Goal: Task Accomplishment & Management: Complete application form

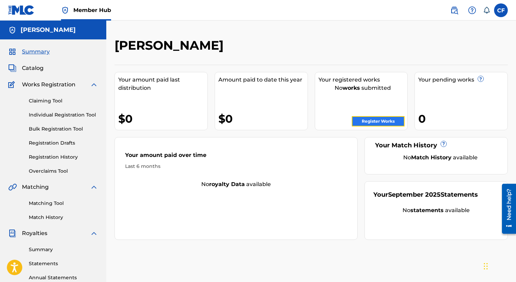
click at [378, 126] on link "Register Works" at bounding box center [378, 121] width 53 height 10
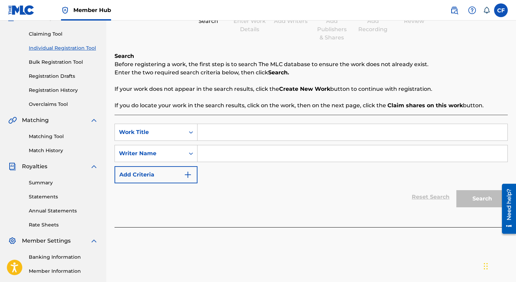
scroll to position [66, 0]
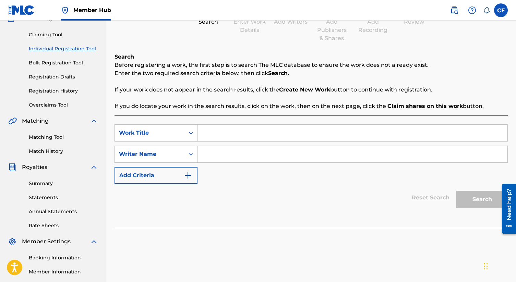
click at [487, 199] on div "Search" at bounding box center [480, 197] width 55 height 27
click at [191, 131] on icon "Search Form" at bounding box center [191, 133] width 7 height 7
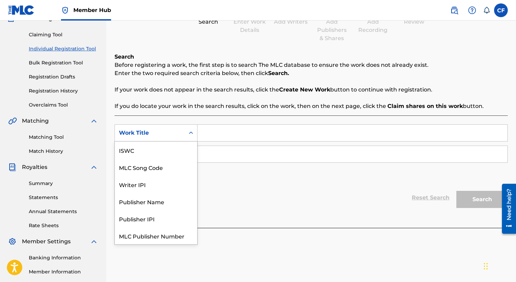
scroll to position [17, 0]
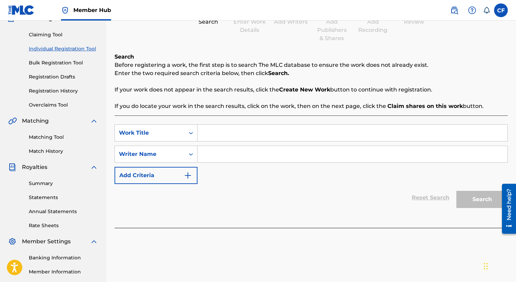
click at [223, 129] on input "Search Form" at bounding box center [353, 133] width 310 height 16
type input "I'm Free"
click at [231, 153] on input "Search Form" at bounding box center [353, 154] width 310 height 16
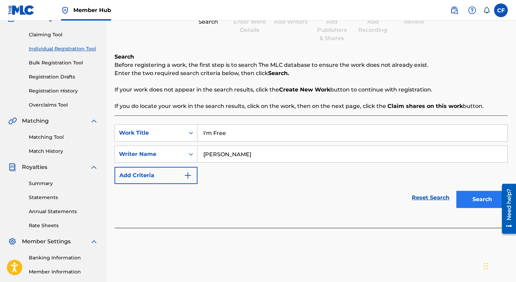
type input "[PERSON_NAME]"
click at [487, 199] on button "Search" at bounding box center [482, 199] width 51 height 17
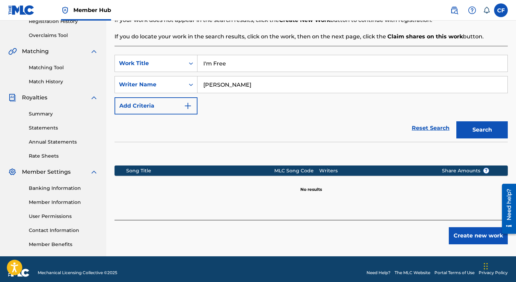
scroll to position [143, 0]
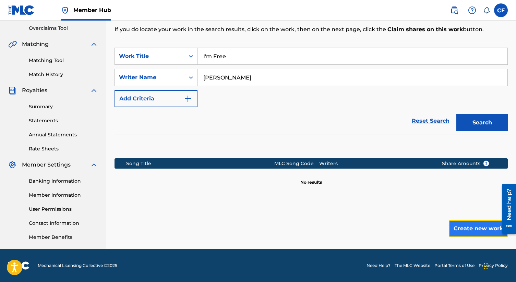
click at [463, 228] on button "Create new work" at bounding box center [478, 228] width 59 height 17
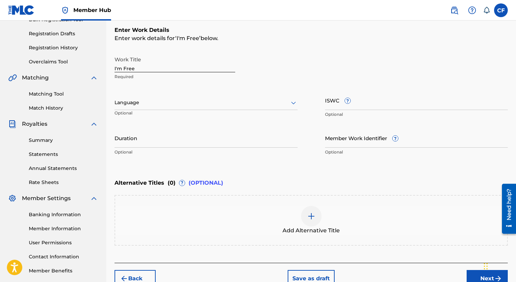
scroll to position [97, 0]
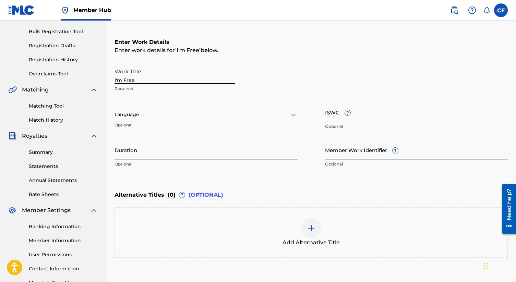
drag, startPoint x: 146, startPoint y: 80, endPoint x: 105, endPoint y: 79, distance: 41.5
click at [105, 79] on main "[PERSON_NAME] Summary Catalog Works Registration Claiming Tool Individual Regis…" at bounding box center [258, 111] width 516 height 376
type input "Send Us Peace"
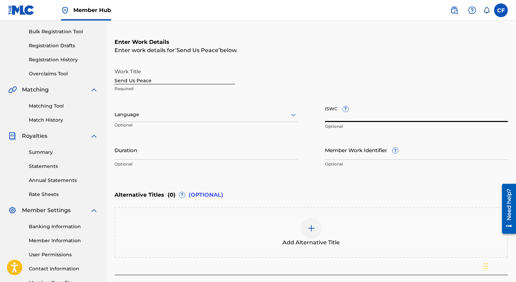
click at [355, 118] on input "ISWC ?" at bounding box center [416, 113] width 183 height 20
paste input "T-332.538.817-4"
type input "T-332.538.817-4"
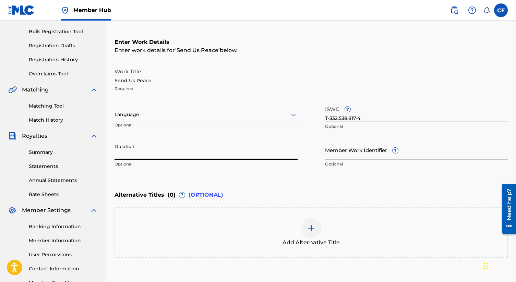
click at [143, 156] on input "Duration" at bounding box center [206, 150] width 183 height 20
click at [136, 147] on input "Duration" at bounding box center [206, 150] width 183 height 20
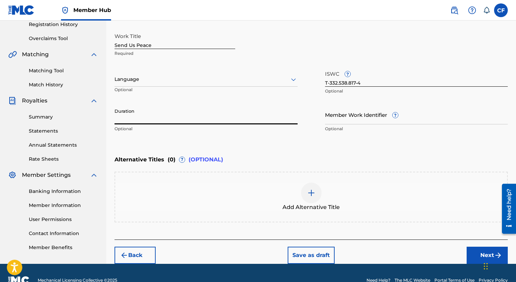
scroll to position [147, 0]
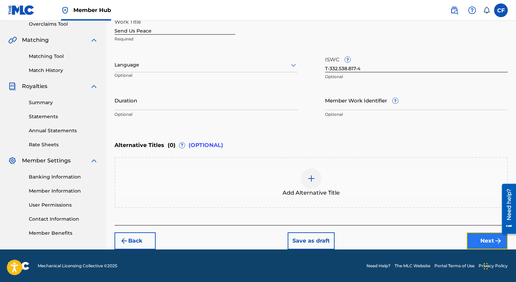
click at [480, 244] on button "Next" at bounding box center [487, 241] width 41 height 17
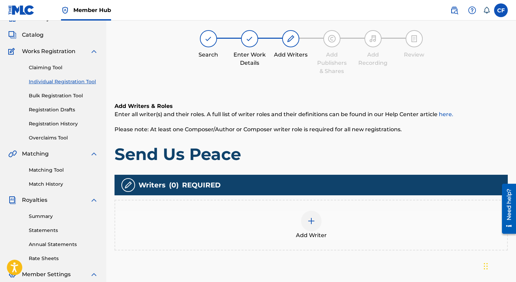
scroll to position [31, 0]
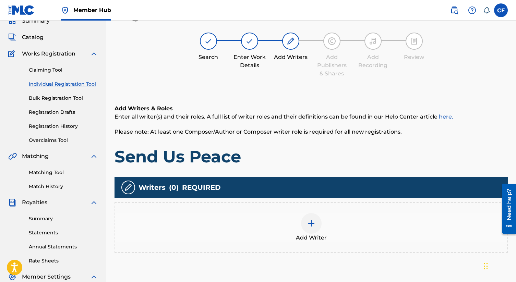
click at [314, 230] on div at bounding box center [311, 223] width 21 height 21
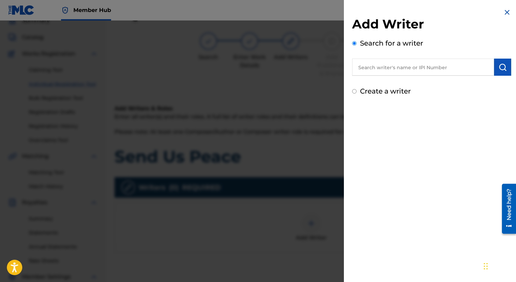
click at [391, 70] on input "text" at bounding box center [423, 67] width 142 height 17
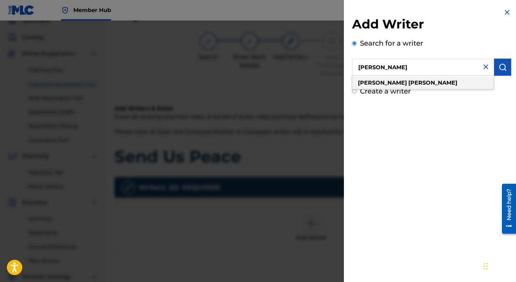
type input "[PERSON_NAME]"
click at [409, 84] on strong "[PERSON_NAME]" at bounding box center [433, 83] width 49 height 7
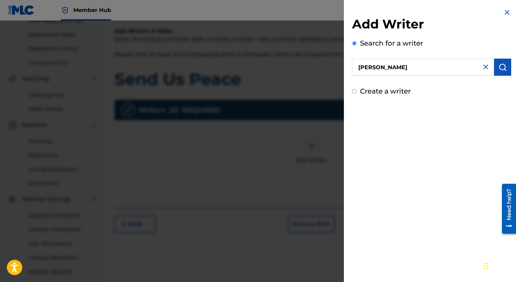
scroll to position [114, 0]
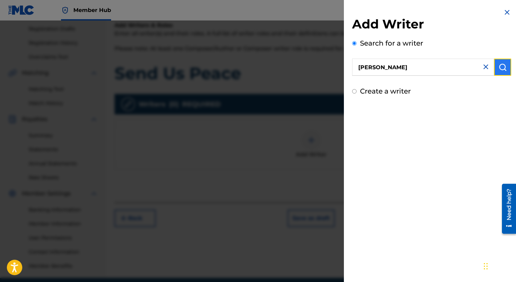
click at [499, 68] on img "submit" at bounding box center [503, 67] width 8 height 8
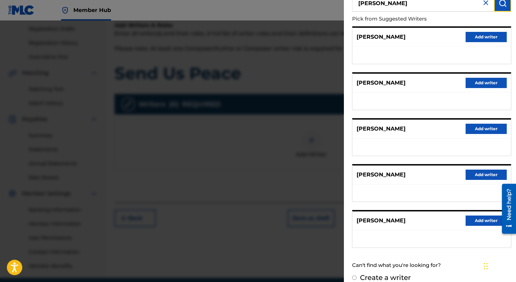
scroll to position [66, 0]
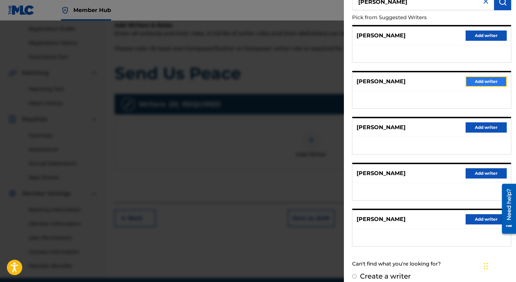
click at [472, 82] on button "Add writer" at bounding box center [486, 81] width 41 height 10
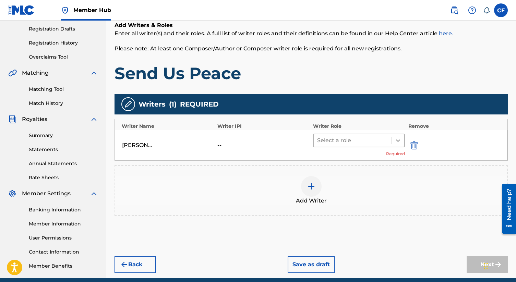
click at [398, 139] on icon at bounding box center [398, 140] width 7 height 7
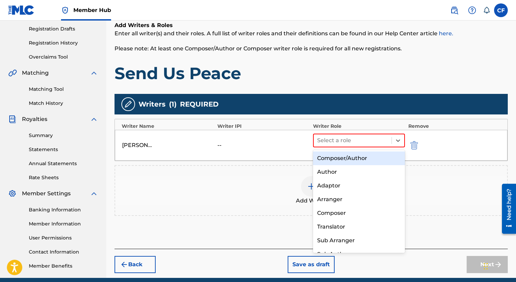
click at [341, 162] on div "Composer/Author" at bounding box center [359, 159] width 92 height 14
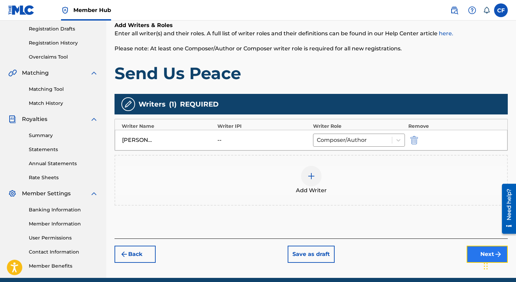
click at [473, 252] on button "Next" at bounding box center [487, 254] width 41 height 17
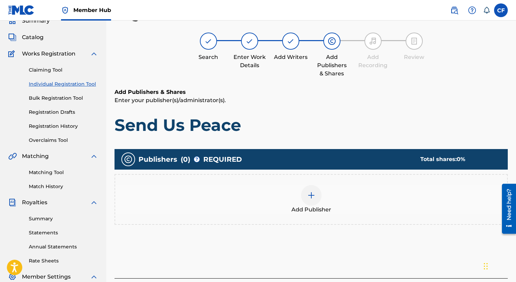
scroll to position [31, 0]
click at [313, 197] on img at bounding box center [311, 195] width 8 height 8
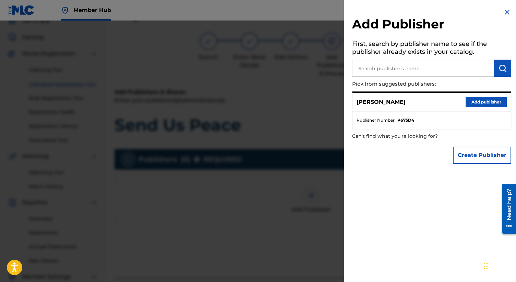
click at [504, 12] on img at bounding box center [507, 12] width 8 height 8
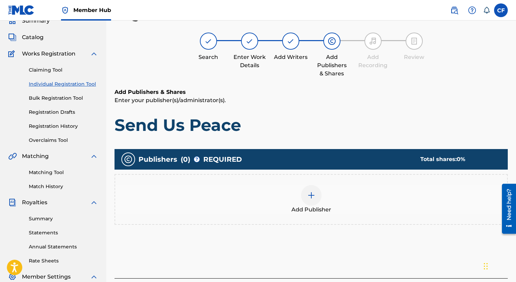
click at [290, 40] on img at bounding box center [291, 41] width 8 height 8
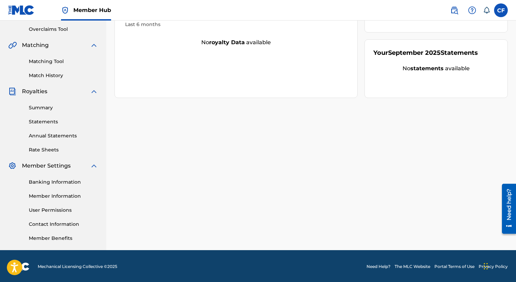
scroll to position [143, 0]
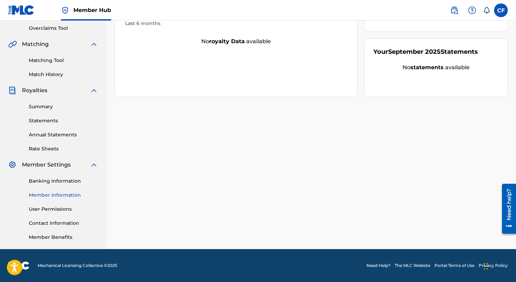
click at [63, 197] on link "Member Information" at bounding box center [63, 195] width 69 height 7
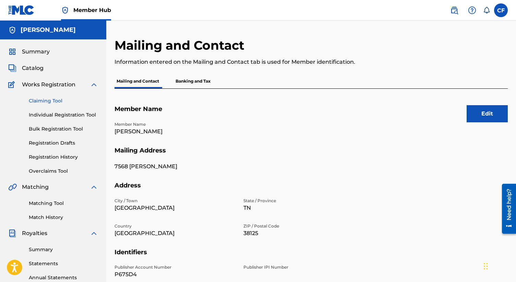
click at [49, 103] on link "Claiming Tool" at bounding box center [63, 100] width 69 height 7
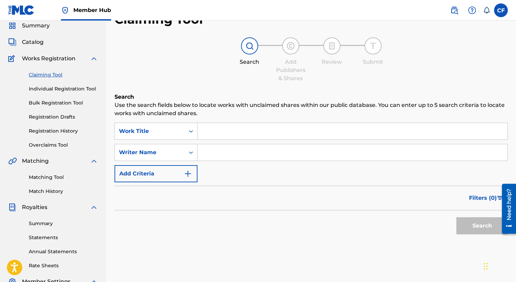
scroll to position [21, 0]
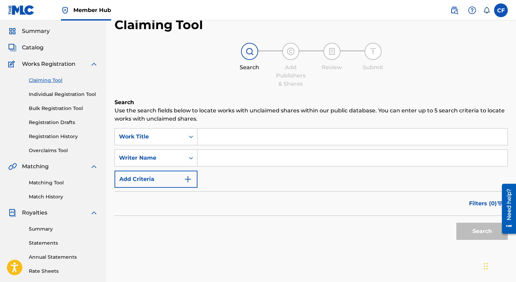
click at [221, 138] on input "Search Form" at bounding box center [353, 137] width 310 height 16
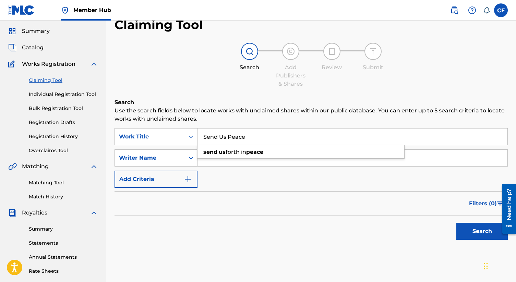
click at [218, 136] on input "Send Us Peace" at bounding box center [353, 137] width 310 height 16
type input "Send Us Peace"
click at [217, 161] on input "Search Form" at bounding box center [353, 158] width 310 height 16
type input "[PERSON_NAME]"
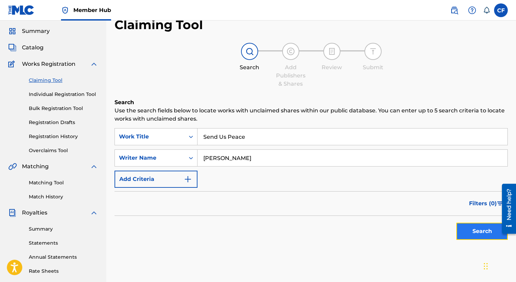
click at [480, 232] on button "Search" at bounding box center [482, 231] width 51 height 17
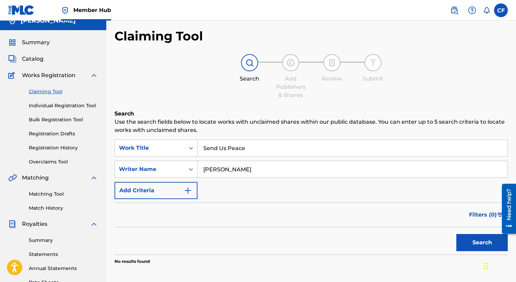
scroll to position [0, 0]
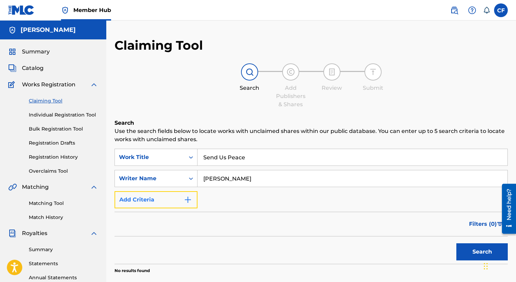
click at [142, 200] on button "Add Criteria" at bounding box center [156, 199] width 83 height 17
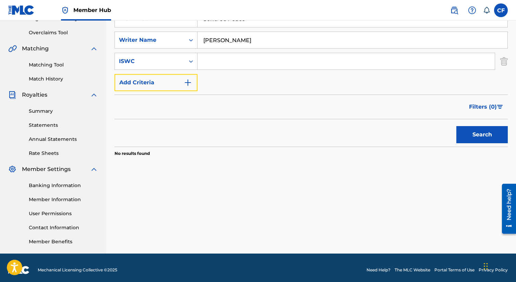
scroll to position [143, 0]
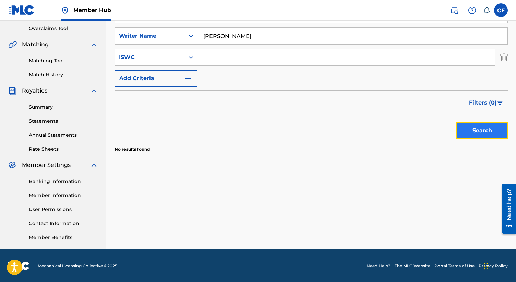
click at [487, 129] on button "Search" at bounding box center [482, 130] width 51 height 17
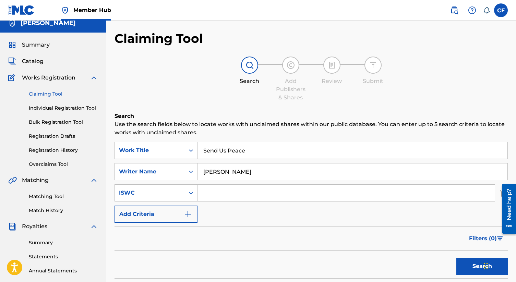
scroll to position [0, 0]
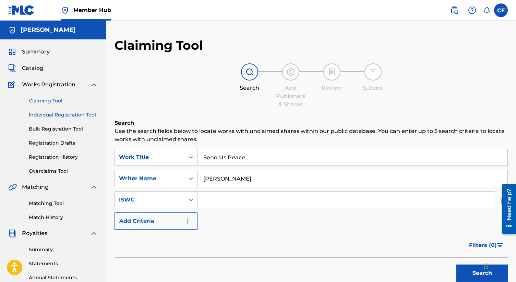
click at [81, 116] on link "Individual Registration Tool" at bounding box center [63, 114] width 69 height 7
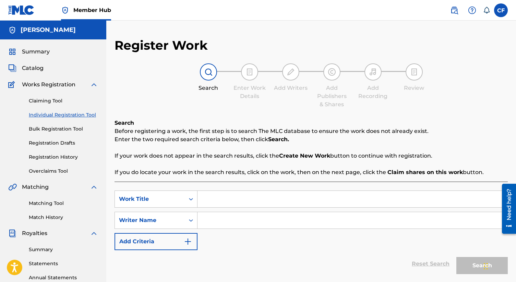
click at [214, 199] on input "Search Form" at bounding box center [353, 199] width 310 height 16
type input "Send Us Peace"
click at [224, 223] on input "Search Form" at bounding box center [353, 220] width 310 height 16
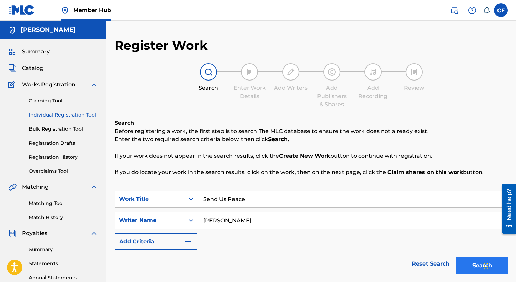
type input "[PERSON_NAME]"
click at [469, 265] on button "Search" at bounding box center [482, 265] width 51 height 17
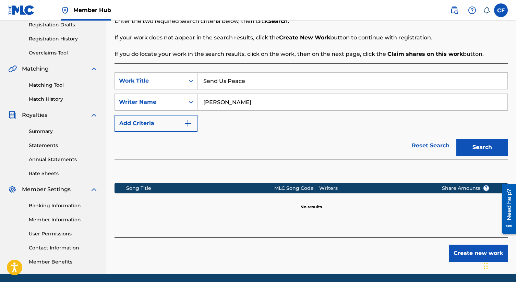
scroll to position [120, 0]
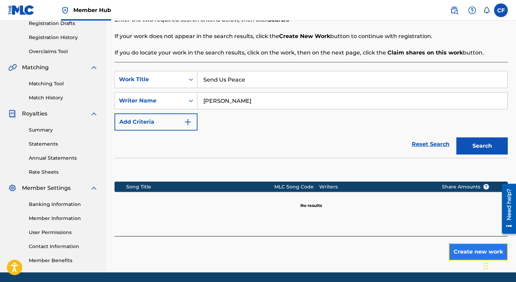
click at [461, 254] on button "Create new work" at bounding box center [478, 252] width 59 height 17
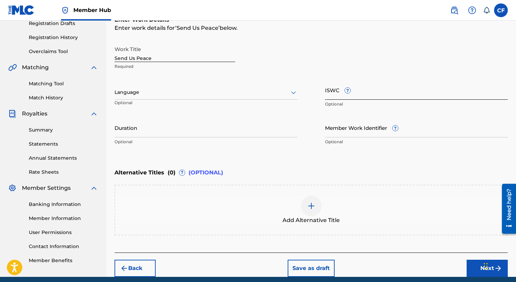
click at [343, 92] on input "ISWC ?" at bounding box center [416, 90] width 183 height 20
paste input "T-332.538.817-4"
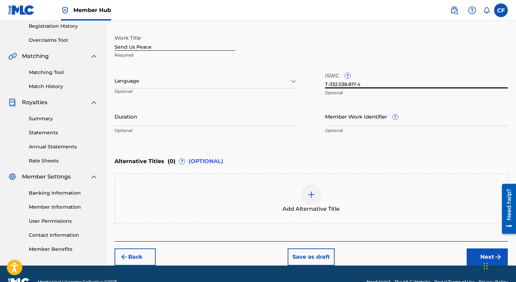
scroll to position [147, 0]
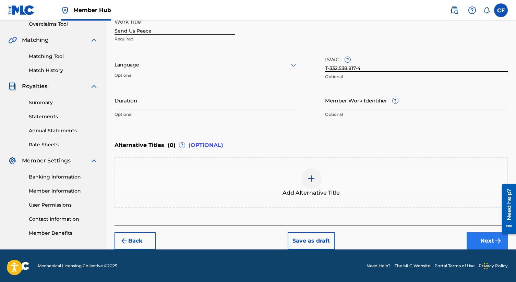
type input "T-332.538.817-4"
click at [478, 238] on button "Next" at bounding box center [487, 241] width 41 height 17
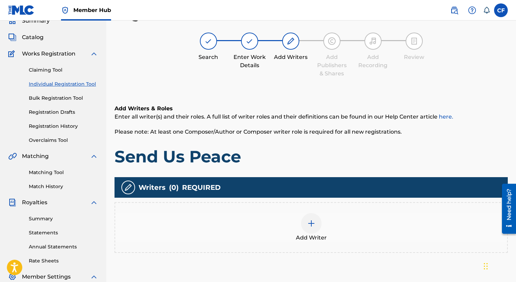
scroll to position [31, 0]
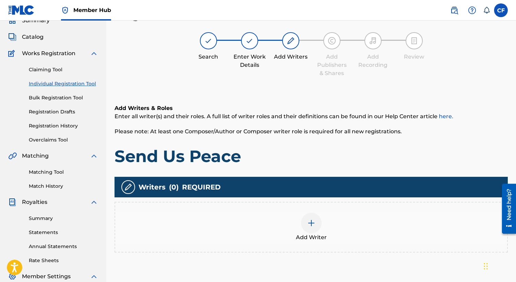
click at [311, 231] on div at bounding box center [311, 223] width 21 height 21
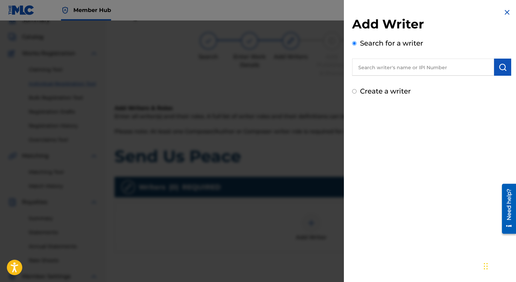
click at [408, 70] on input "text" at bounding box center [423, 67] width 142 height 17
type input "[PERSON_NAME]"
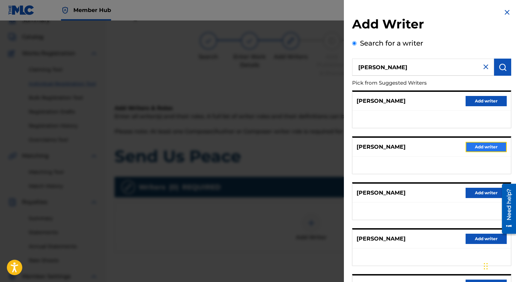
click at [474, 146] on button "Add writer" at bounding box center [486, 147] width 41 height 10
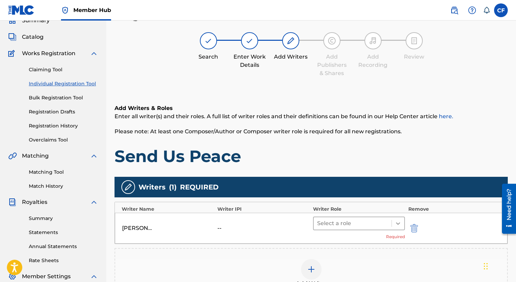
click at [398, 222] on icon at bounding box center [398, 223] width 7 height 7
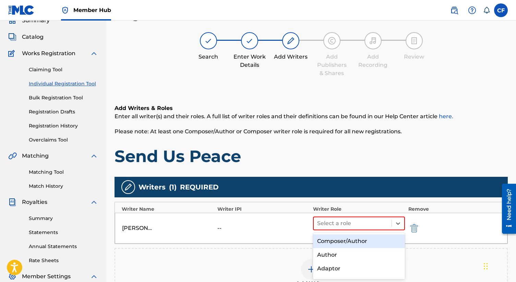
click at [364, 242] on div "Composer/Author" at bounding box center [359, 242] width 92 height 14
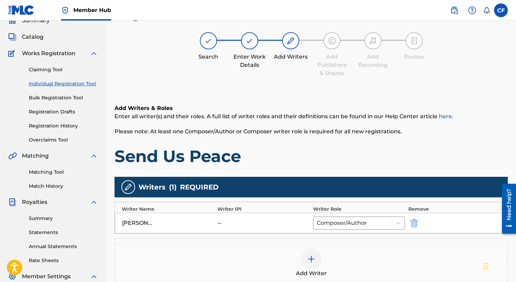
click at [436, 146] on h1 "Send Us Peace" at bounding box center [311, 156] width 393 height 21
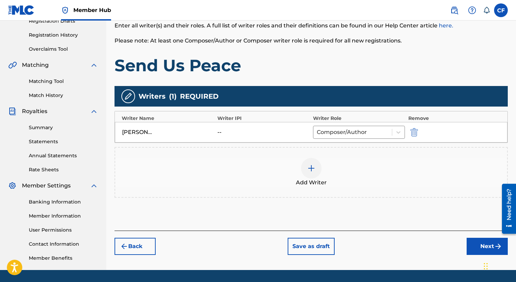
scroll to position [122, 0]
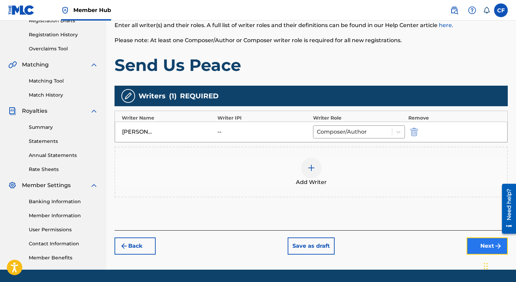
click at [487, 248] on button "Next" at bounding box center [487, 246] width 41 height 17
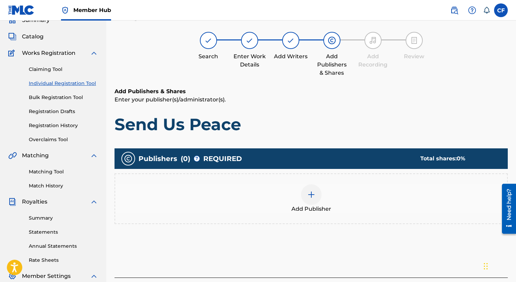
scroll to position [31, 0]
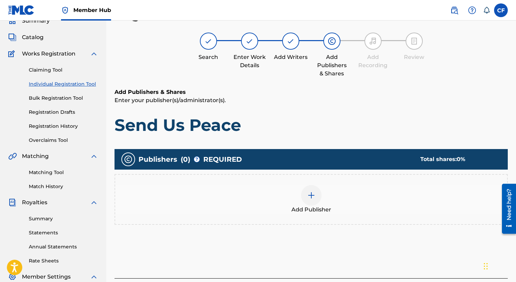
click at [314, 201] on div at bounding box center [311, 195] width 21 height 21
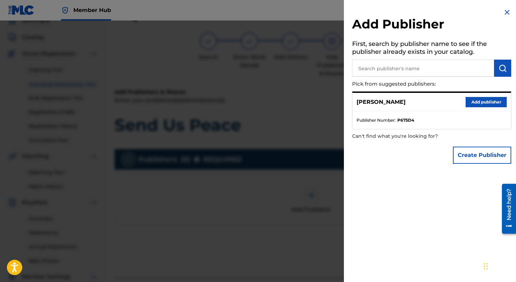
click at [387, 68] on input "text" at bounding box center [423, 68] width 142 height 17
type input "zoessongproductions"
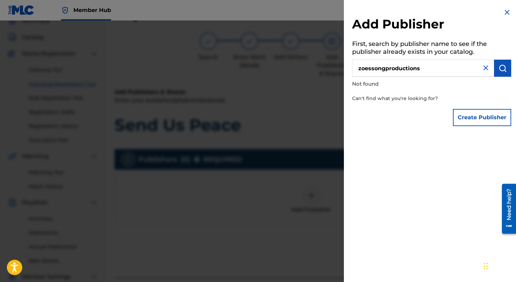
click at [485, 70] on img at bounding box center [486, 68] width 8 height 8
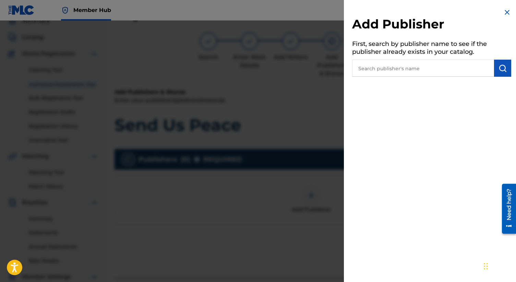
click at [431, 70] on input "text" at bounding box center [423, 68] width 142 height 17
type input "powerspotproductions"
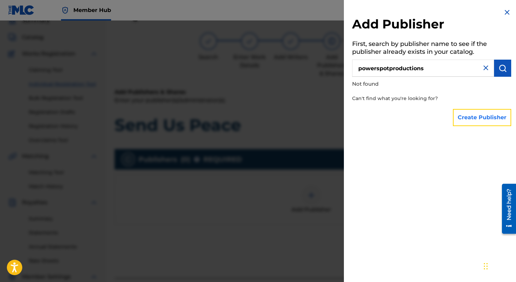
click at [478, 117] on button "Create Publisher" at bounding box center [482, 117] width 58 height 17
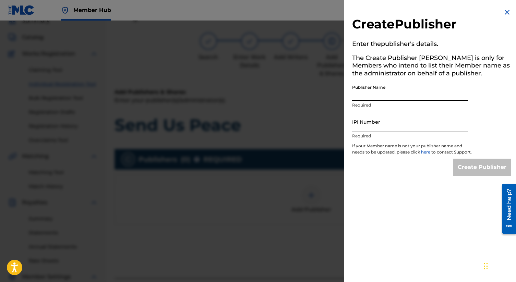
click at [375, 96] on input "Publisher Name" at bounding box center [410, 91] width 116 height 20
type input "powerspotproductions"
click at [385, 126] on input "IPI Number" at bounding box center [410, 122] width 116 height 20
paste input "01032094403"
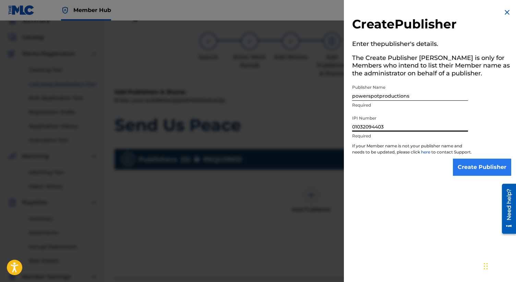
type input "01032094403"
click at [474, 171] on input "Create Publisher" at bounding box center [482, 167] width 58 height 17
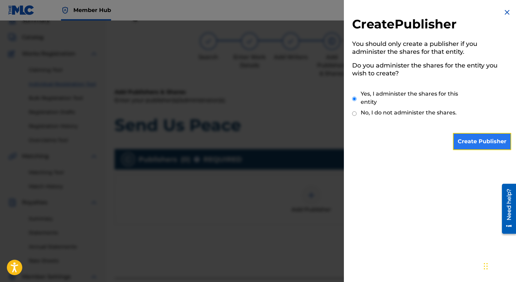
click at [470, 142] on input "Create Publisher" at bounding box center [482, 141] width 58 height 17
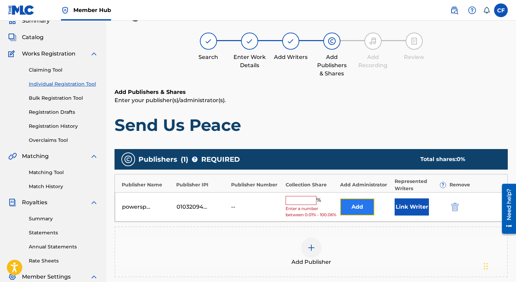
click at [357, 212] on button "Add" at bounding box center [357, 207] width 34 height 17
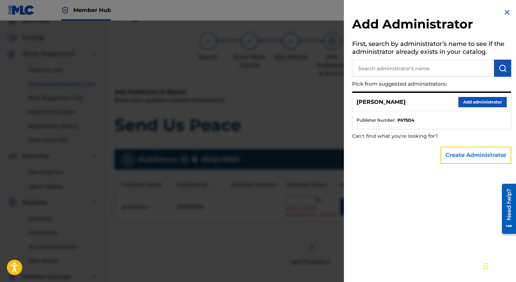
click at [451, 156] on button "Create Administrator" at bounding box center [476, 155] width 71 height 17
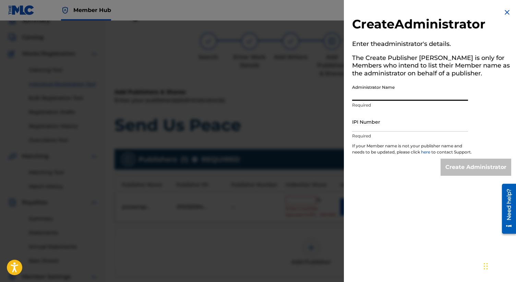
click at [384, 95] on input "Administrator Name" at bounding box center [410, 91] width 116 height 20
type input "[PERSON_NAME]"
click at [380, 128] on input "IPI Number" at bounding box center [410, 122] width 116 height 20
paste input "00697945564"
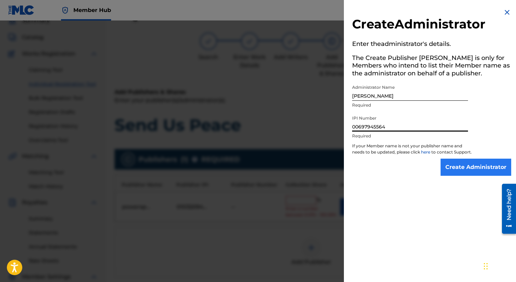
type input "00697945564"
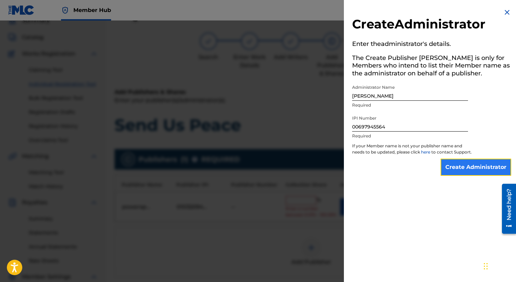
click at [466, 174] on input "Create Administrator" at bounding box center [476, 167] width 71 height 17
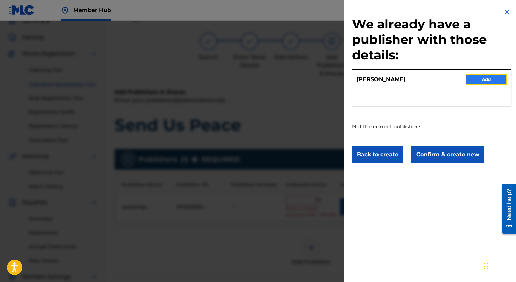
click at [479, 81] on button "Add" at bounding box center [486, 79] width 41 height 10
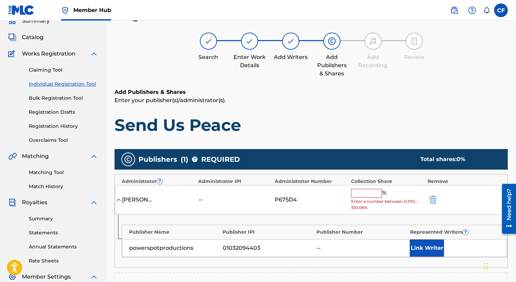
click at [363, 195] on input "text" at bounding box center [366, 193] width 31 height 9
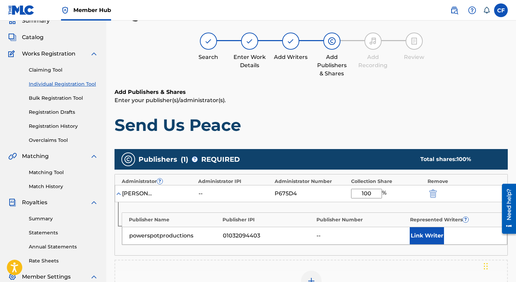
type input "100"
click at [409, 125] on h1 "Send Us Peace" at bounding box center [311, 125] width 393 height 21
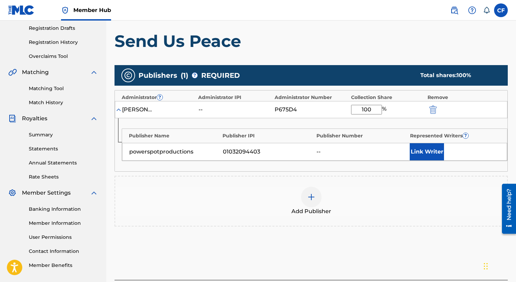
scroll to position [114, 0]
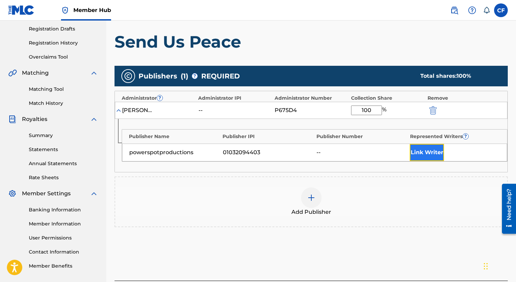
click at [424, 155] on button "Link Writer" at bounding box center [427, 152] width 34 height 17
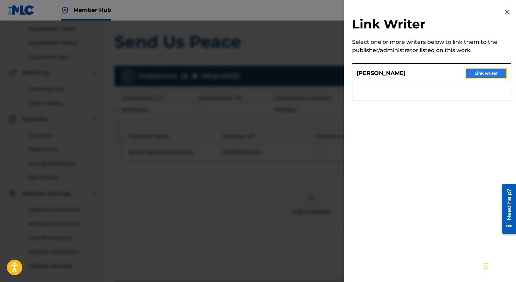
click at [480, 72] on button "Link writer" at bounding box center [486, 73] width 41 height 10
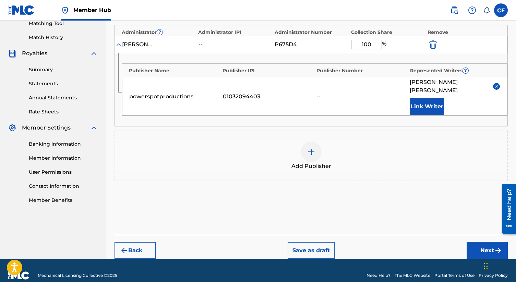
scroll to position [182, 0]
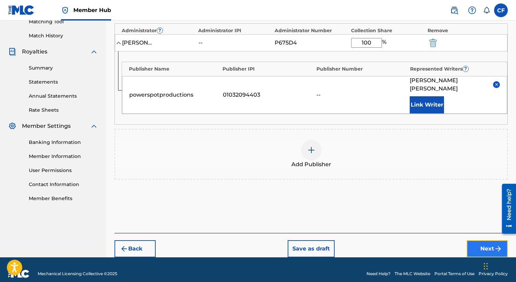
click at [476, 240] on button "Next" at bounding box center [487, 248] width 41 height 17
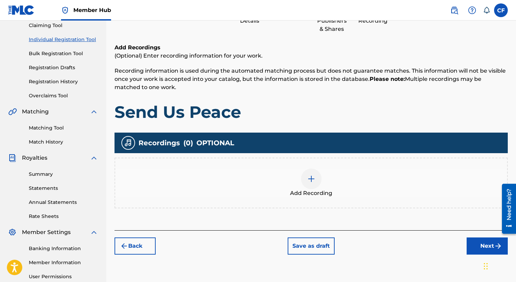
scroll to position [82, 0]
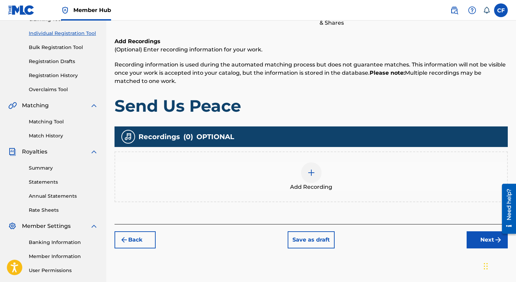
click at [311, 175] on img at bounding box center [311, 173] width 8 height 8
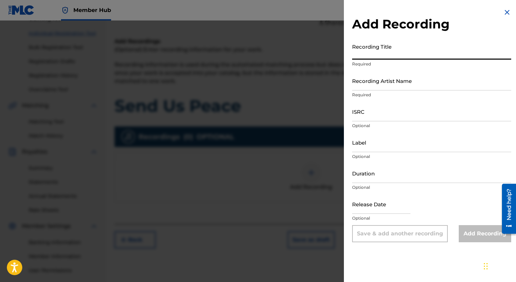
click at [376, 54] on input "Recording Title" at bounding box center [431, 50] width 159 height 20
type input "Send Us Peace"
click at [385, 85] on input "Recording Artist Name" at bounding box center [431, 81] width 159 height 20
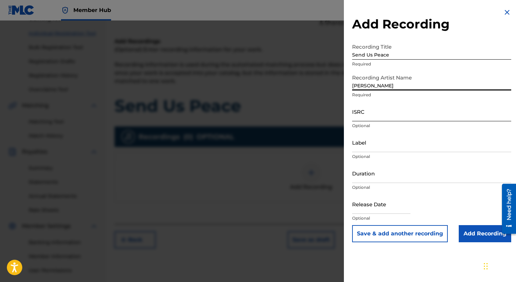
type input "[PERSON_NAME]"
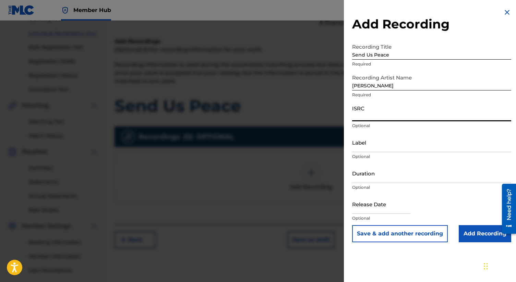
click at [365, 118] on input "ISRC" at bounding box center [431, 112] width 159 height 20
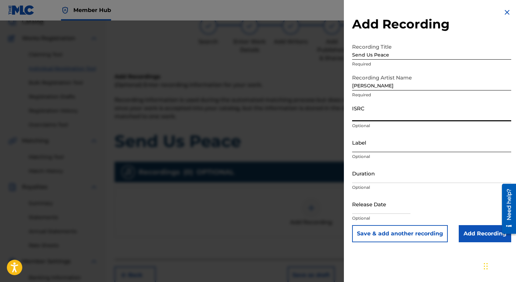
scroll to position [46, 0]
type input "QZR972100011"
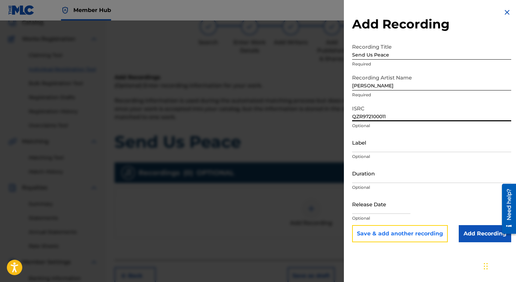
click at [420, 236] on button "Save & add another recording" at bounding box center [400, 233] width 96 height 17
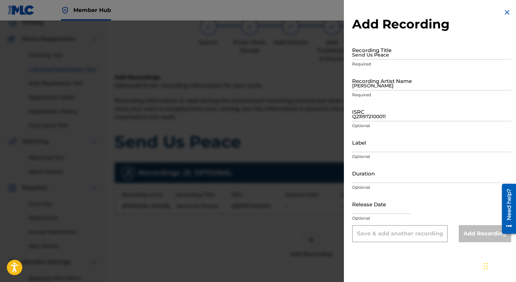
click at [506, 12] on img at bounding box center [507, 12] width 8 height 8
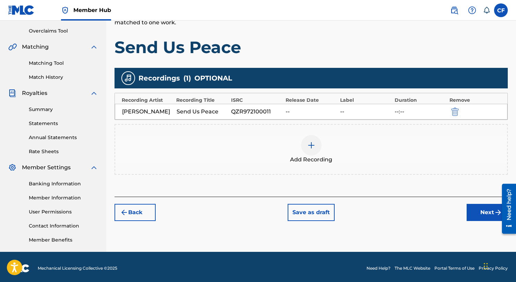
scroll to position [141, 0]
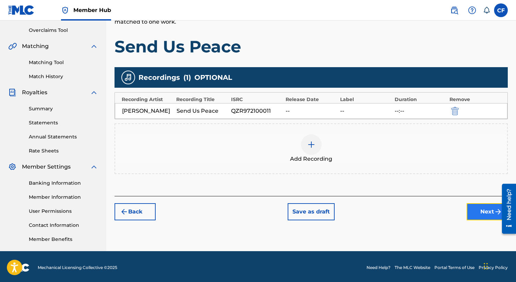
click at [485, 214] on button "Next" at bounding box center [487, 211] width 41 height 17
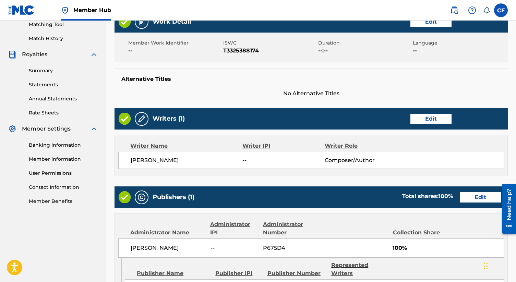
scroll to position [177, 0]
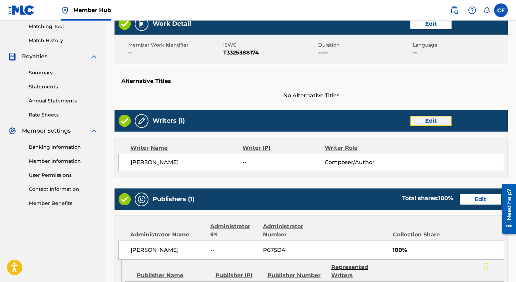
click at [425, 119] on button "Edit" at bounding box center [431, 121] width 41 height 10
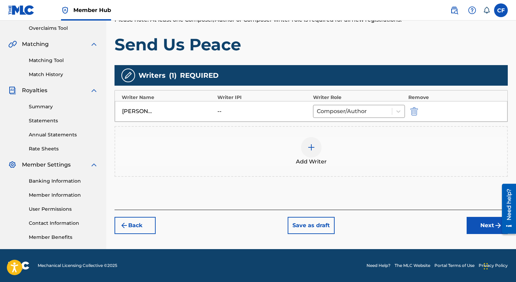
click at [215, 110] on div "[PERSON_NAME] -- Composer/Author" at bounding box center [311, 111] width 393 height 21
click at [479, 231] on button "Next" at bounding box center [487, 225] width 41 height 17
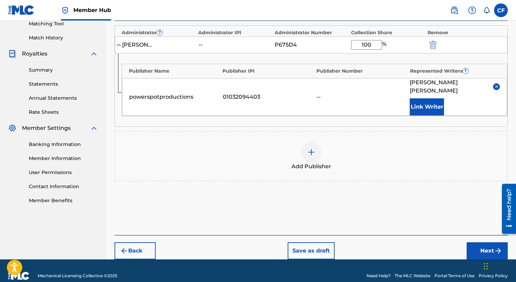
scroll to position [182, 0]
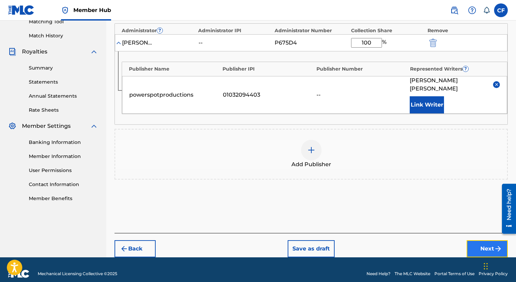
click at [475, 243] on button "Next" at bounding box center [487, 248] width 41 height 17
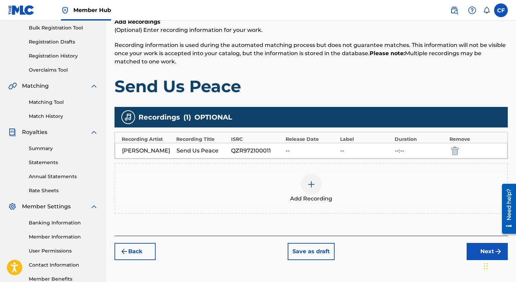
scroll to position [107, 0]
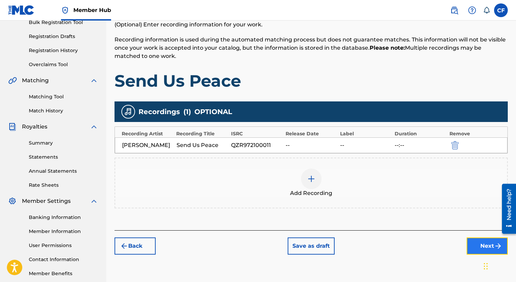
click at [479, 244] on button "Next" at bounding box center [487, 246] width 41 height 17
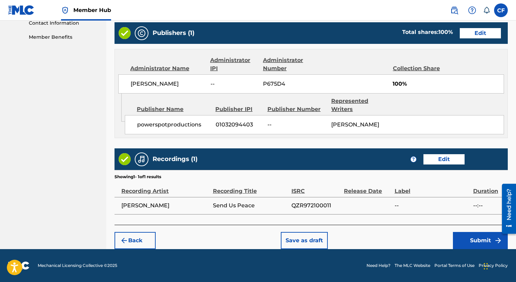
scroll to position [351, 0]
click at [468, 237] on button "Submit" at bounding box center [480, 240] width 55 height 17
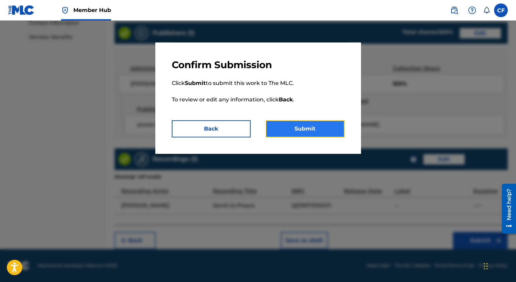
click at [311, 128] on button "Submit" at bounding box center [305, 128] width 79 height 17
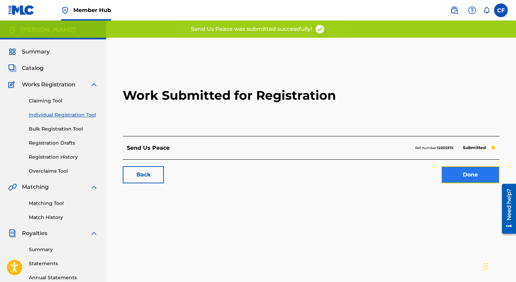
click at [454, 176] on link "Done" at bounding box center [470, 174] width 58 height 17
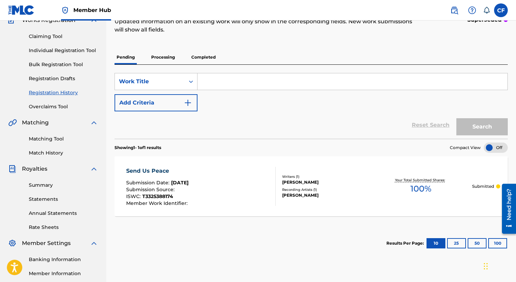
scroll to position [57, 0]
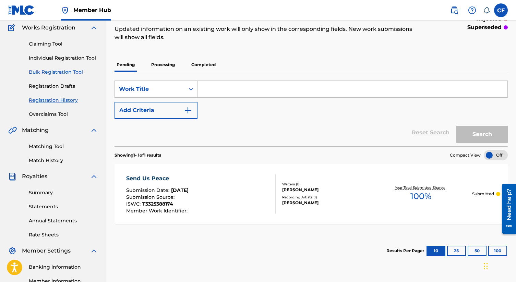
click at [64, 74] on link "Bulk Registration Tool" at bounding box center [63, 72] width 69 height 7
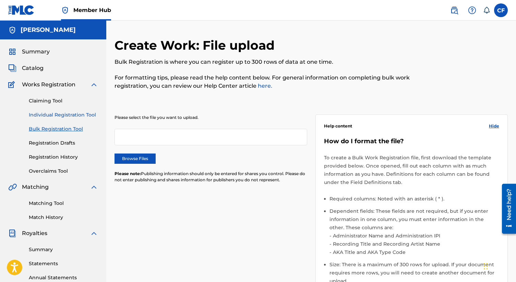
click at [69, 113] on link "Individual Registration Tool" at bounding box center [63, 114] width 69 height 7
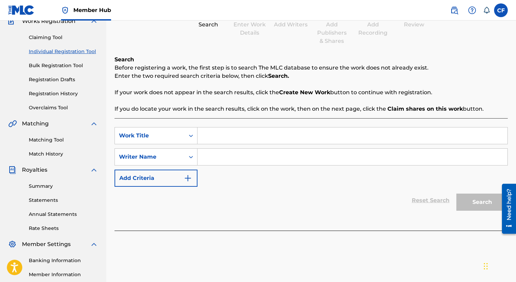
scroll to position [69, 0]
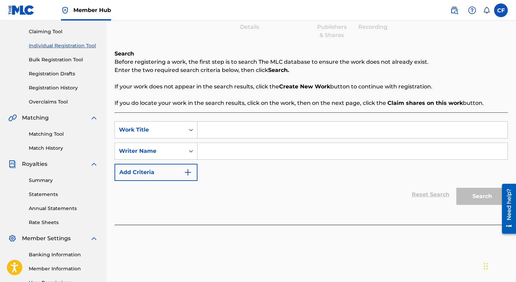
click at [211, 129] on input "Search Form" at bounding box center [353, 130] width 310 height 16
type input "We Made It"
click at [222, 152] on input "Search Form" at bounding box center [353, 151] width 310 height 16
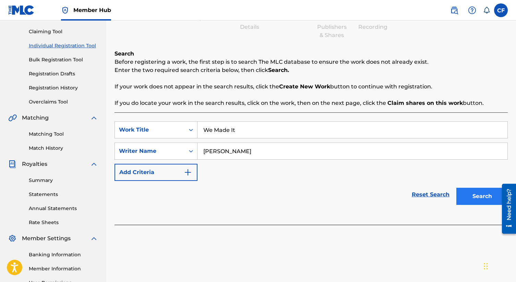
type input "[PERSON_NAME]"
click at [473, 192] on button "Search" at bounding box center [482, 196] width 51 height 17
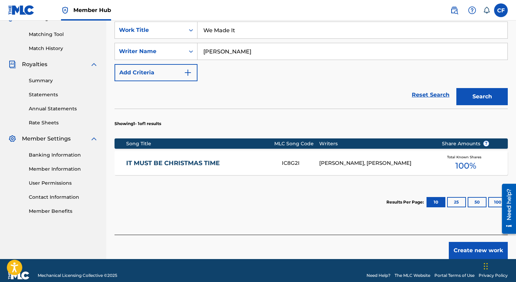
scroll to position [179, 0]
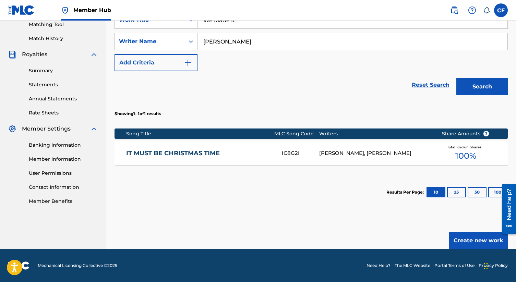
click at [360, 153] on div "[PERSON_NAME], [PERSON_NAME]" at bounding box center [375, 154] width 112 height 8
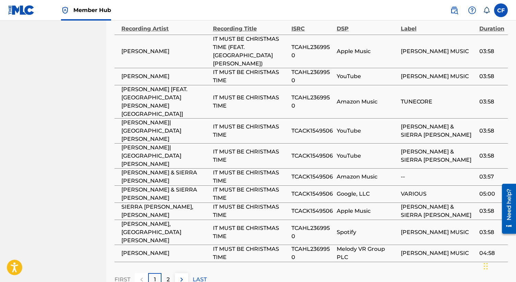
scroll to position [516, 0]
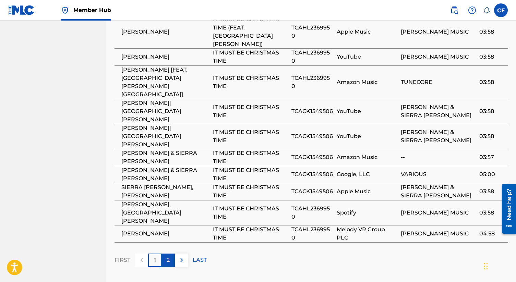
click at [167, 256] on p "2" at bounding box center [168, 260] width 3 height 8
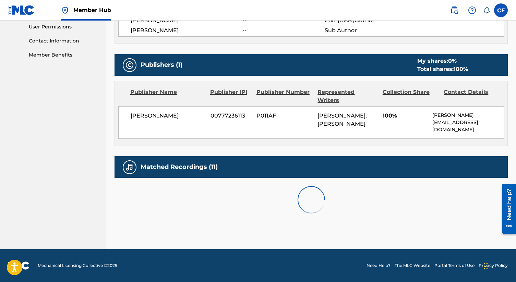
scroll to position [353, 0]
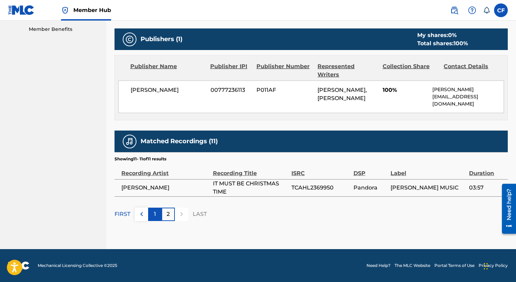
click at [156, 218] on p "1" at bounding box center [155, 214] width 2 height 8
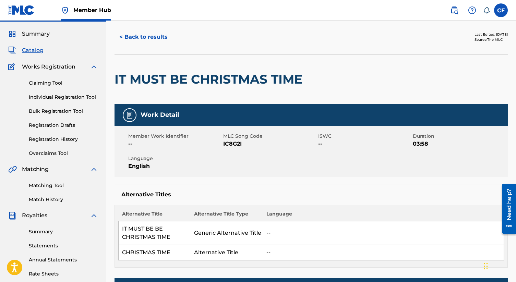
scroll to position [0, 0]
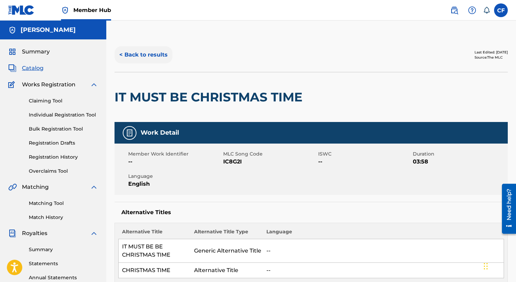
click at [151, 53] on button "< Back to results" at bounding box center [144, 54] width 58 height 17
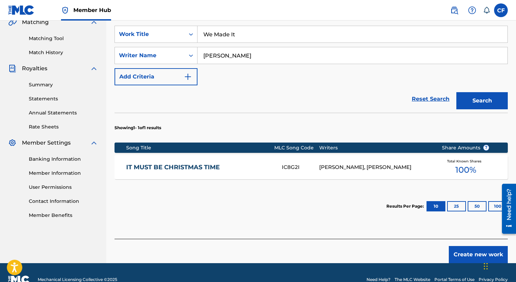
scroll to position [168, 0]
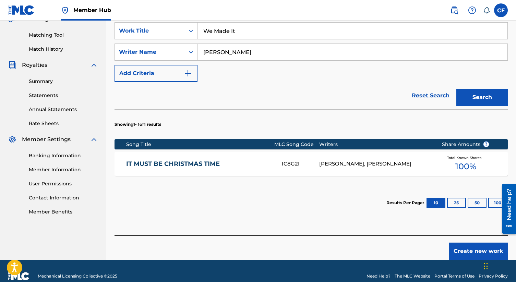
click at [187, 161] on link "IT MUST BE CHRISTMAS TIME" at bounding box center [199, 164] width 146 height 8
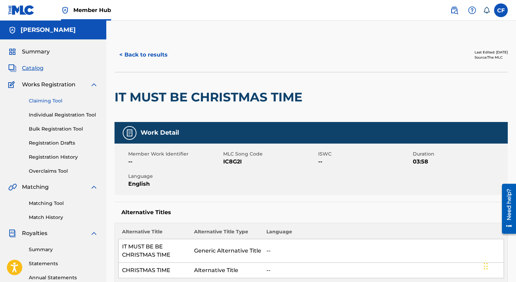
click at [37, 98] on link "Claiming Tool" at bounding box center [63, 100] width 69 height 7
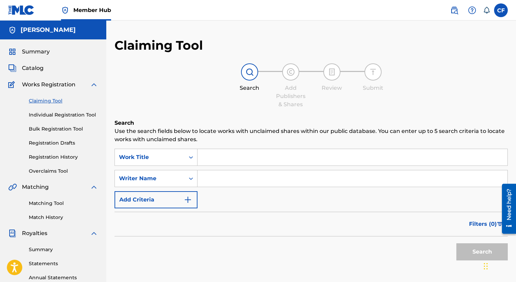
click at [217, 154] on input "Search Form" at bounding box center [353, 157] width 310 height 16
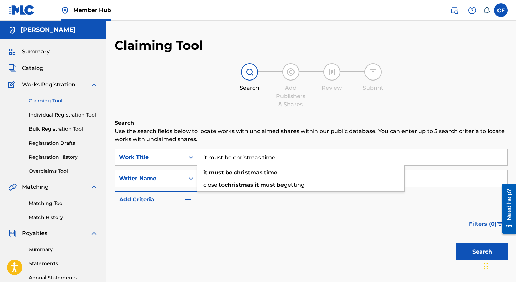
type input "it must be christmas time"
click at [457, 244] on button "Search" at bounding box center [482, 252] width 51 height 17
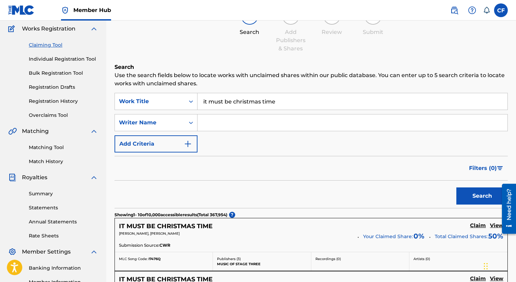
scroll to position [56, 0]
click at [220, 124] on input "Search Form" at bounding box center [353, 123] width 310 height 16
click at [470, 190] on button "Search" at bounding box center [482, 196] width 51 height 17
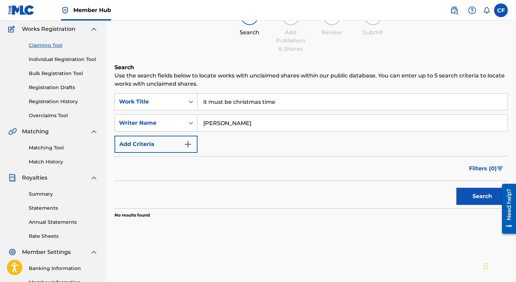
drag, startPoint x: 256, startPoint y: 125, endPoint x: 190, endPoint y: 112, distance: 67.1
click at [190, 112] on div "SearchWithCriteria65231f29-c08b-4f00-9001-bfc5623d6939 Work Title it must be ch…" at bounding box center [311, 123] width 393 height 60
click at [457, 188] on button "Search" at bounding box center [482, 196] width 51 height 17
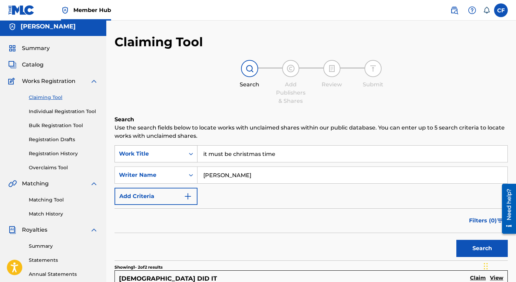
scroll to position [2, 0]
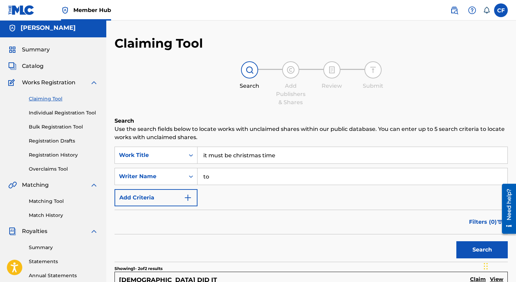
type input "t"
click at [466, 246] on button "Search" at bounding box center [482, 250] width 51 height 17
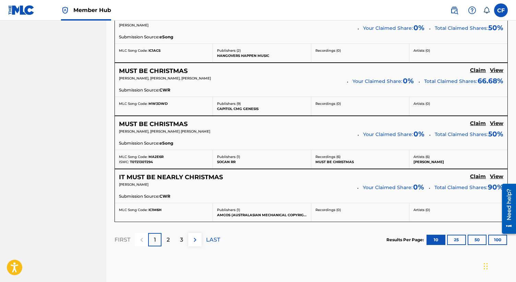
scroll to position [565, 0]
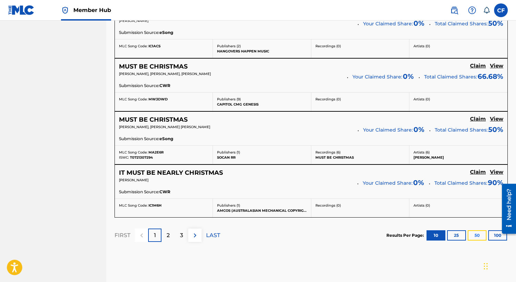
click at [475, 237] on button "50" at bounding box center [477, 236] width 19 height 10
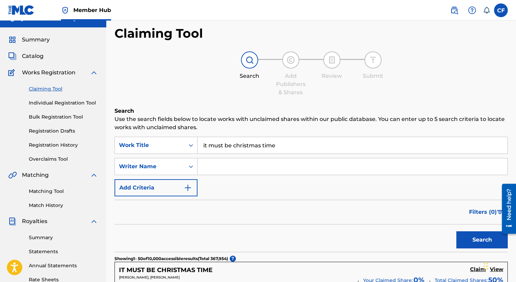
scroll to position [0, 0]
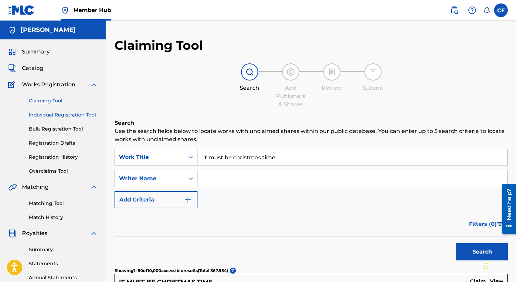
click at [70, 113] on link "Individual Registration Tool" at bounding box center [63, 114] width 69 height 7
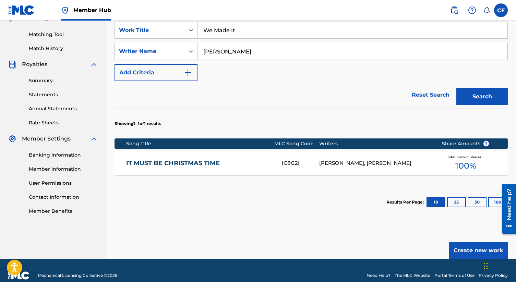
scroll to position [179, 0]
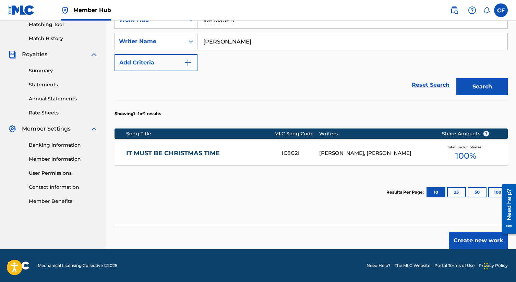
click at [468, 154] on span "100 %" at bounding box center [466, 156] width 21 height 12
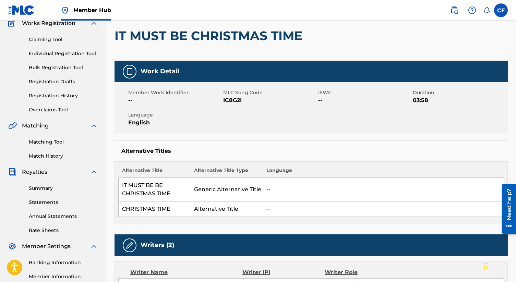
scroll to position [52, 0]
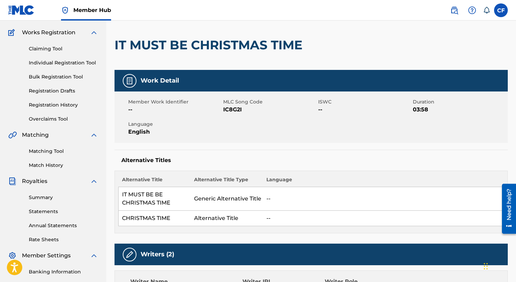
click at [128, 79] on img at bounding box center [130, 81] width 8 height 8
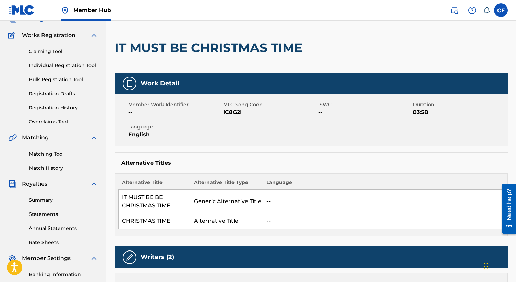
scroll to position [0, 0]
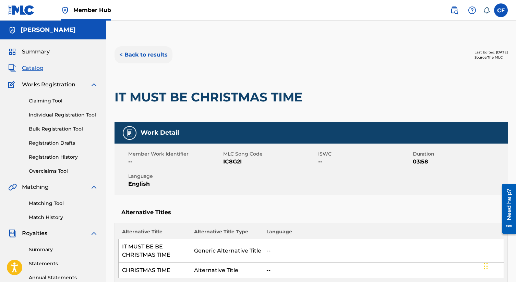
click at [137, 52] on button "< Back to results" at bounding box center [144, 54] width 58 height 17
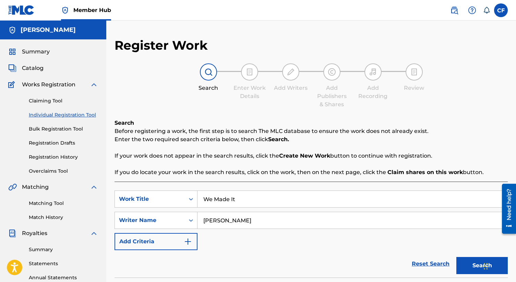
scroll to position [143, 0]
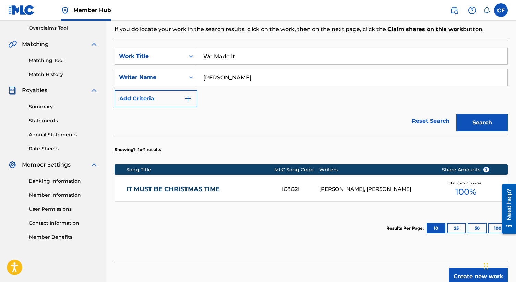
click at [164, 190] on link "IT MUST BE CHRISTMAS TIME" at bounding box center [199, 190] width 146 height 8
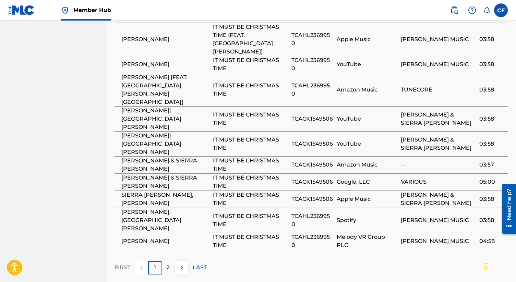
scroll to position [516, 0]
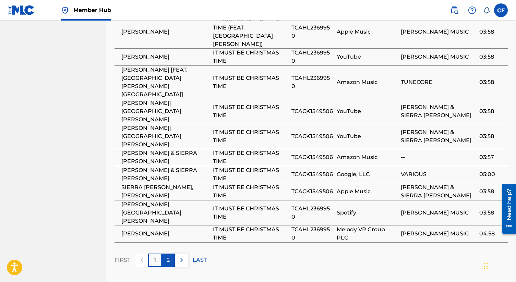
click at [168, 256] on p "2" at bounding box center [168, 260] width 3 height 8
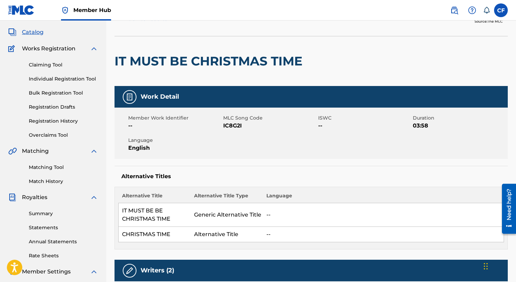
scroll to position [44, 0]
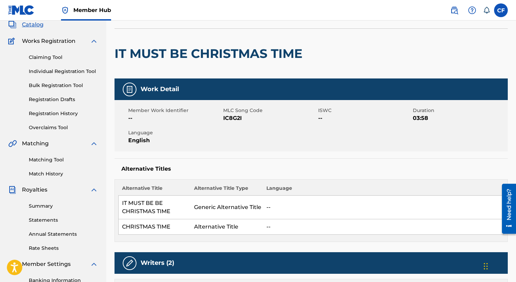
click at [509, 203] on div "Need help?" at bounding box center [509, 205] width 9 height 32
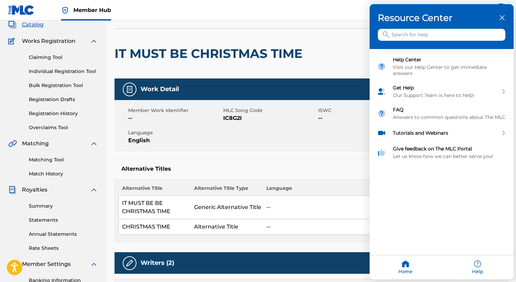
click at [405, 37] on input "Search for help" at bounding box center [442, 35] width 128 height 12
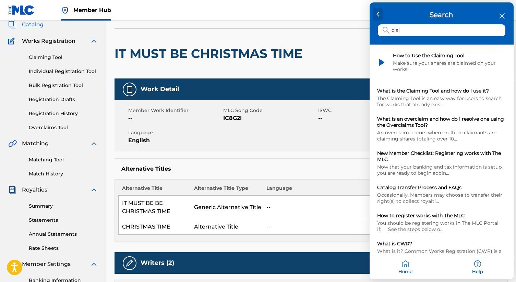
type input "clai"
click at [377, 14] on icon at bounding box center [378, 14] width 3 height 5
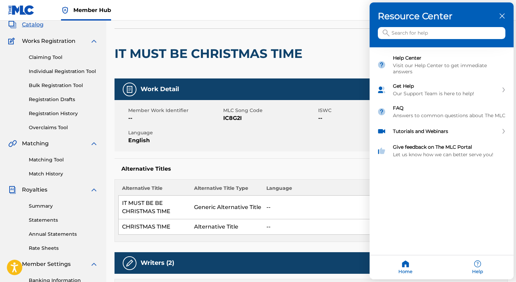
click at [502, 19] on div "close resource center" at bounding box center [502, 16] width 7 height 7
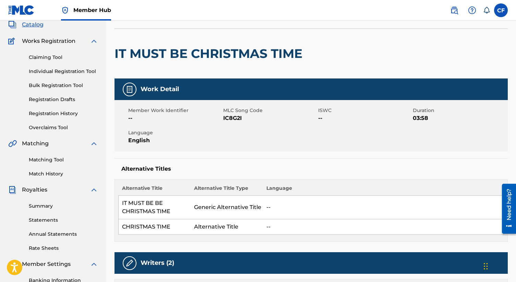
scroll to position [0, 0]
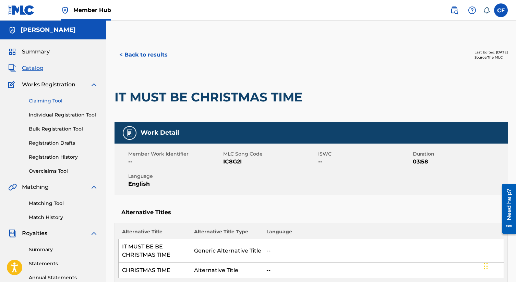
click at [46, 102] on link "Claiming Tool" at bounding box center [63, 100] width 69 height 7
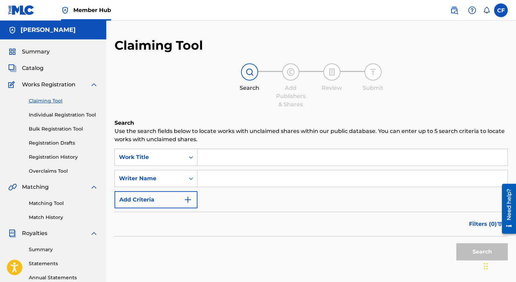
click at [231, 153] on input "Search Form" at bounding box center [353, 157] width 310 height 16
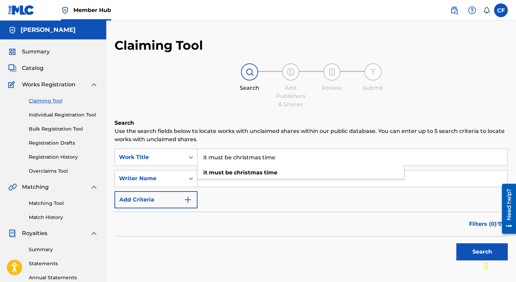
type input "it must be christmas time"
click at [457, 244] on button "Search" at bounding box center [482, 252] width 51 height 17
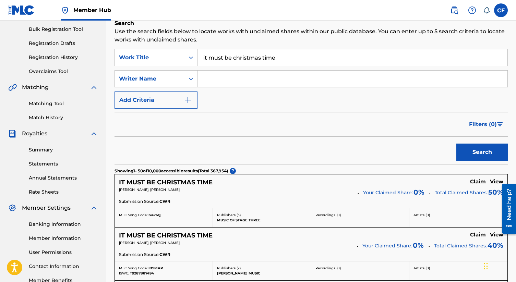
scroll to position [101, 0]
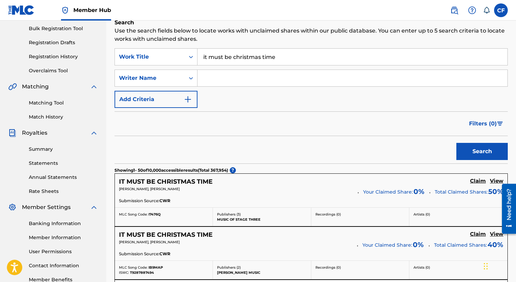
click at [215, 79] on input "Search Form" at bounding box center [353, 78] width 310 height 16
type input "[PERSON_NAME]"
click at [457, 143] on button "Search" at bounding box center [482, 151] width 51 height 17
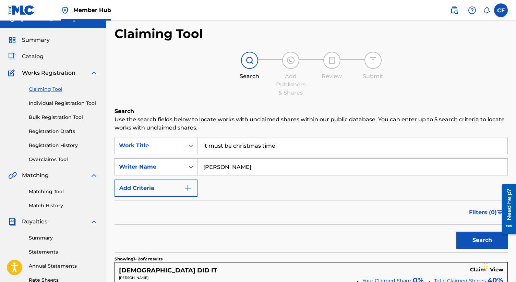
scroll to position [0, 0]
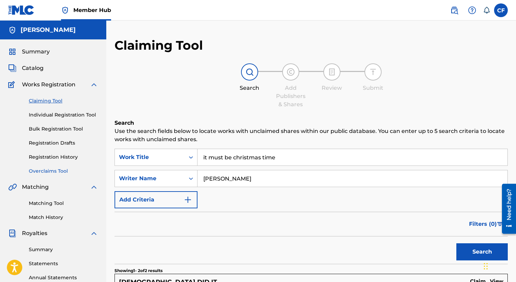
click at [48, 172] on link "Overclaims Tool" at bounding box center [63, 171] width 69 height 7
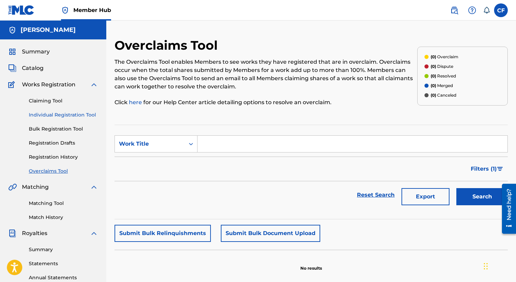
click at [64, 117] on link "Individual Registration Tool" at bounding box center [63, 114] width 69 height 7
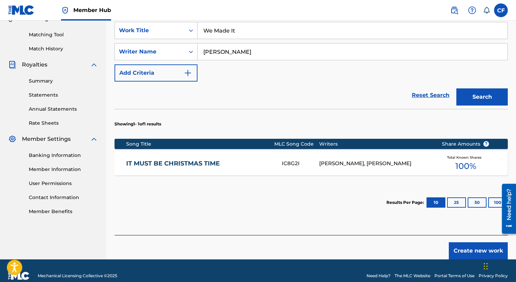
scroll to position [168, 0]
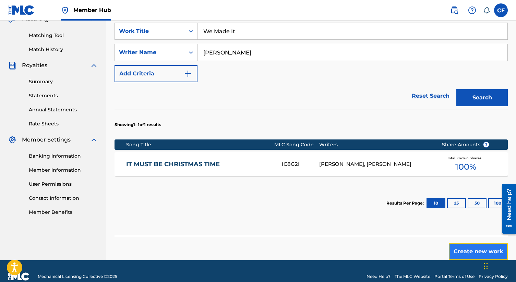
click at [469, 250] on button "Create new work" at bounding box center [478, 251] width 59 height 17
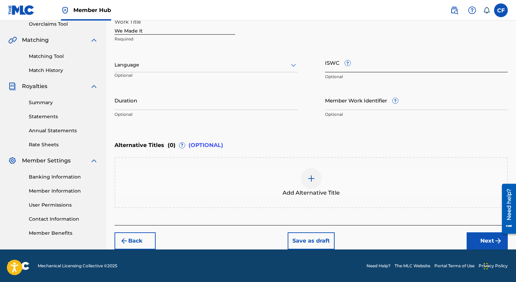
click at [338, 68] on input "ISWC ?" at bounding box center [416, 63] width 183 height 20
paste input "T-305.538.006-4"
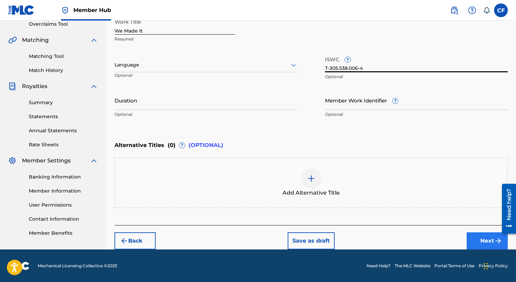
type input "T-305.538.006-4"
click at [482, 242] on button "Next" at bounding box center [487, 241] width 41 height 17
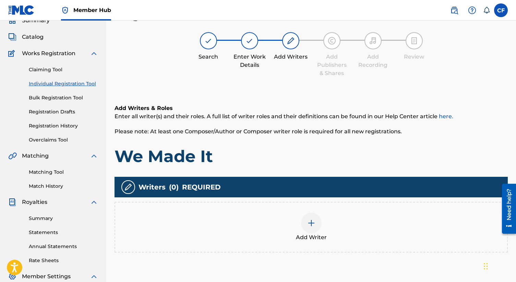
scroll to position [31, 0]
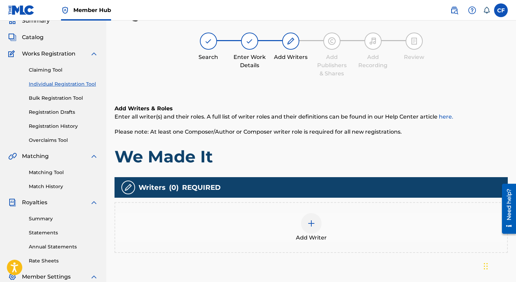
click at [315, 225] on img at bounding box center [311, 224] width 8 height 8
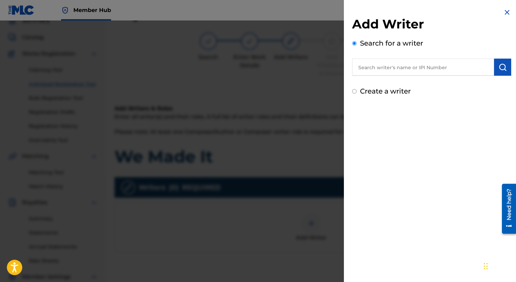
click at [389, 66] on input "text" at bounding box center [423, 67] width 142 height 17
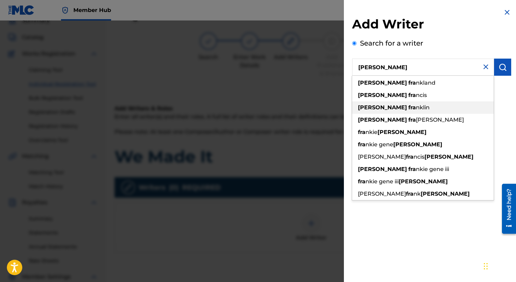
click at [378, 109] on strong "[PERSON_NAME]" at bounding box center [382, 107] width 49 height 7
type input "[PERSON_NAME]"
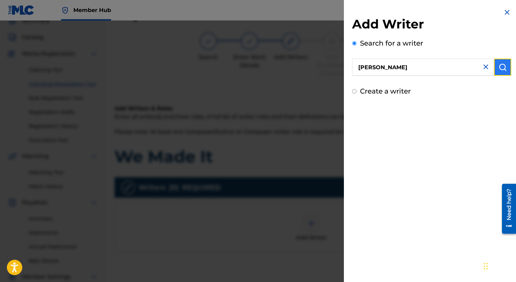
click at [499, 67] on img "submit" at bounding box center [503, 67] width 8 height 8
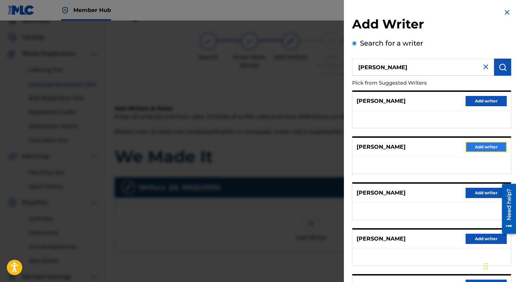
click at [476, 143] on button "Add writer" at bounding box center [486, 147] width 41 height 10
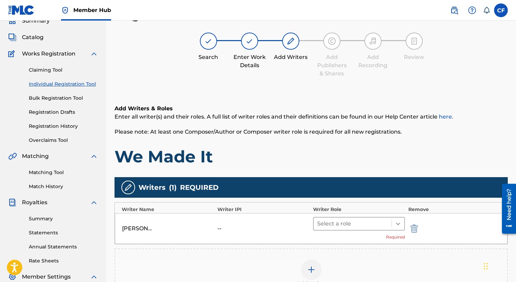
click at [398, 223] on icon at bounding box center [398, 224] width 7 height 7
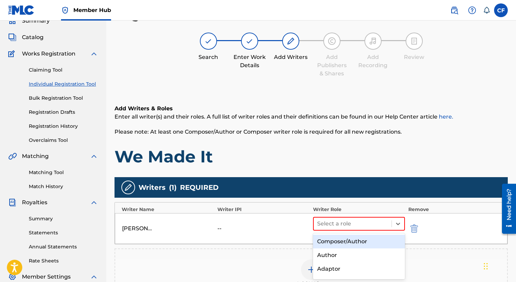
click at [351, 244] on div "Composer/Author" at bounding box center [359, 242] width 92 height 14
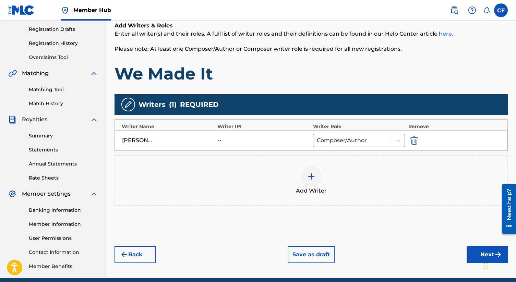
scroll to position [119, 0]
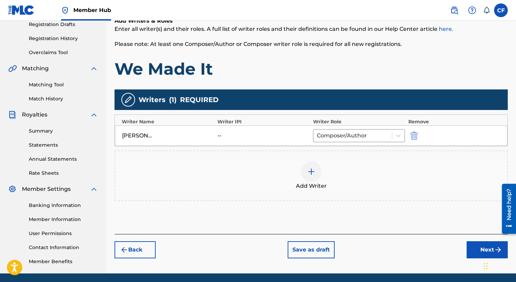
click at [312, 183] on span "Add Writer" at bounding box center [311, 186] width 31 height 8
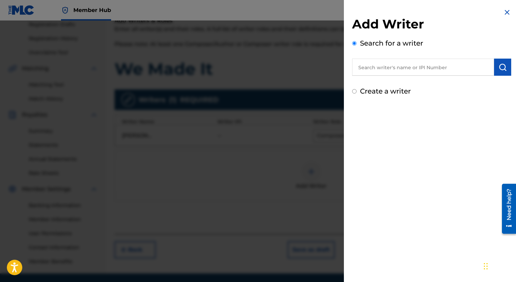
click at [378, 62] on input "text" at bounding box center [423, 67] width 142 height 17
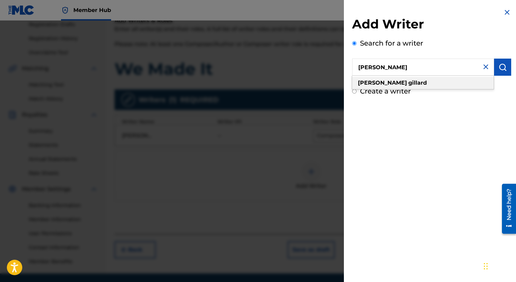
type input "[PERSON_NAME]"
click at [372, 83] on strong "[PERSON_NAME]" at bounding box center [382, 83] width 49 height 7
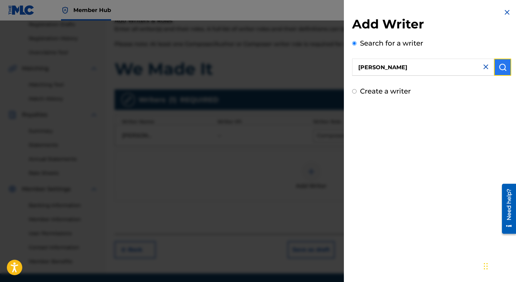
click at [501, 66] on img "submit" at bounding box center [503, 67] width 8 height 8
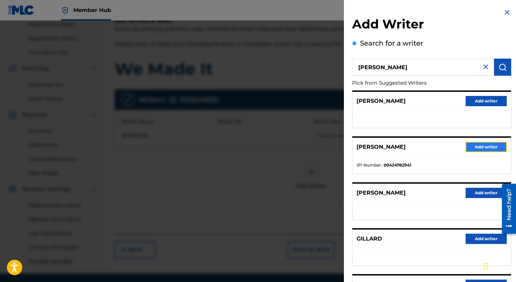
click at [474, 151] on button "Add writer" at bounding box center [486, 147] width 41 height 10
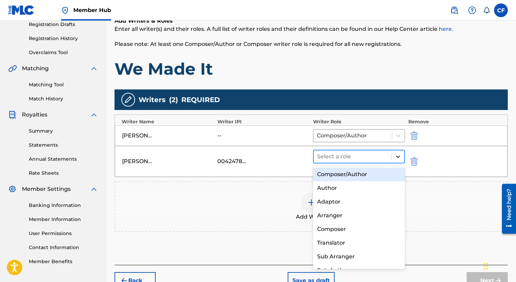
click at [397, 157] on icon at bounding box center [398, 157] width 4 height 2
click at [367, 175] on div "Composer/Author" at bounding box center [359, 175] width 92 height 14
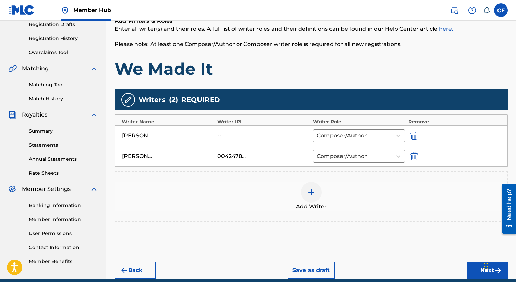
scroll to position [149, 0]
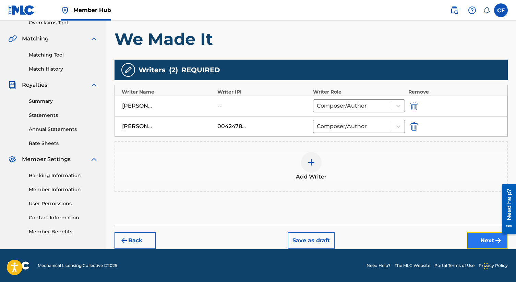
click at [478, 243] on button "Next" at bounding box center [487, 240] width 41 height 17
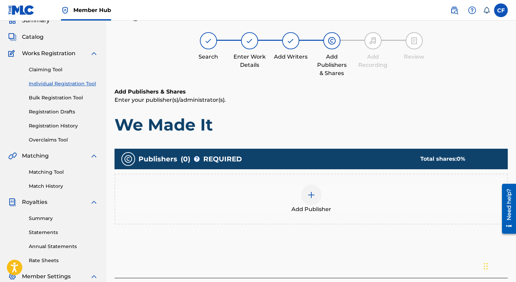
scroll to position [31, 0]
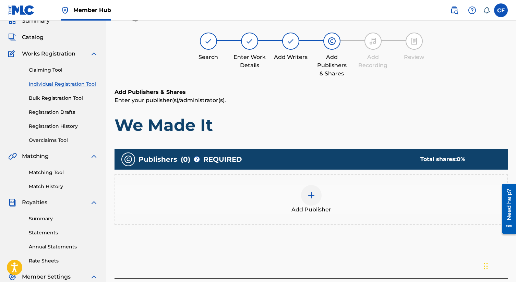
click at [309, 200] on div at bounding box center [311, 195] width 21 height 21
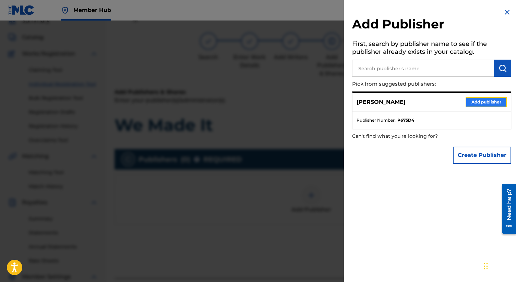
click at [470, 104] on button "Add publisher" at bounding box center [486, 102] width 41 height 10
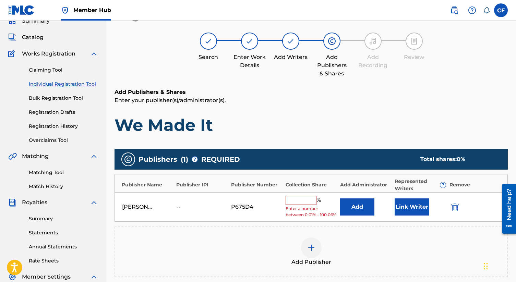
click at [305, 204] on input "text" at bounding box center [301, 200] width 31 height 9
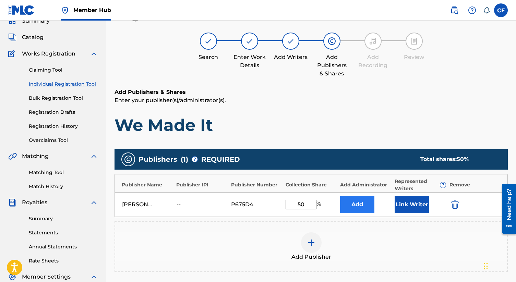
type input "50"
click at [361, 208] on button "Add" at bounding box center [357, 204] width 34 height 17
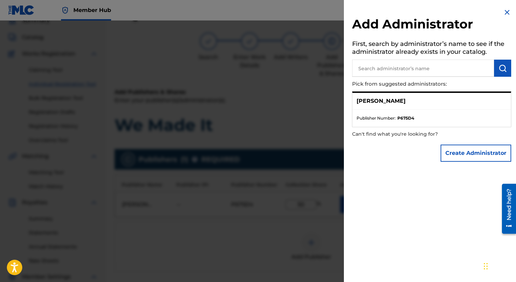
click at [396, 102] on p "[PERSON_NAME]" at bounding box center [381, 101] width 49 height 8
click at [372, 101] on p "[PERSON_NAME]" at bounding box center [381, 101] width 49 height 8
click at [375, 122] on ul "Publisher Number : P675D4" at bounding box center [432, 118] width 158 height 17
click at [463, 154] on button "Create Administrator" at bounding box center [476, 153] width 71 height 17
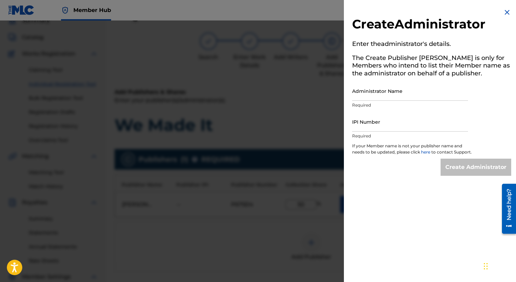
click at [505, 11] on img at bounding box center [507, 12] width 8 height 8
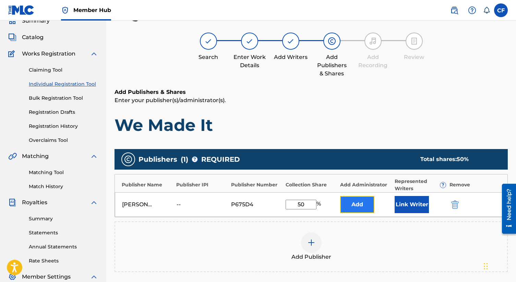
click at [362, 205] on button "Add" at bounding box center [357, 204] width 34 height 17
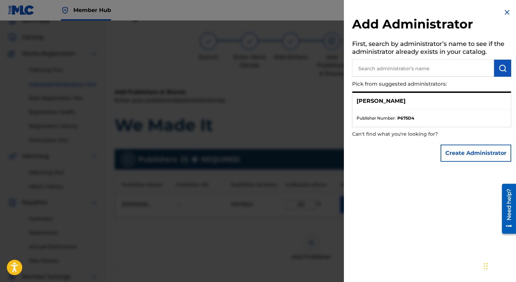
click at [390, 70] on input "text" at bounding box center [423, 68] width 142 height 17
type input "[PERSON_NAME]"
click at [391, 101] on p "[PERSON_NAME]" at bounding box center [381, 101] width 49 height 8
click at [395, 111] on ul "Publisher Number : P675D4" at bounding box center [432, 118] width 158 height 17
click at [483, 67] on img at bounding box center [486, 68] width 8 height 8
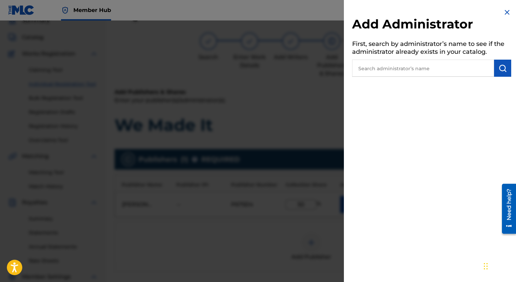
click at [437, 69] on input "text" at bounding box center [423, 68] width 142 height 17
type input "[PERSON_NAME]"
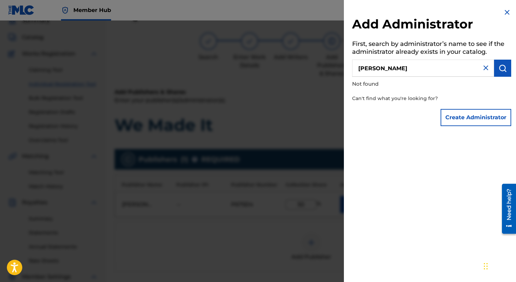
click at [482, 67] on img at bounding box center [486, 68] width 8 height 8
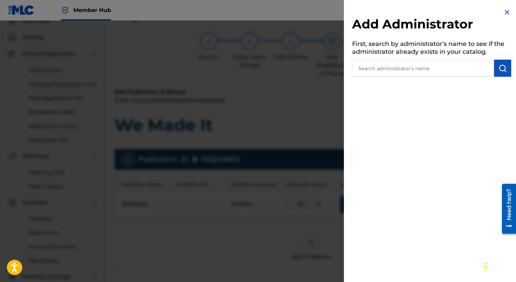
click at [504, 9] on img at bounding box center [507, 12] width 8 height 8
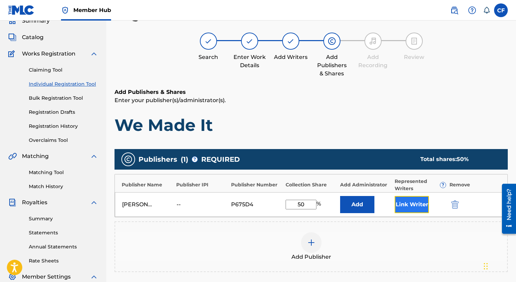
click at [415, 206] on button "Link Writer" at bounding box center [412, 204] width 34 height 17
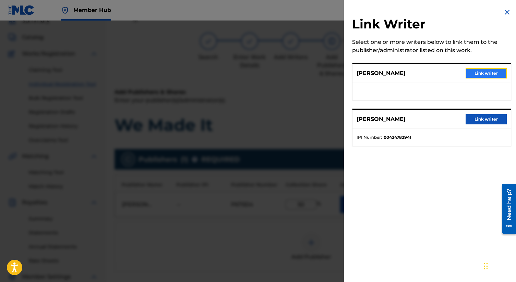
click at [479, 74] on button "Link writer" at bounding box center [486, 73] width 41 height 10
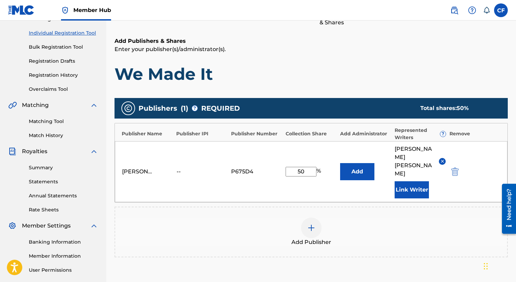
scroll to position [84, 0]
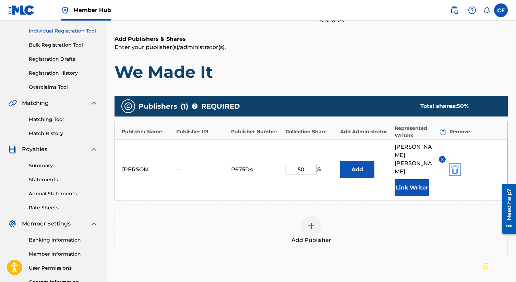
click at [456, 166] on img "submit" at bounding box center [455, 170] width 8 height 8
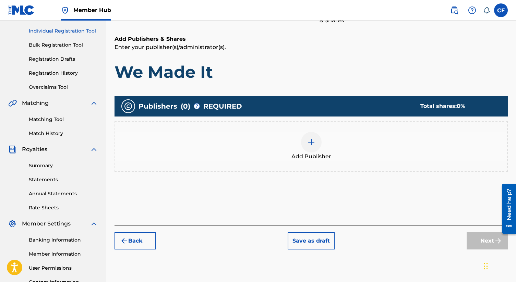
click at [314, 145] on img at bounding box center [311, 142] width 8 height 8
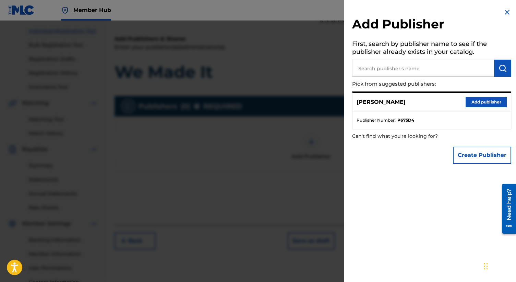
click at [400, 68] on input "text" at bounding box center [423, 68] width 142 height 17
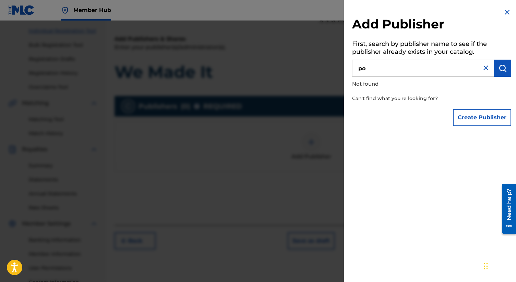
type input "p"
type input "[PERSON_NAME]"
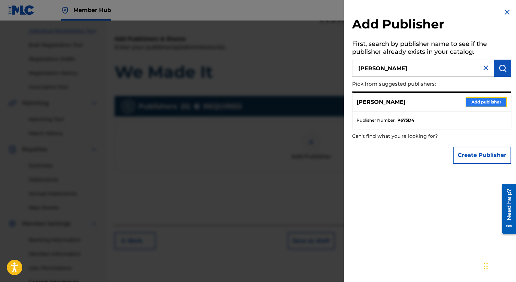
click at [472, 102] on button "Add publisher" at bounding box center [486, 102] width 41 height 10
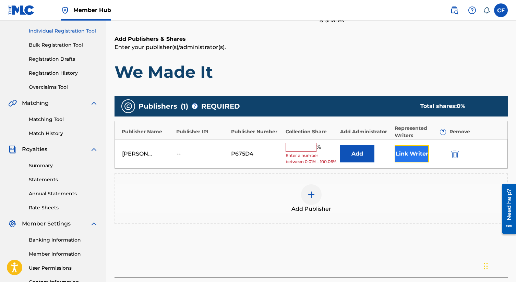
click at [409, 157] on button "Link Writer" at bounding box center [412, 153] width 34 height 17
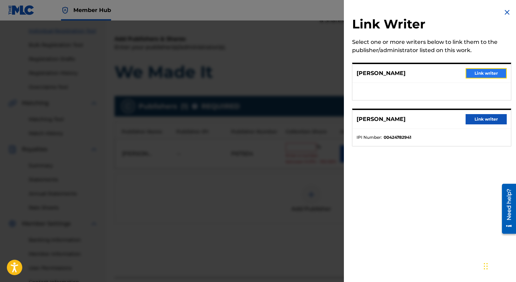
click at [480, 74] on button "Link writer" at bounding box center [486, 73] width 41 height 10
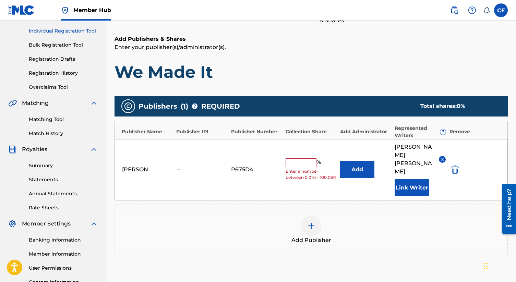
drag, startPoint x: 309, startPoint y: 219, endPoint x: 338, endPoint y: 195, distance: 37.3
click at [338, 205] on div "Add Publisher" at bounding box center [311, 230] width 393 height 51
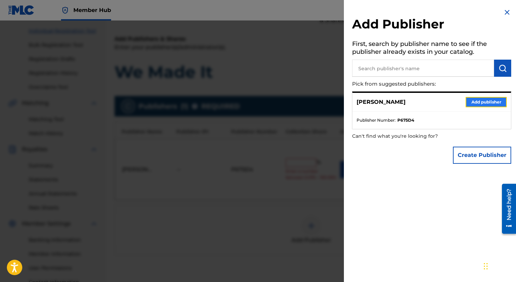
click at [476, 101] on button "Add publisher" at bounding box center [486, 102] width 41 height 10
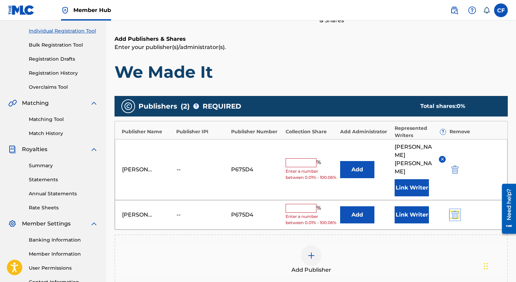
click at [454, 211] on img "submit" at bounding box center [455, 215] width 8 height 8
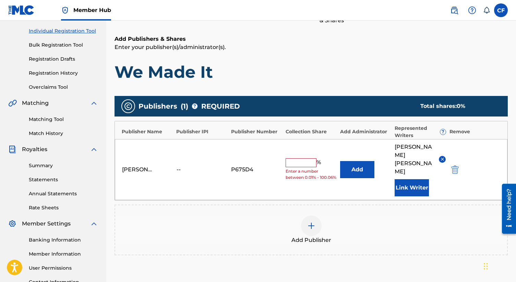
click at [309, 158] on input "text" at bounding box center [301, 162] width 31 height 9
type input "50"
click at [314, 222] on img at bounding box center [311, 226] width 8 height 8
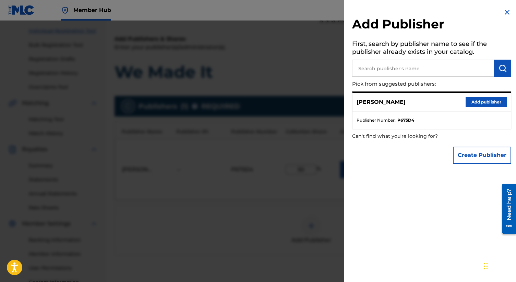
click at [397, 71] on input "text" at bounding box center [423, 68] width 142 height 17
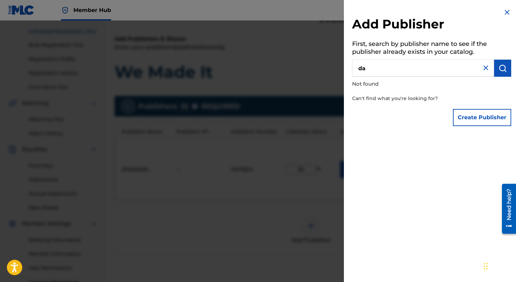
type input "d"
click at [504, 12] on img at bounding box center [507, 12] width 8 height 8
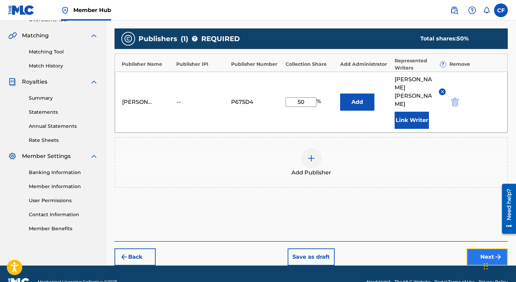
click at [483, 249] on button "Next" at bounding box center [487, 257] width 41 height 17
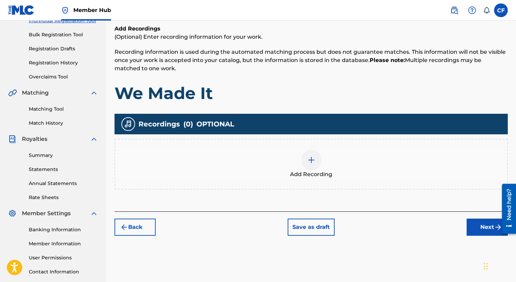
scroll to position [99, 0]
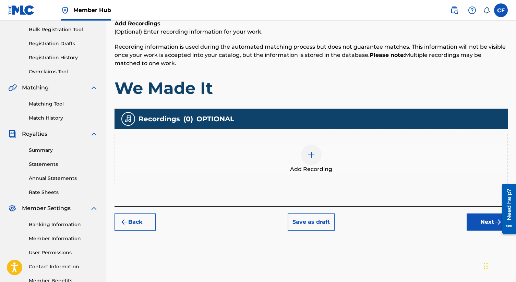
click at [311, 163] on div at bounding box center [311, 155] width 21 height 21
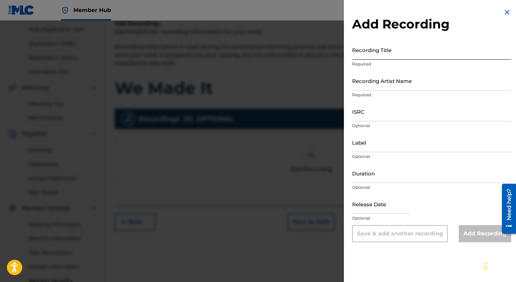
click at [372, 54] on input "Recording Title" at bounding box center [431, 50] width 159 height 20
type input "We Made It"
click at [384, 82] on input "Recording Artist Name" at bounding box center [431, 81] width 159 height 20
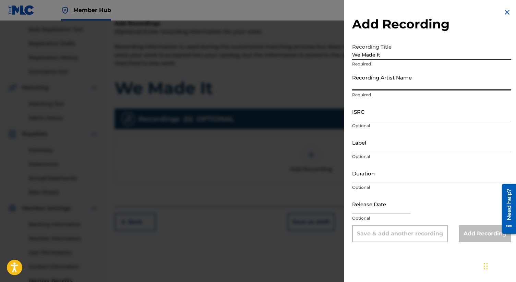
type input "[PERSON_NAME]"
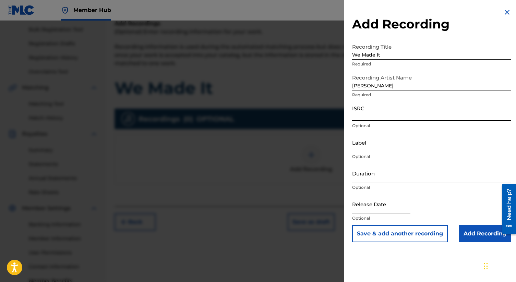
click at [381, 114] on input "ISRC" at bounding box center [431, 112] width 159 height 20
type input "QZR972100001"
click at [470, 238] on input "Add Recording" at bounding box center [485, 233] width 52 height 17
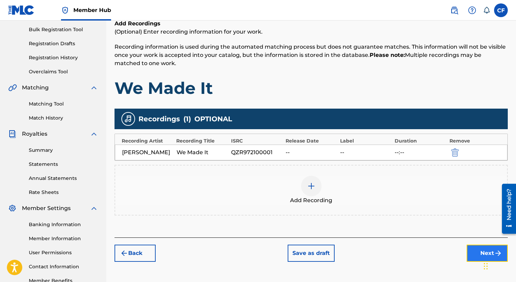
click at [478, 251] on button "Next" at bounding box center [487, 253] width 41 height 17
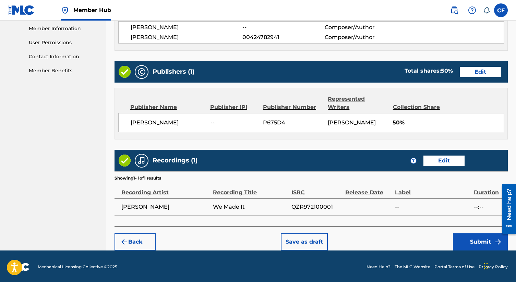
scroll to position [310, 0]
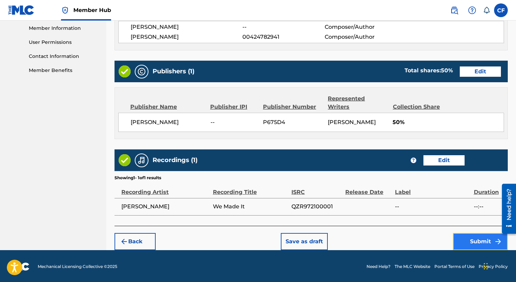
click at [463, 243] on button "Submit" at bounding box center [480, 241] width 55 height 17
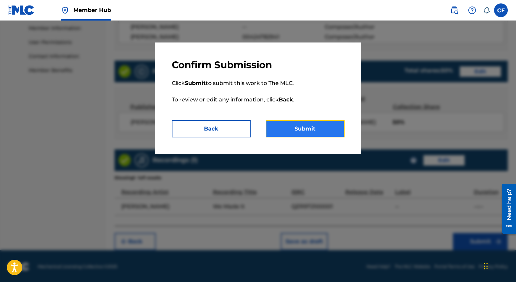
click at [327, 126] on button "Submit" at bounding box center [305, 128] width 79 height 17
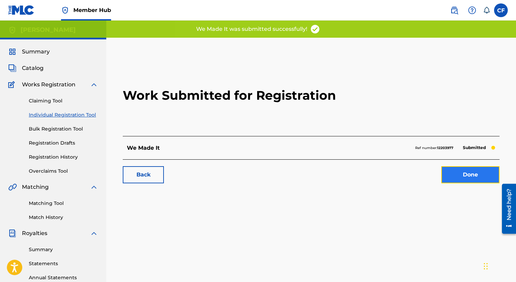
click at [469, 179] on link "Done" at bounding box center [470, 174] width 58 height 17
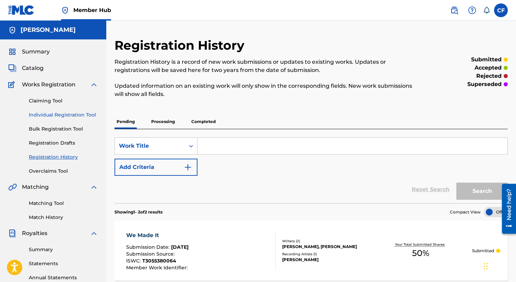
click at [57, 113] on link "Individual Registration Tool" at bounding box center [63, 114] width 69 height 7
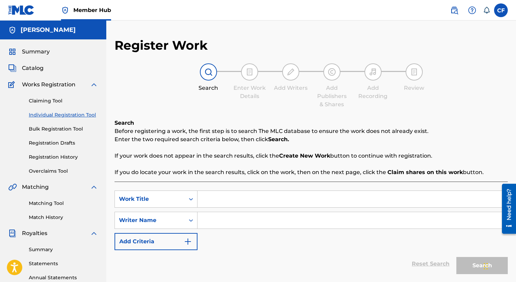
click at [210, 197] on input "Search Form" at bounding box center [353, 199] width 310 height 16
type input "I'm Free"
click at [213, 222] on input "Search Form" at bounding box center [353, 220] width 310 height 16
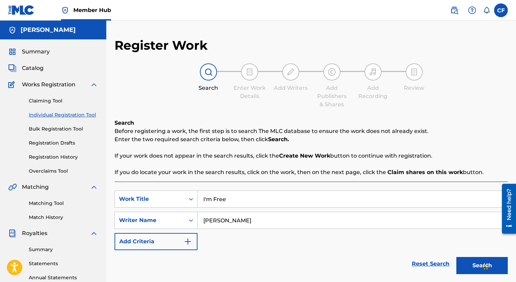
type input "[PERSON_NAME]"
click at [457, 257] on button "Search" at bounding box center [482, 265] width 51 height 17
click at [471, 264] on button "Search" at bounding box center [482, 265] width 51 height 17
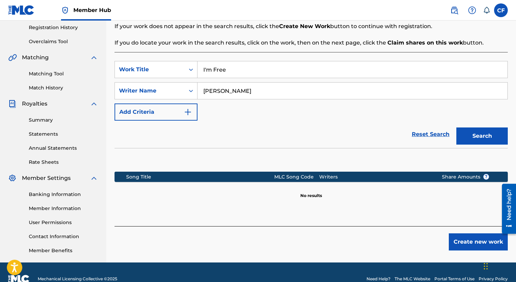
scroll to position [130, 0]
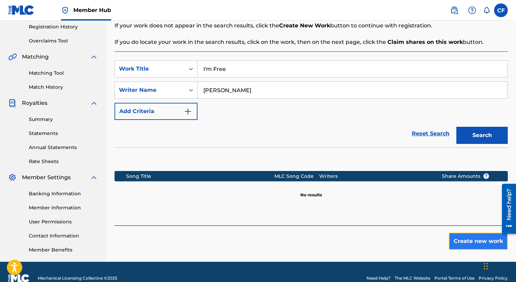
click at [470, 242] on button "Create new work" at bounding box center [478, 241] width 59 height 17
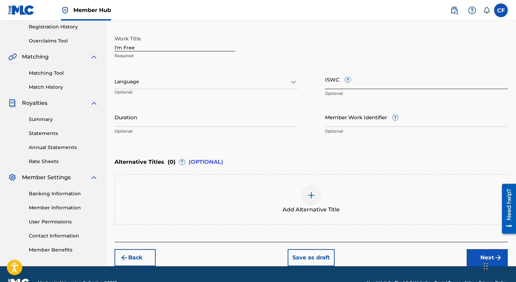
click at [335, 81] on input "ISWC ?" at bounding box center [416, 80] width 183 height 20
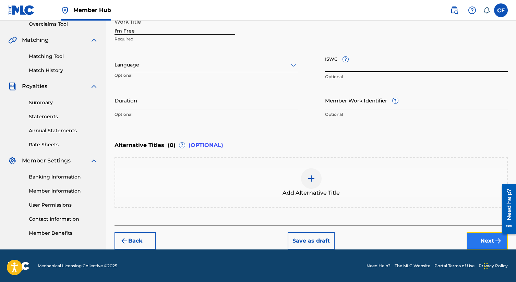
click at [485, 243] on button "Next" at bounding box center [487, 241] width 41 height 17
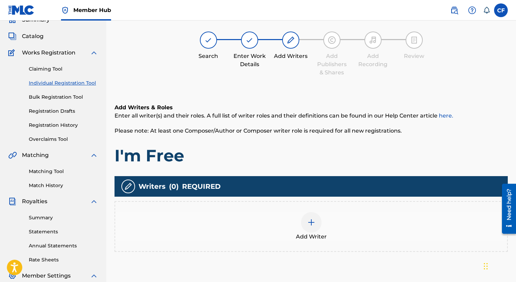
scroll to position [31, 0]
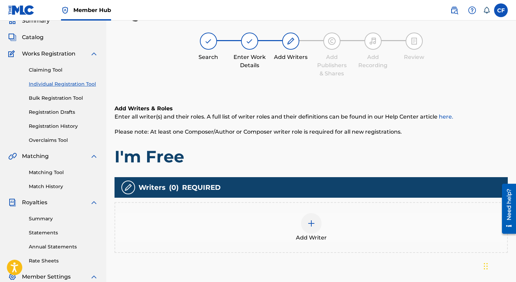
click at [307, 230] on div at bounding box center [311, 223] width 21 height 21
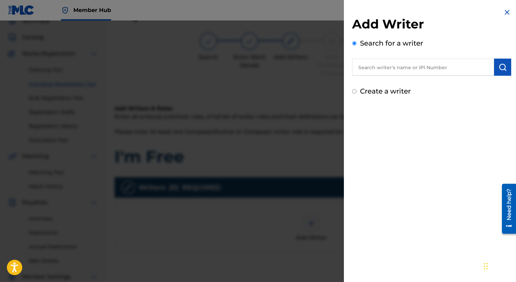
click at [393, 71] on input "text" at bounding box center [423, 67] width 142 height 17
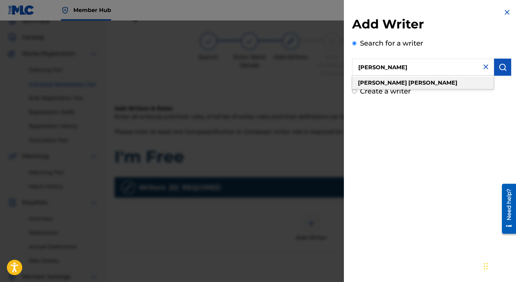
type input "[PERSON_NAME]"
click at [382, 82] on strong "[PERSON_NAME]" at bounding box center [382, 83] width 49 height 7
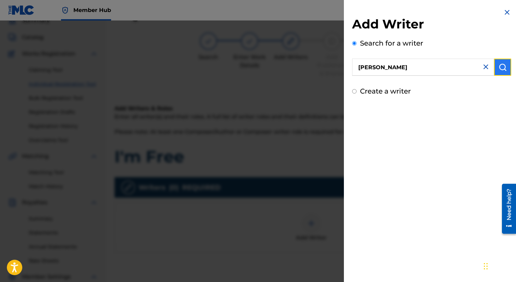
click at [502, 66] on img "submit" at bounding box center [503, 67] width 8 height 8
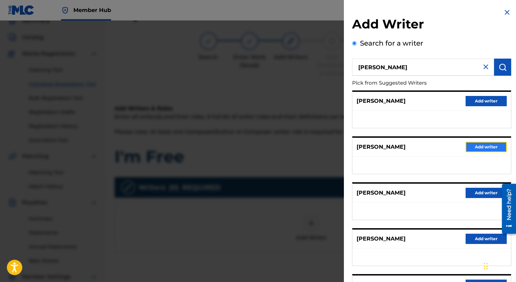
click at [488, 145] on button "Add writer" at bounding box center [486, 147] width 41 height 10
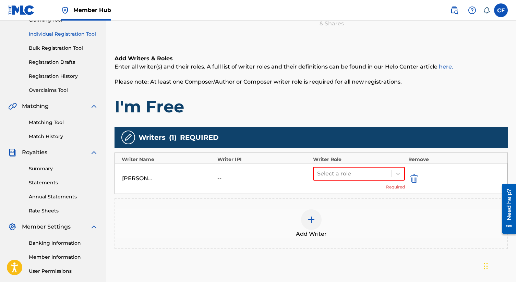
scroll to position [83, 0]
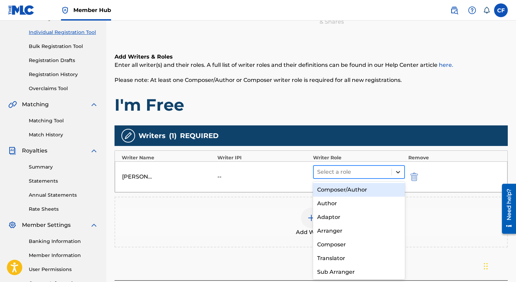
click at [398, 169] on icon at bounding box center [398, 172] width 7 height 7
click at [375, 190] on div "Composer/Author" at bounding box center [359, 190] width 92 height 14
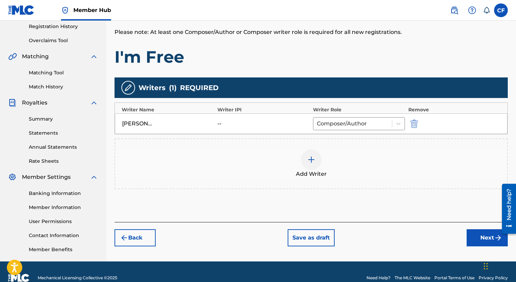
scroll to position [143, 0]
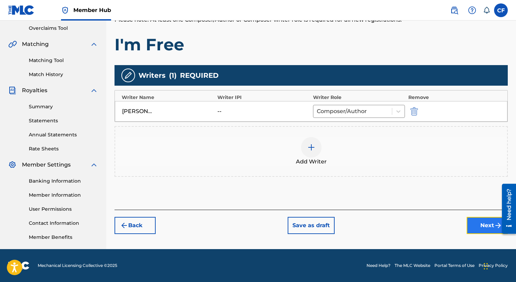
click at [476, 223] on button "Next" at bounding box center [487, 225] width 41 height 17
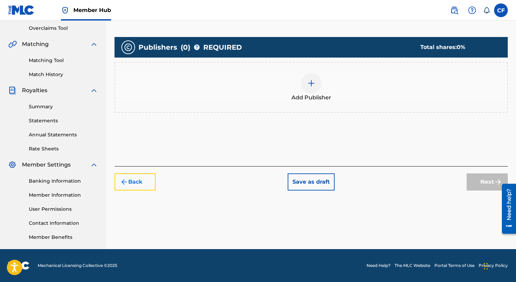
click at [127, 180] on img "submit" at bounding box center [124, 182] width 8 height 8
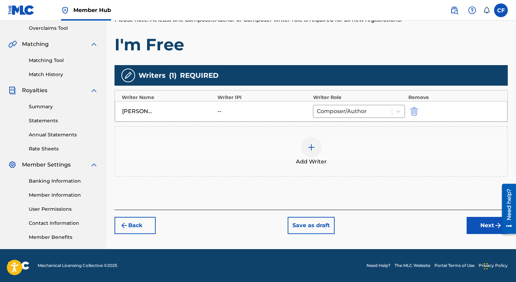
click at [313, 151] on img at bounding box center [311, 147] width 8 height 8
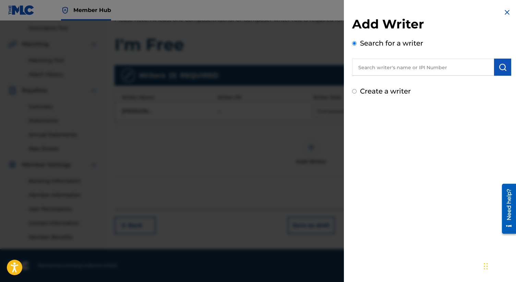
click at [394, 66] on input "text" at bounding box center [423, 67] width 142 height 17
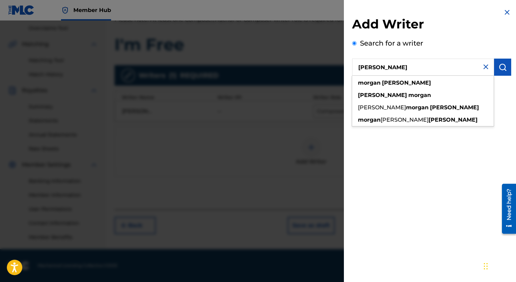
type input "[PERSON_NAME]"
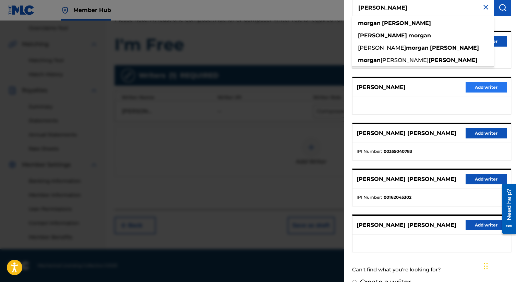
scroll to position [73, 0]
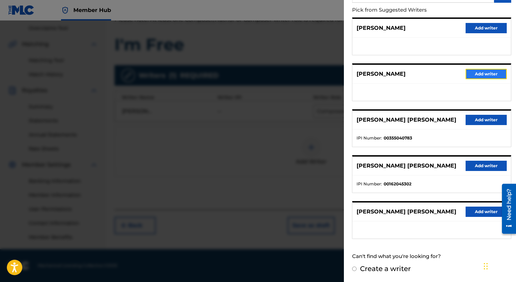
click at [486, 74] on button "Add writer" at bounding box center [486, 74] width 41 height 10
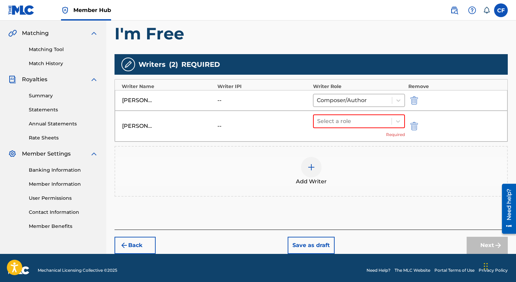
scroll to position [159, 0]
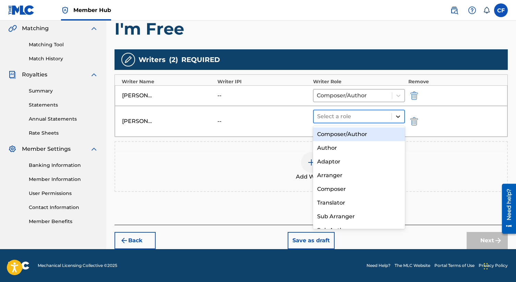
click at [398, 117] on icon at bounding box center [398, 117] width 4 height 2
click at [359, 135] on div "Composer/Author" at bounding box center [359, 135] width 92 height 14
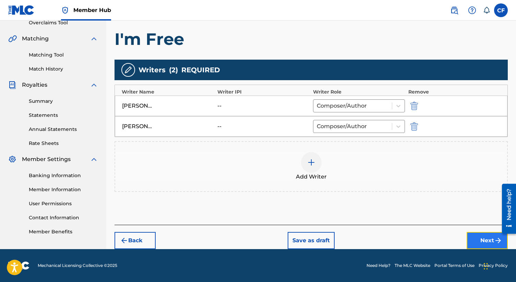
click at [474, 239] on button "Next" at bounding box center [487, 240] width 41 height 17
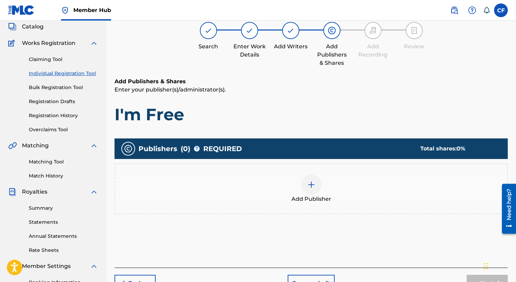
scroll to position [31, 0]
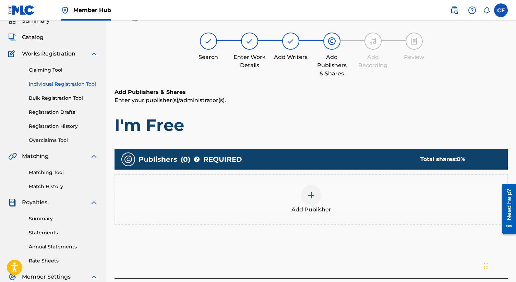
click at [309, 198] on img at bounding box center [311, 195] width 8 height 8
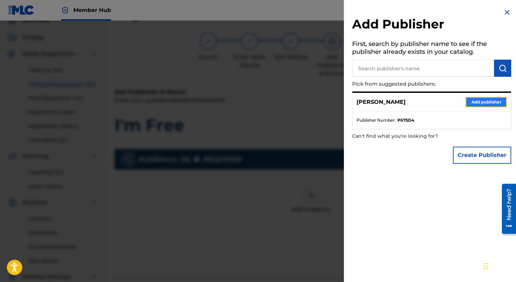
click at [477, 103] on button "Add publisher" at bounding box center [486, 102] width 41 height 10
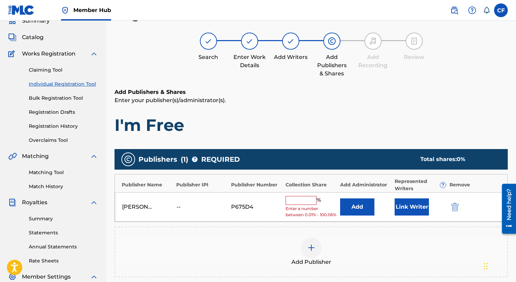
click at [290, 200] on input "text" at bounding box center [301, 200] width 31 height 9
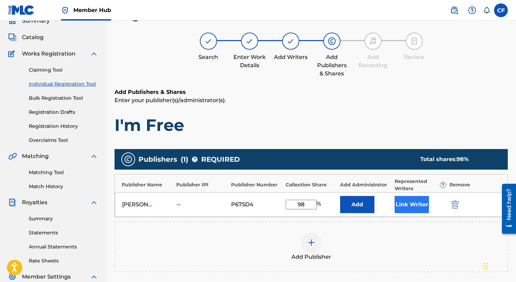
type input "98"
click at [407, 204] on button "Link Writer" at bounding box center [412, 204] width 34 height 17
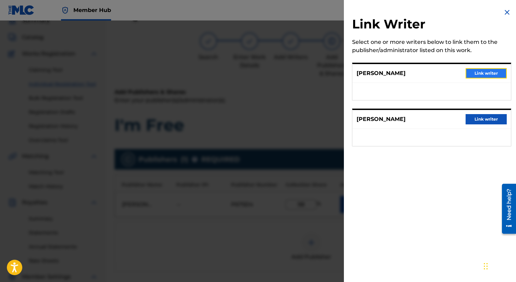
click at [483, 73] on button "Link writer" at bounding box center [486, 73] width 41 height 10
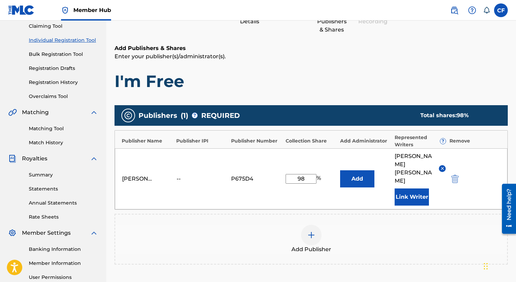
scroll to position [152, 0]
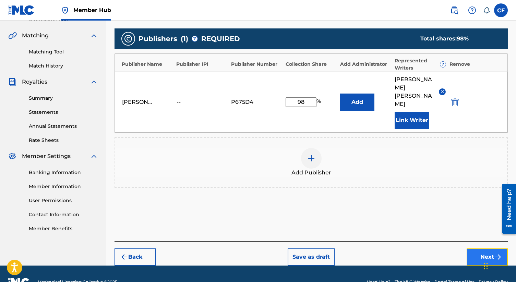
click at [479, 249] on button "Next" at bounding box center [487, 257] width 41 height 17
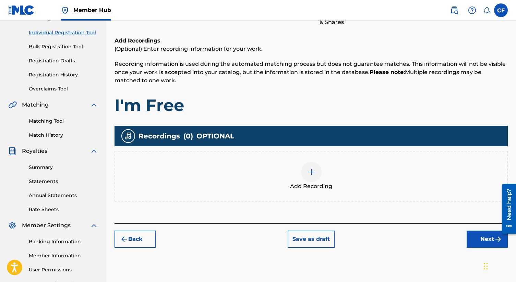
scroll to position [98, 0]
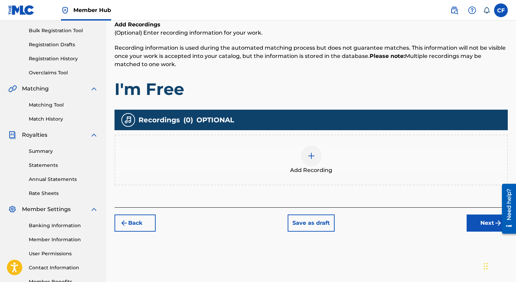
click at [309, 163] on div at bounding box center [311, 156] width 21 height 21
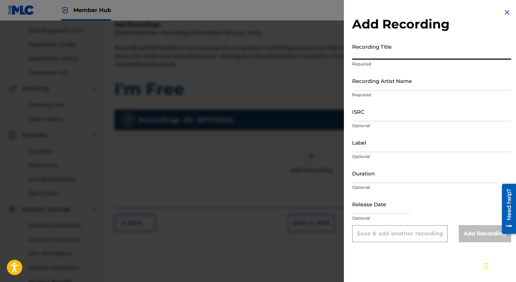
click at [378, 55] on input "Recording Title" at bounding box center [431, 50] width 159 height 20
type input "I'm Free"
click at [398, 85] on input "Recording Artist Name" at bounding box center [431, 81] width 159 height 20
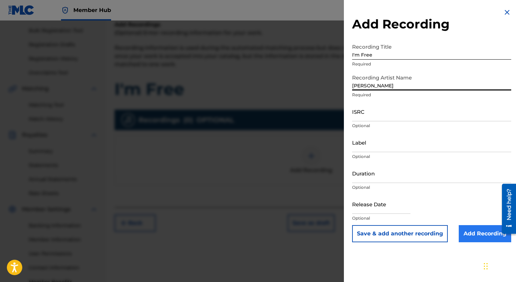
type input "[PERSON_NAME]"
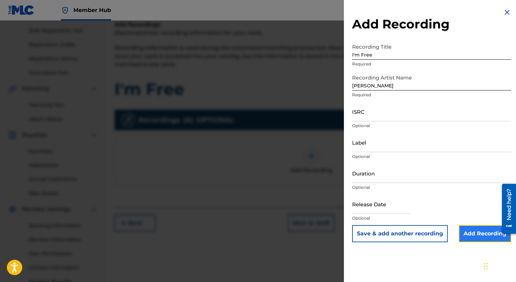
click at [476, 238] on input "Add Recording" at bounding box center [485, 233] width 52 height 17
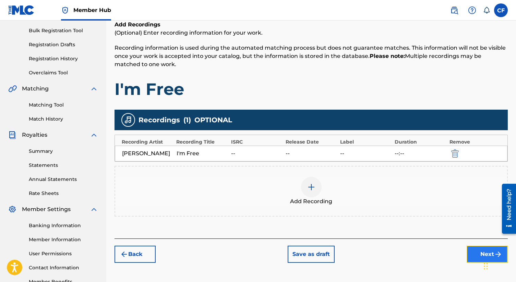
click at [480, 252] on button "Next" at bounding box center [487, 254] width 41 height 17
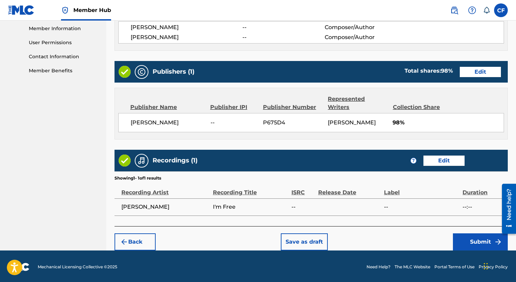
scroll to position [310, 0]
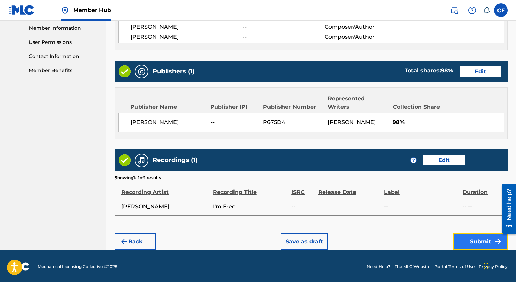
click at [471, 242] on button "Submit" at bounding box center [480, 241] width 55 height 17
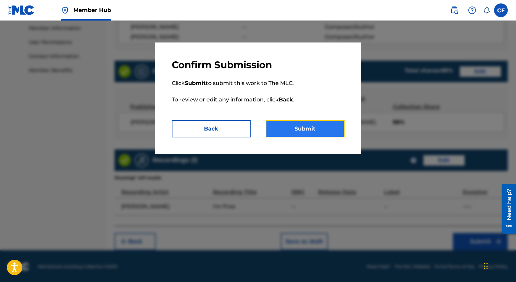
click at [317, 131] on button "Submit" at bounding box center [305, 128] width 79 height 17
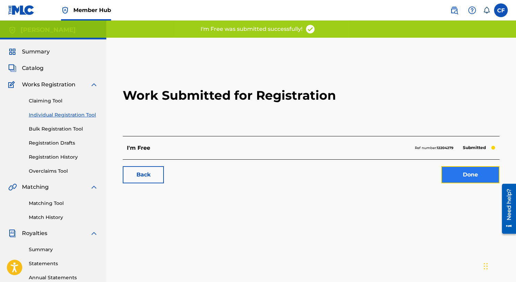
click at [469, 173] on link "Done" at bounding box center [470, 174] width 58 height 17
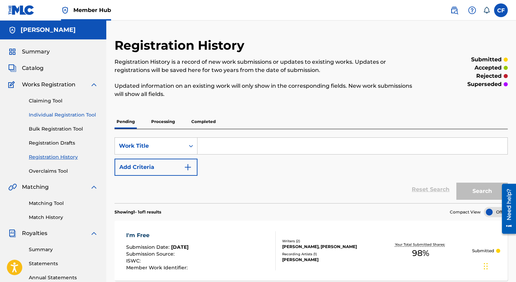
click at [80, 116] on link "Individual Registration Tool" at bounding box center [63, 114] width 69 height 7
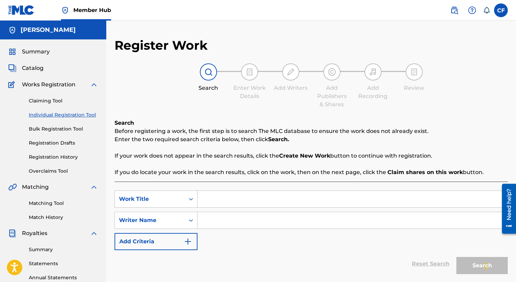
click at [221, 199] on input "Search Form" at bounding box center [353, 199] width 310 height 16
type input "Grace of [DEMOGRAPHIC_DATA]"
click at [215, 220] on input "Search Form" at bounding box center [353, 220] width 310 height 16
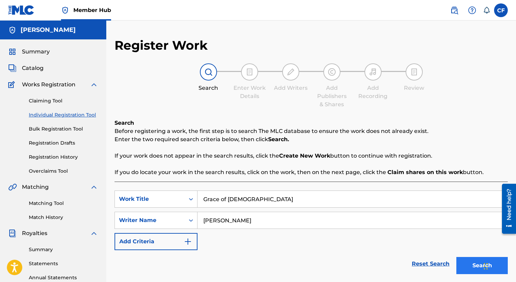
type input "[PERSON_NAME]"
click at [468, 267] on button "Search" at bounding box center [482, 265] width 51 height 17
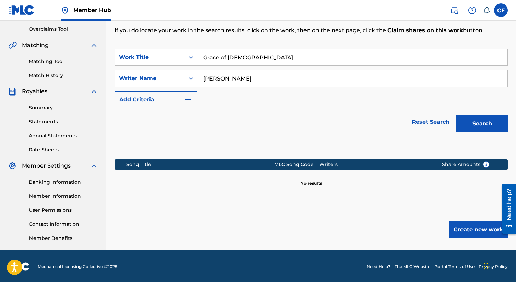
scroll to position [143, 0]
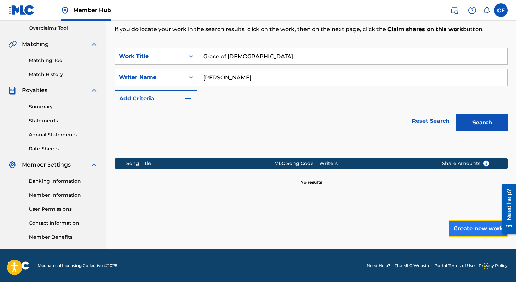
click at [471, 226] on button "Create new work" at bounding box center [478, 228] width 59 height 17
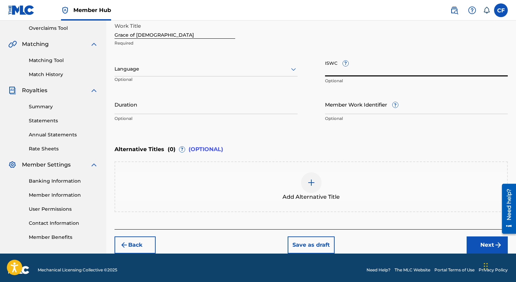
click at [339, 68] on input "ISWC ?" at bounding box center [416, 67] width 183 height 20
paste input "T-304.910.118-6"
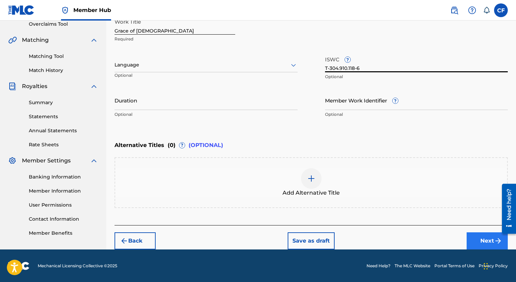
type input "T-304.910.118-6"
click at [477, 239] on button "Next" at bounding box center [487, 241] width 41 height 17
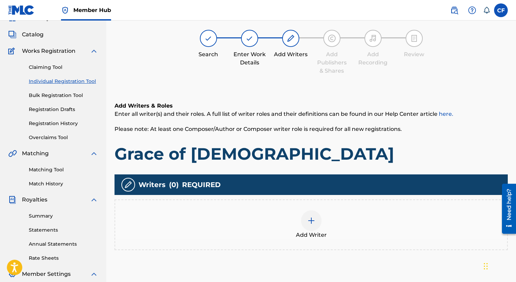
scroll to position [31, 0]
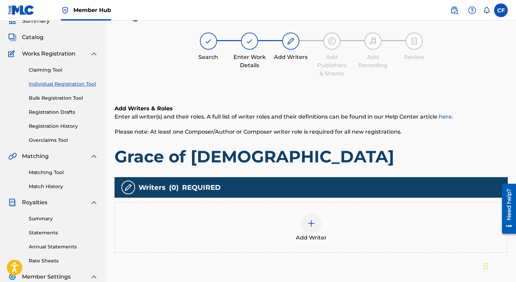
click at [309, 228] on div at bounding box center [311, 223] width 21 height 21
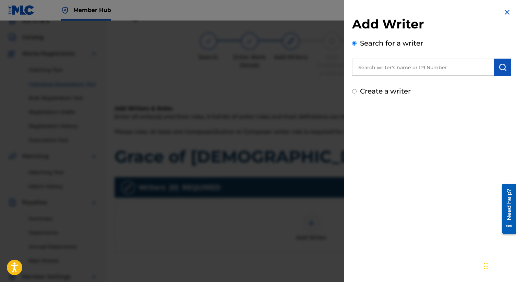
click at [398, 68] on input "text" at bounding box center [423, 67] width 142 height 17
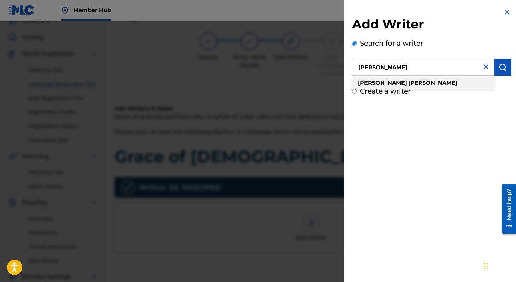
type input "[PERSON_NAME]"
click at [409, 80] on strong "[PERSON_NAME]" at bounding box center [433, 83] width 49 height 7
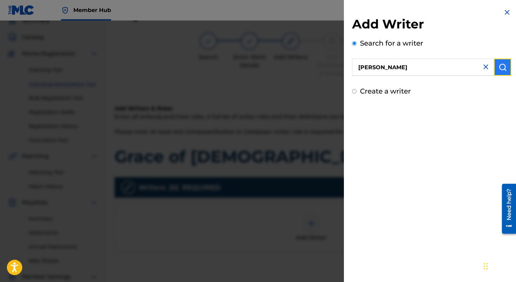
click at [500, 63] on img "submit" at bounding box center [503, 67] width 8 height 8
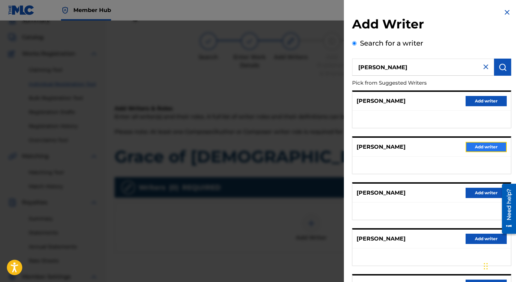
click at [484, 147] on button "Add writer" at bounding box center [486, 147] width 41 height 10
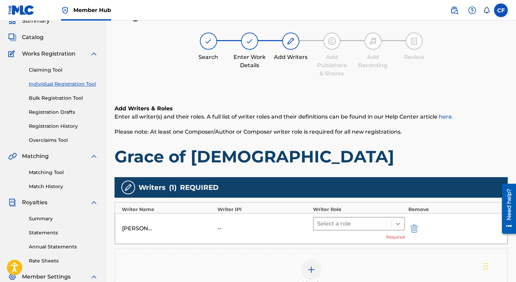
click at [399, 222] on icon at bounding box center [398, 224] width 7 height 7
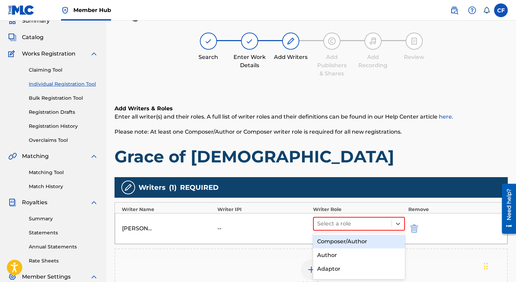
click at [362, 243] on div "Composer/Author" at bounding box center [359, 242] width 92 height 14
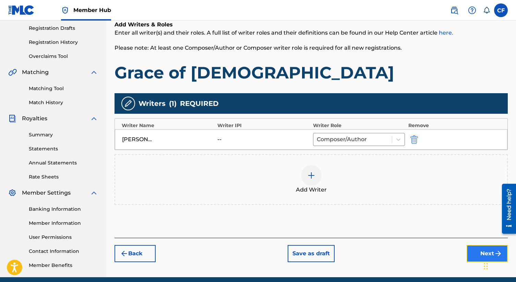
click at [481, 247] on button "Next" at bounding box center [487, 253] width 41 height 17
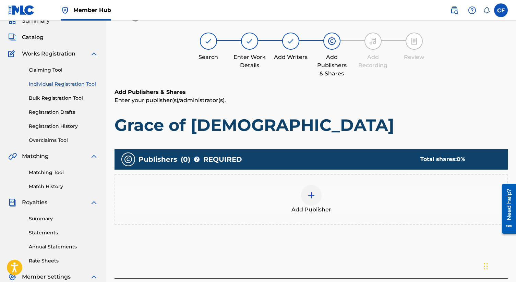
click at [309, 201] on div at bounding box center [311, 195] width 21 height 21
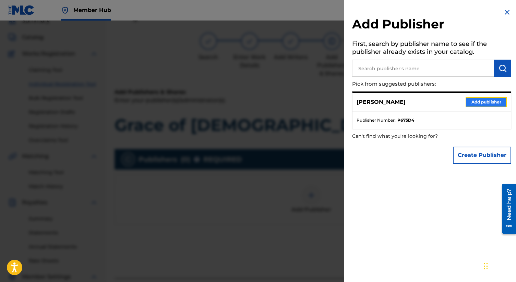
click at [482, 100] on button "Add publisher" at bounding box center [486, 102] width 41 height 10
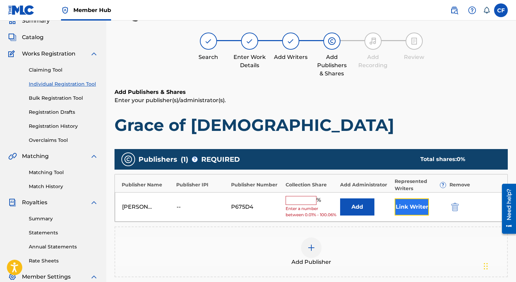
click at [400, 212] on button "Link Writer" at bounding box center [412, 207] width 34 height 17
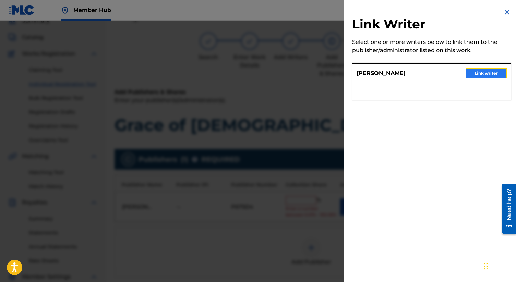
click at [474, 74] on button "Link writer" at bounding box center [486, 73] width 41 height 10
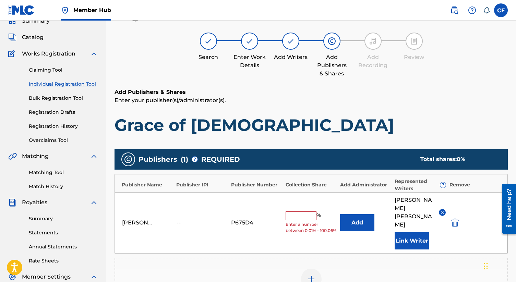
click at [295, 212] on input "text" at bounding box center [301, 216] width 31 height 9
type input "100"
click at [389, 258] on div "Add Publisher" at bounding box center [311, 283] width 393 height 51
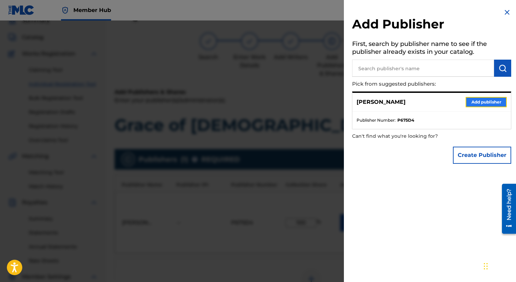
click at [481, 99] on button "Add publisher" at bounding box center [486, 102] width 41 height 10
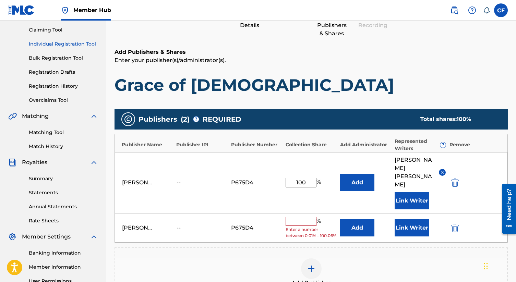
scroll to position [74, 0]
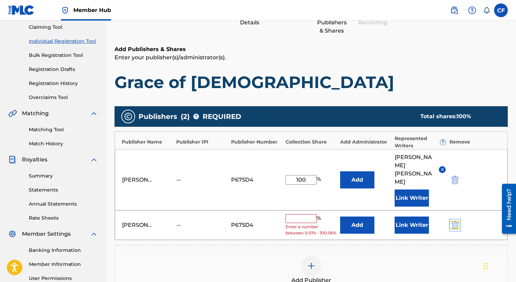
click at [454, 221] on img "submit" at bounding box center [455, 225] width 8 height 8
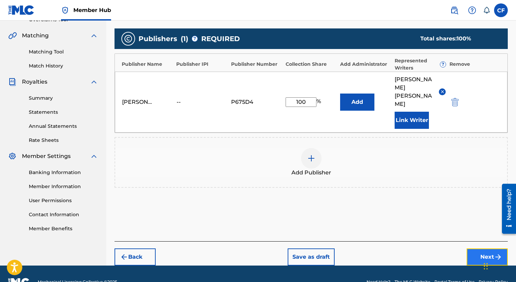
click at [482, 249] on button "Next" at bounding box center [487, 257] width 41 height 17
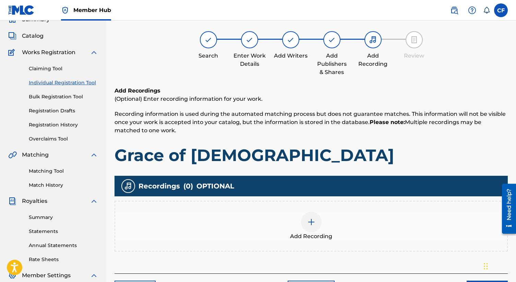
scroll to position [31, 0]
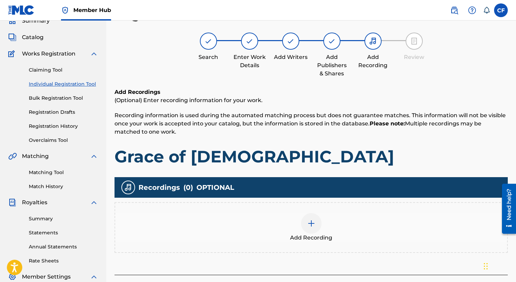
click at [310, 224] on img at bounding box center [311, 224] width 8 height 8
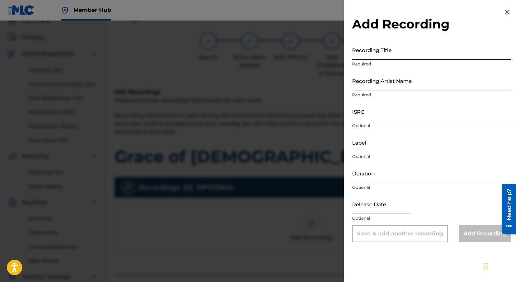
click at [373, 50] on input "Recording Title" at bounding box center [431, 50] width 159 height 20
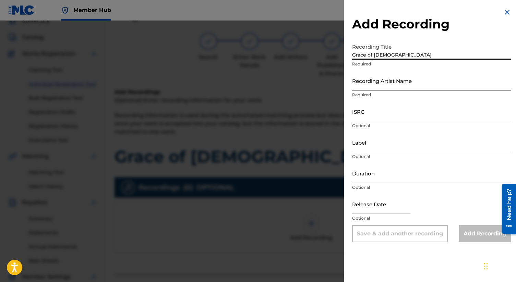
type input "Grace of [DEMOGRAPHIC_DATA]"
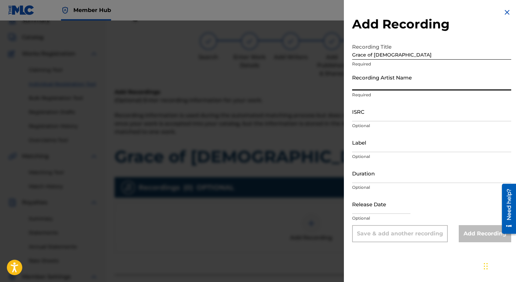
click at [377, 87] on input "Recording Artist Name" at bounding box center [431, 81] width 159 height 20
type input "[PERSON_NAME]"
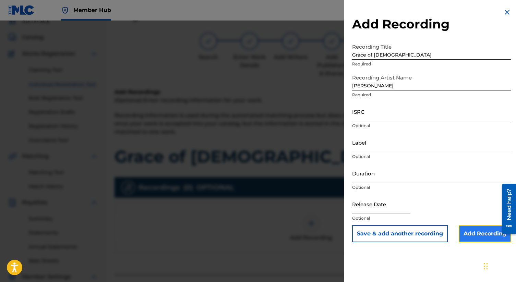
click at [484, 237] on input "Add Recording" at bounding box center [485, 233] width 52 height 17
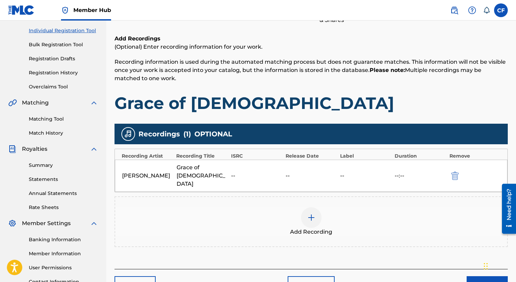
scroll to position [87, 0]
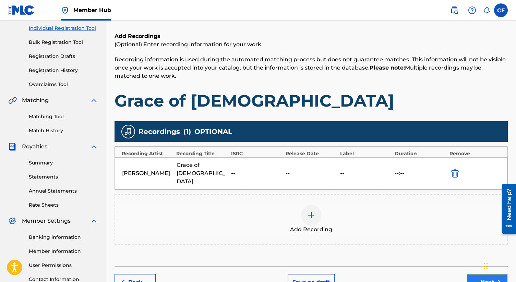
click at [472, 274] on button "Next" at bounding box center [487, 282] width 41 height 17
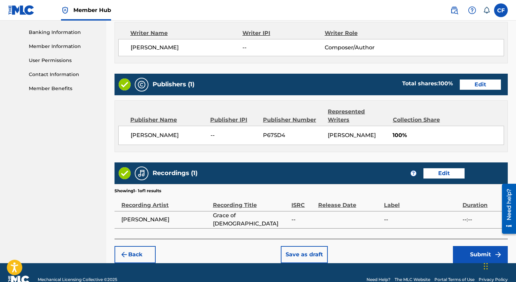
scroll to position [293, 0]
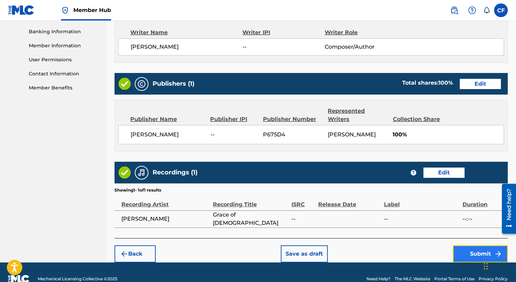
click at [468, 252] on button "Submit" at bounding box center [480, 254] width 55 height 17
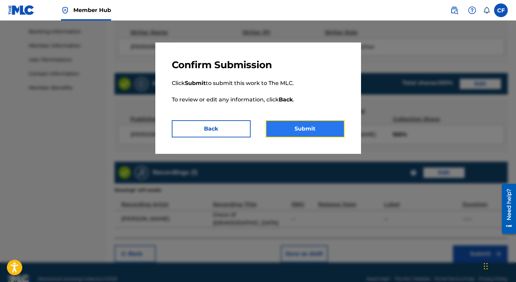
click at [326, 131] on button "Submit" at bounding box center [305, 128] width 79 height 17
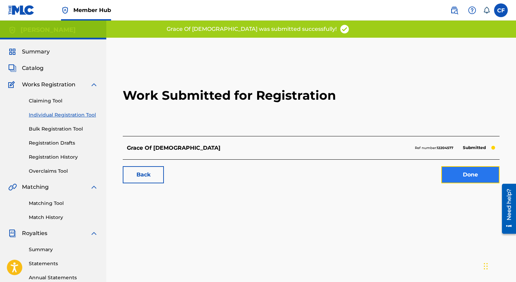
click at [454, 172] on link "Done" at bounding box center [470, 174] width 58 height 17
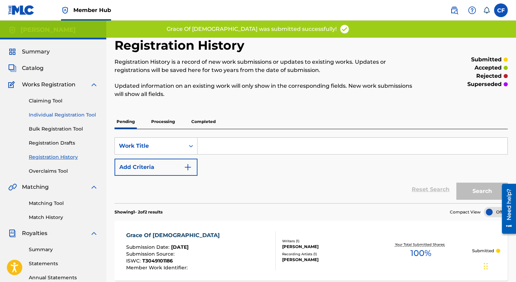
click at [61, 113] on link "Individual Registration Tool" at bounding box center [63, 114] width 69 height 7
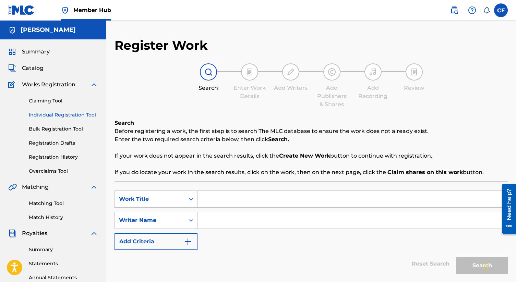
click at [213, 198] on input "Search Form" at bounding box center [353, 199] width 310 height 16
type input "let's praise him"
click at [211, 221] on input "Search Form" at bounding box center [353, 220] width 310 height 16
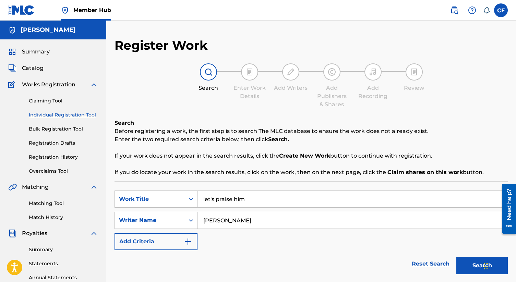
type input "[PERSON_NAME]"
click at [457, 257] on button "Search" at bounding box center [482, 265] width 51 height 17
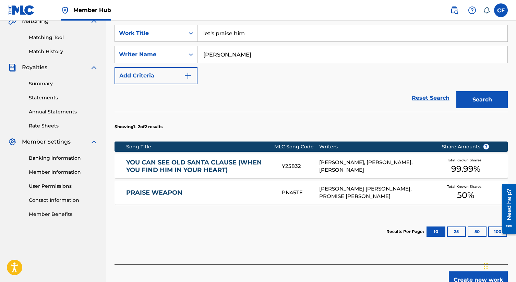
scroll to position [177, 0]
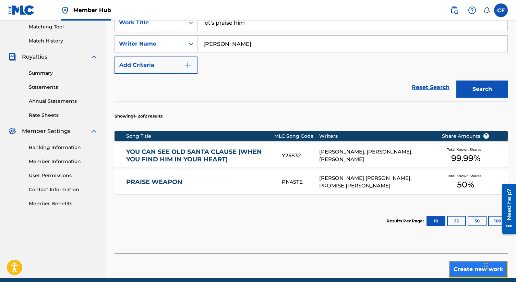
click at [457, 264] on button "Create new work" at bounding box center [478, 269] width 59 height 17
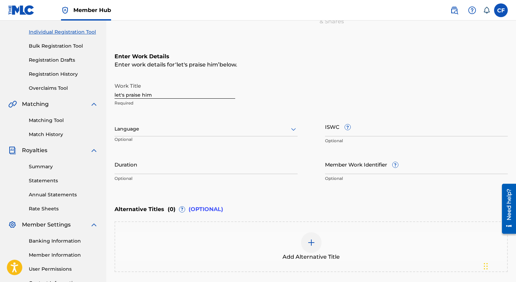
scroll to position [81, 0]
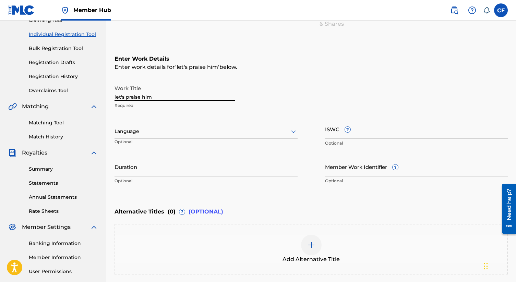
drag, startPoint x: 157, startPoint y: 97, endPoint x: 100, endPoint y: 96, distance: 57.0
click at [100, 96] on main "[PERSON_NAME] Summary Catalog Works Registration Claiming Tool Individual Regis…" at bounding box center [258, 128] width 516 height 376
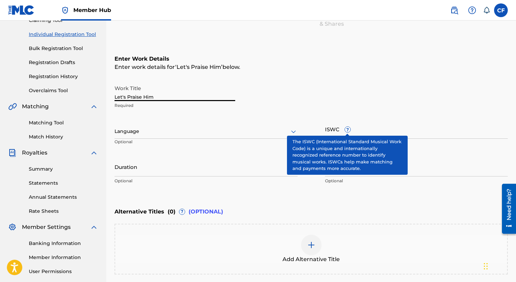
type input "Let's Praise Him"
click at [350, 128] on span "?" at bounding box center [347, 129] width 5 height 5
click at [350, 128] on input "ISWC ?" at bounding box center [416, 129] width 183 height 20
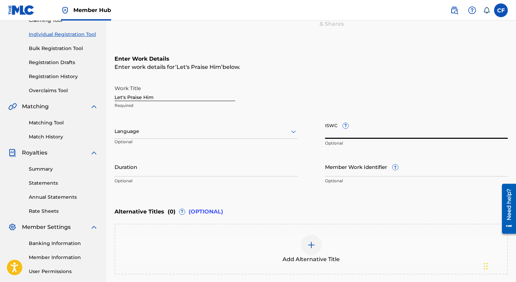
paste input "T-919.352.428-6"
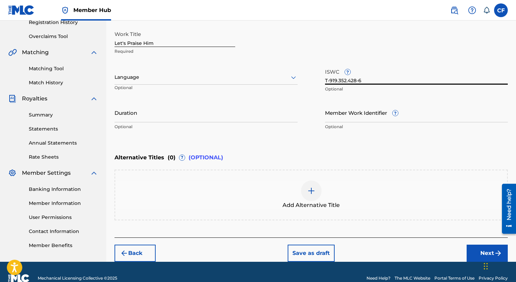
scroll to position [147, 0]
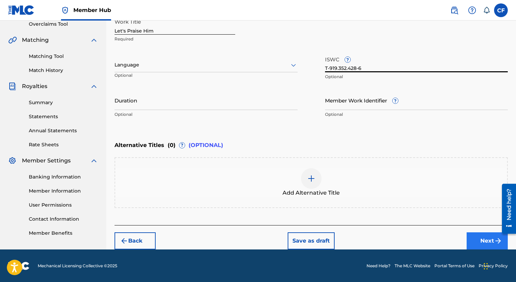
type input "T-919.352.428-6"
click at [476, 239] on button "Next" at bounding box center [487, 241] width 41 height 17
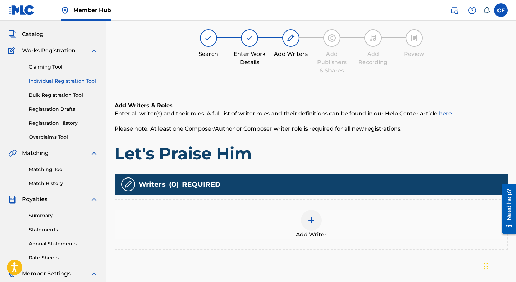
scroll to position [31, 0]
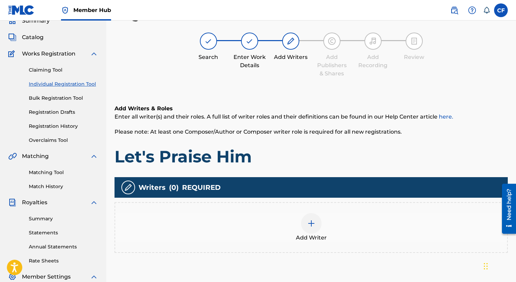
click at [310, 228] on div at bounding box center [311, 223] width 21 height 21
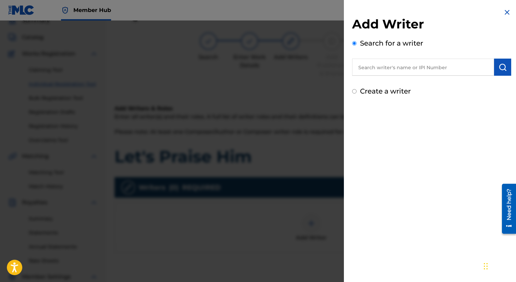
click at [380, 65] on input "text" at bounding box center [423, 67] width 142 height 17
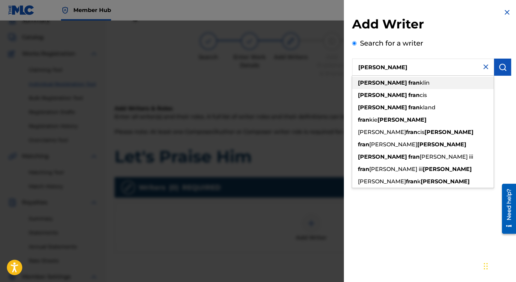
click at [377, 81] on strong "[PERSON_NAME]" at bounding box center [382, 83] width 49 height 7
type input "[PERSON_NAME]"
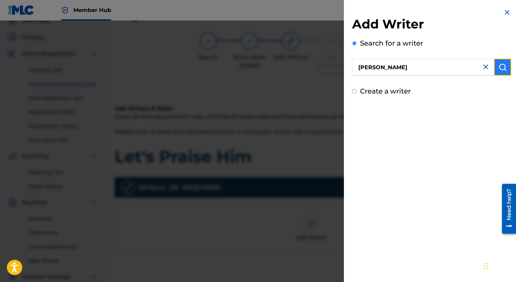
click at [499, 68] on img "submit" at bounding box center [503, 67] width 8 height 8
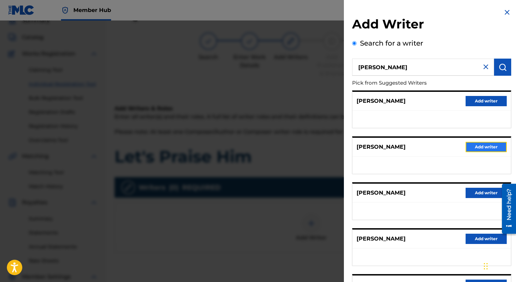
click at [474, 146] on button "Add writer" at bounding box center [486, 147] width 41 height 10
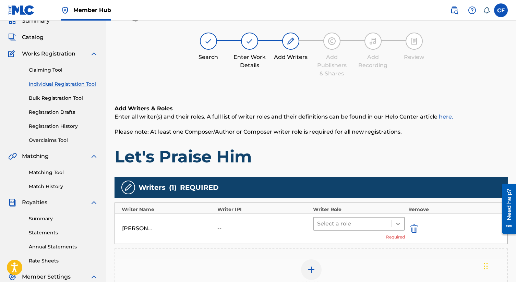
click at [399, 222] on icon at bounding box center [398, 224] width 7 height 7
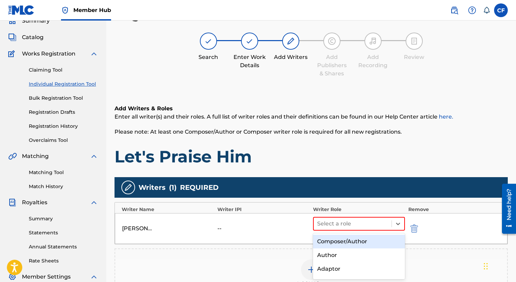
click at [366, 242] on div "Composer/Author" at bounding box center [359, 242] width 92 height 14
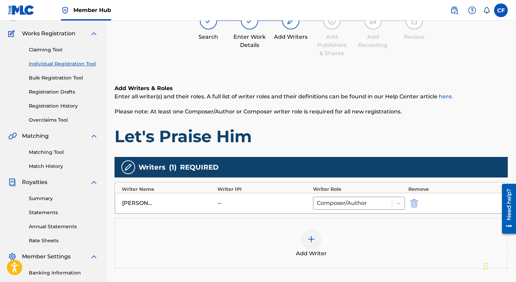
scroll to position [64, 0]
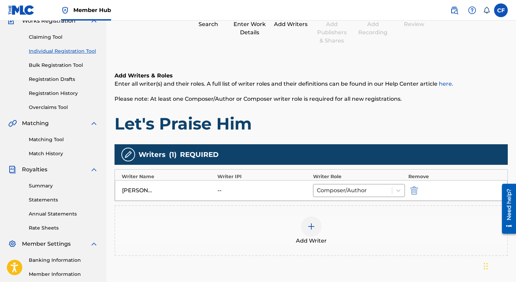
click at [309, 230] on img at bounding box center [311, 227] width 8 height 8
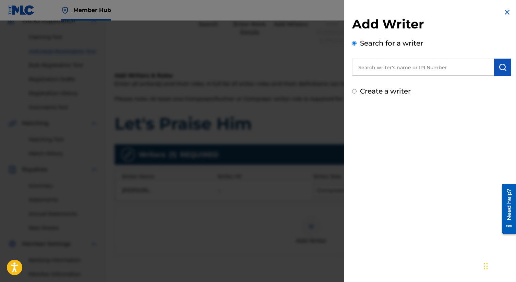
click at [401, 67] on input "text" at bounding box center [423, 67] width 142 height 17
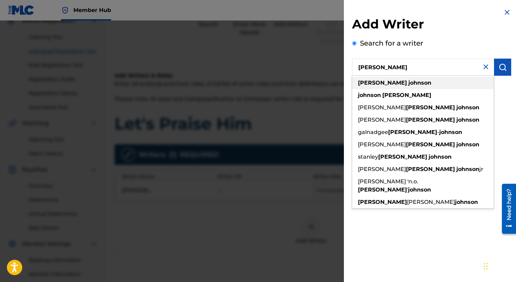
type input "[PERSON_NAME]"
click at [409, 81] on strong "johnson" at bounding box center [420, 83] width 23 height 7
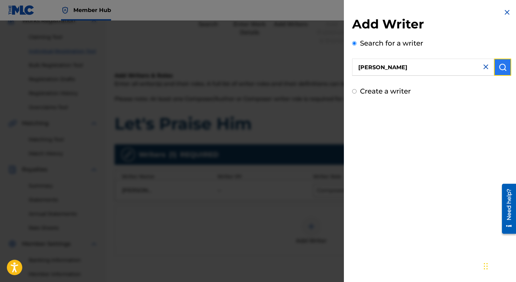
click at [499, 67] on img "submit" at bounding box center [503, 67] width 8 height 8
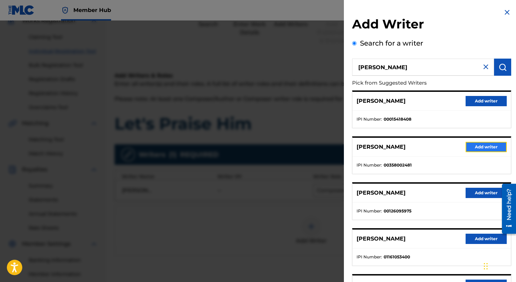
click at [471, 149] on button "Add writer" at bounding box center [486, 147] width 41 height 10
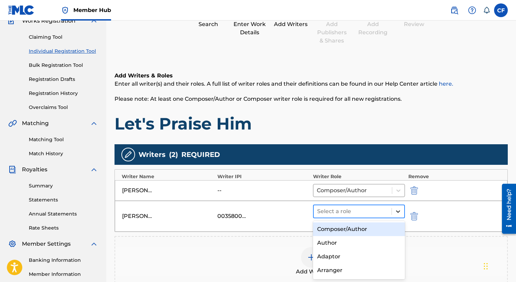
click at [400, 209] on icon at bounding box center [398, 211] width 7 height 7
click at [362, 228] on div "Composer/Author" at bounding box center [359, 230] width 92 height 14
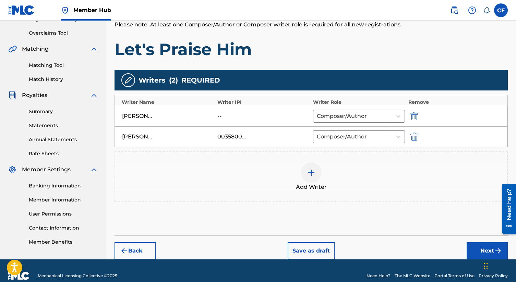
scroll to position [149, 0]
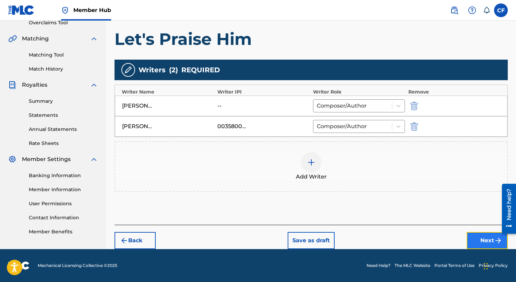
click at [485, 244] on button "Next" at bounding box center [487, 240] width 41 height 17
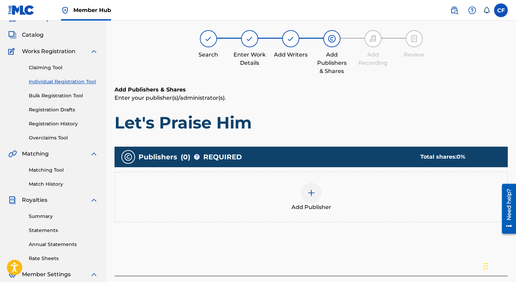
scroll to position [31, 0]
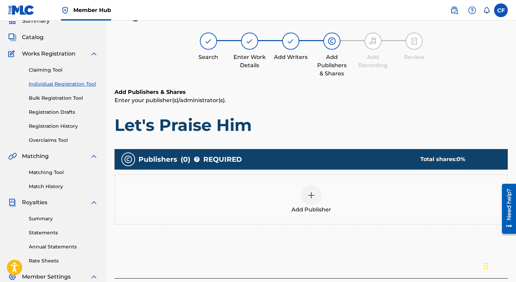
click at [314, 200] on div at bounding box center [311, 195] width 21 height 21
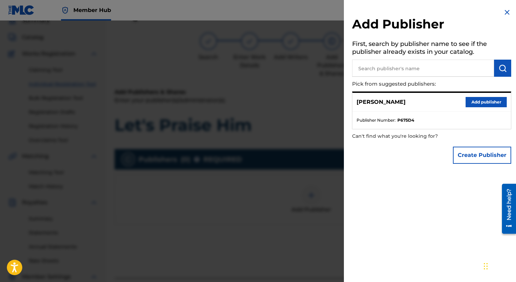
click at [398, 72] on input "text" at bounding box center [423, 68] width 142 height 17
click at [481, 103] on button "Add publisher" at bounding box center [486, 102] width 41 height 10
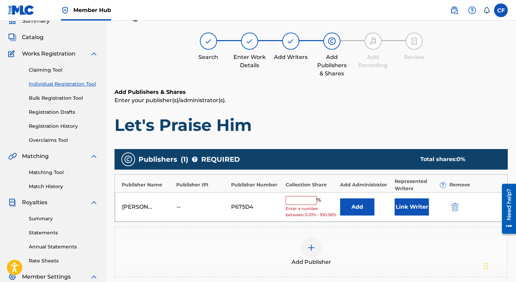
click at [299, 204] on input "text" at bounding box center [301, 200] width 31 height 9
type input "50"
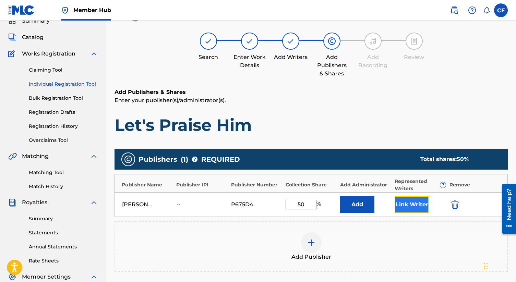
click at [398, 204] on button "Link Writer" at bounding box center [412, 204] width 34 height 17
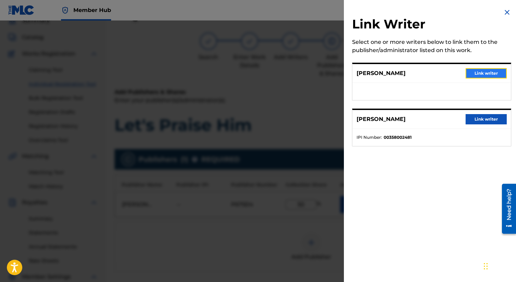
click at [491, 74] on button "Link writer" at bounding box center [486, 73] width 41 height 10
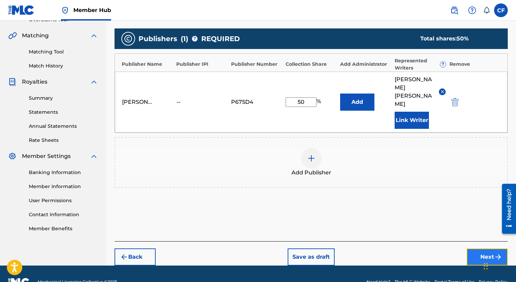
click at [481, 249] on button "Next" at bounding box center [487, 257] width 41 height 17
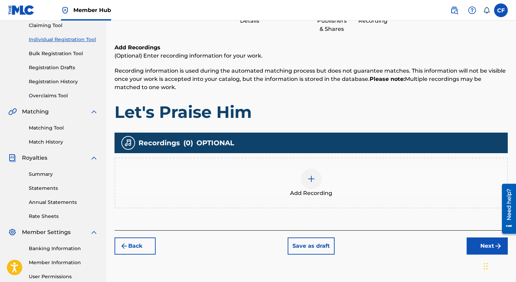
scroll to position [78, 0]
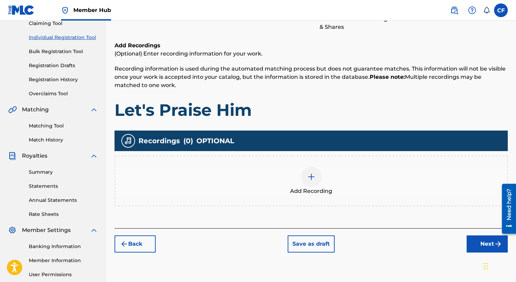
click at [314, 181] on div at bounding box center [311, 177] width 21 height 21
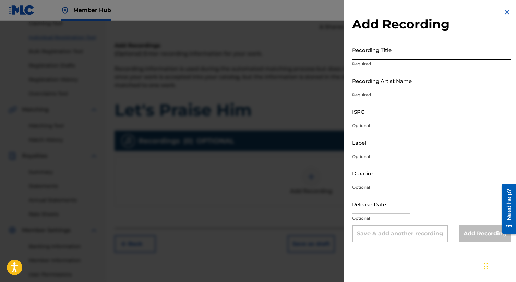
click at [376, 53] on input "Recording Title" at bounding box center [431, 50] width 159 height 20
type input "Let's Praise Him"
click at [379, 85] on input "Recording Artist Name" at bounding box center [431, 81] width 159 height 20
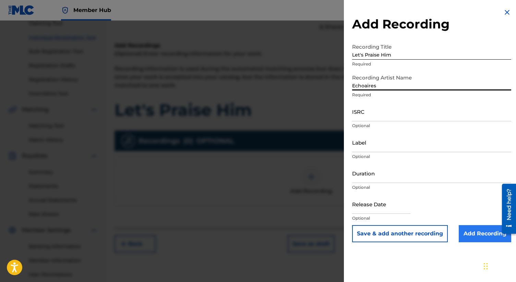
type input "Echoaires"
click at [483, 236] on input "Add Recording" at bounding box center [485, 233] width 52 height 17
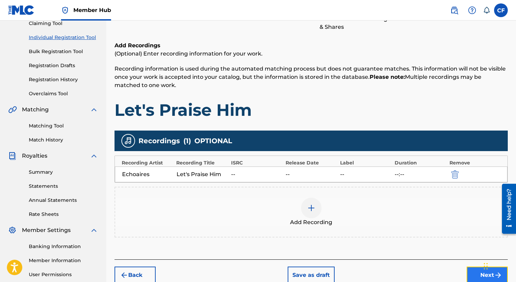
click at [474, 273] on button "Next" at bounding box center [487, 275] width 41 height 17
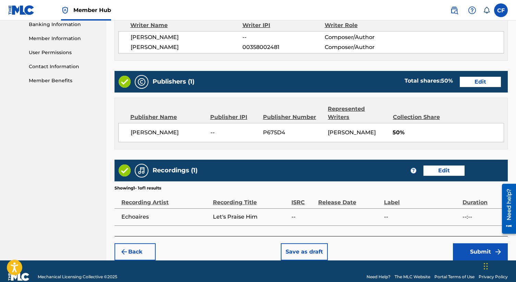
scroll to position [310, 0]
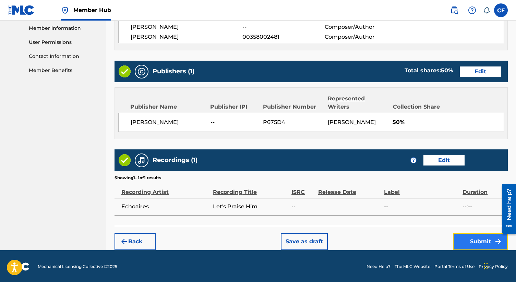
click at [467, 239] on button "Submit" at bounding box center [480, 241] width 55 height 17
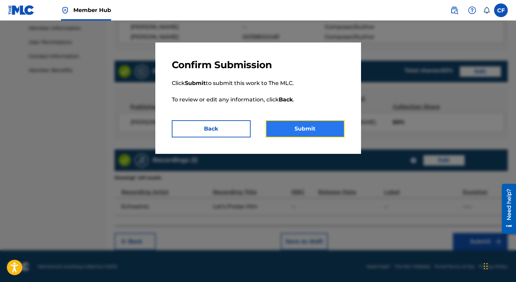
click at [323, 128] on button "Submit" at bounding box center [305, 128] width 79 height 17
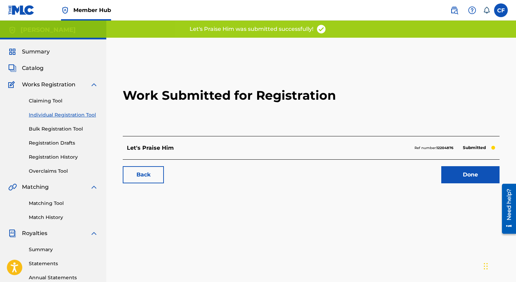
click at [67, 114] on link "Individual Registration Tool" at bounding box center [63, 114] width 69 height 7
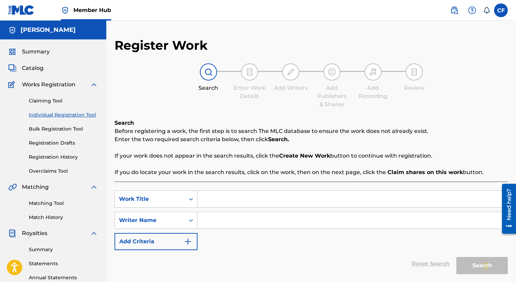
drag, startPoint x: 221, startPoint y: 199, endPoint x: 221, endPoint y: 195, distance: 4.8
click at [221, 199] on input "Search Form" at bounding box center [353, 199] width 310 height 16
type input "Lord of All"
click at [213, 222] on input "Search Form" at bounding box center [353, 220] width 310 height 16
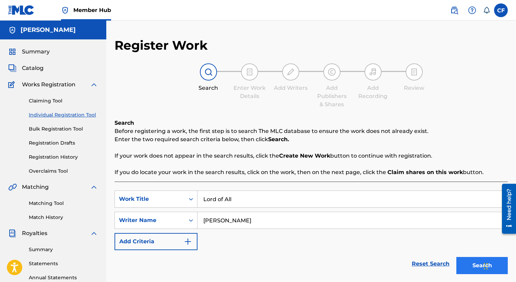
type input "[PERSON_NAME]"
click at [468, 262] on button "Search" at bounding box center [482, 265] width 51 height 17
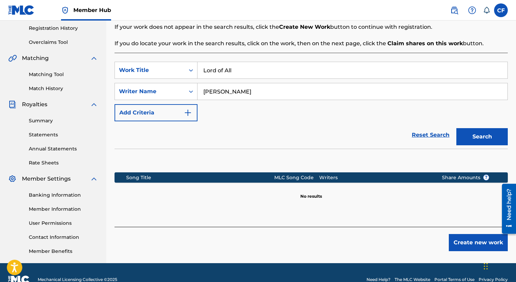
scroll to position [143, 0]
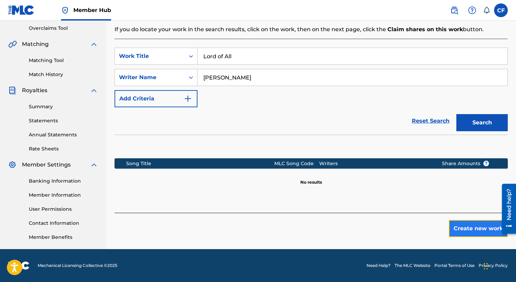
click at [474, 231] on button "Create new work" at bounding box center [478, 228] width 59 height 17
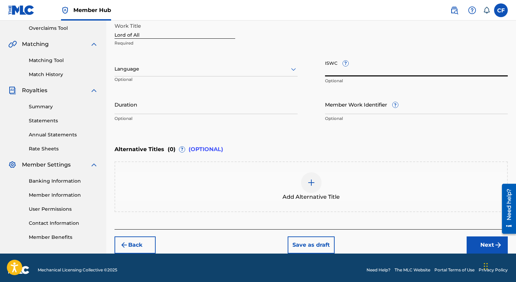
click at [343, 70] on input "ISWC ?" at bounding box center [416, 67] width 183 height 20
paste input "T-311.738.308-7"
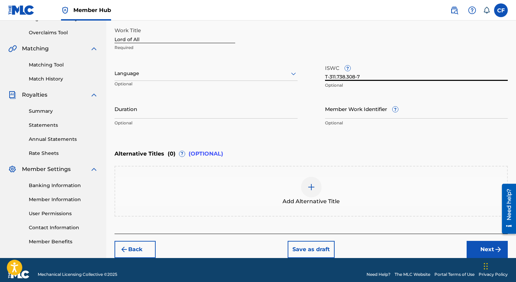
scroll to position [147, 0]
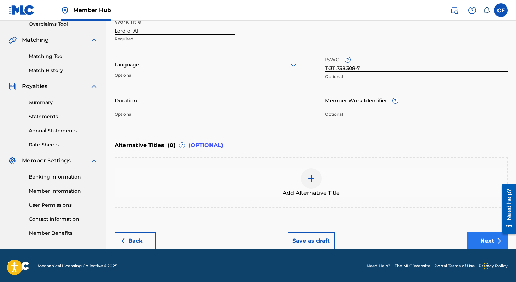
type input "T-311.738.308-7"
click at [488, 242] on button "Next" at bounding box center [487, 241] width 41 height 17
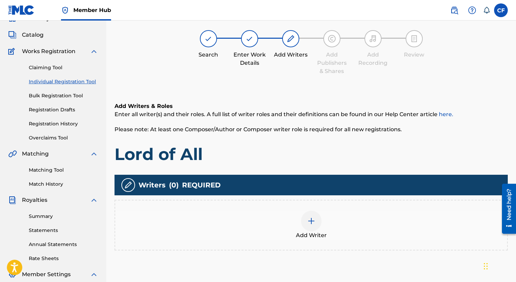
scroll to position [31, 0]
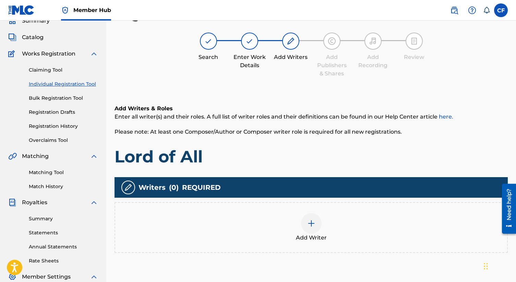
click at [310, 229] on div at bounding box center [311, 223] width 21 height 21
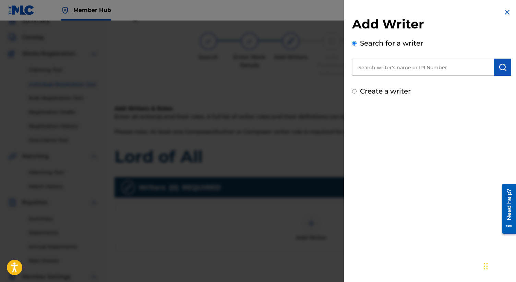
click at [399, 70] on input "text" at bounding box center [423, 67] width 142 height 17
type input "[PERSON_NAME]"
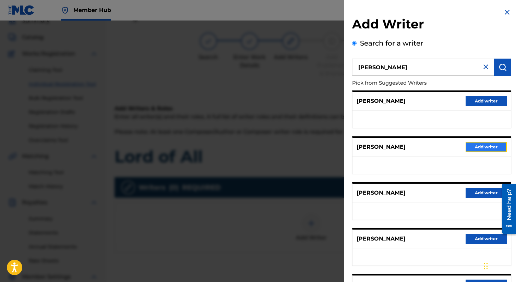
click at [487, 147] on button "Add writer" at bounding box center [486, 147] width 41 height 10
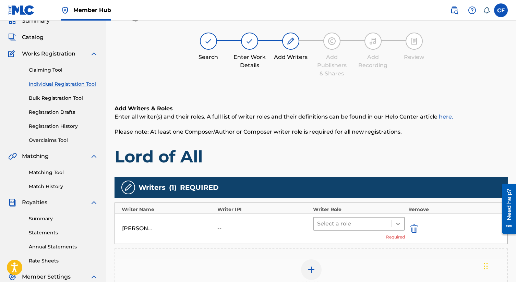
click at [399, 223] on icon at bounding box center [398, 224] width 7 height 7
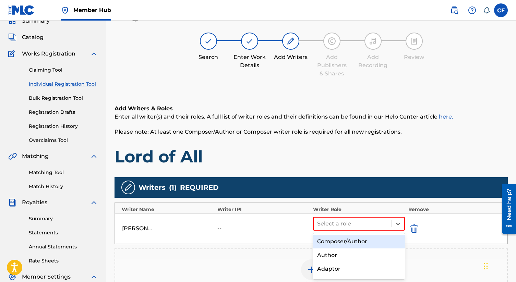
click at [363, 243] on div "Composer/Author" at bounding box center [359, 242] width 92 height 14
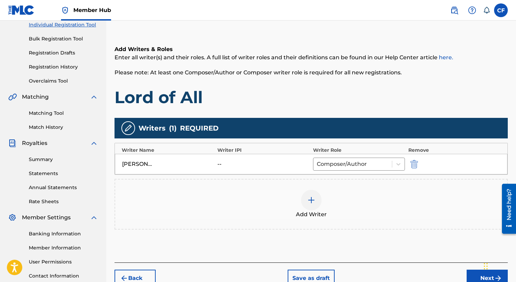
scroll to position [143, 0]
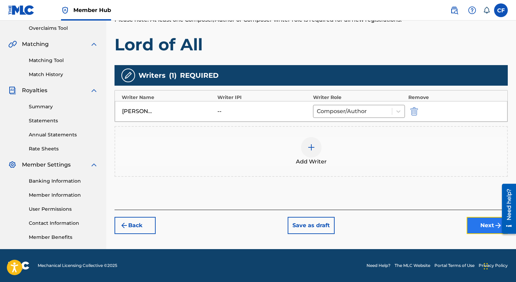
click at [483, 226] on button "Next" at bounding box center [487, 225] width 41 height 17
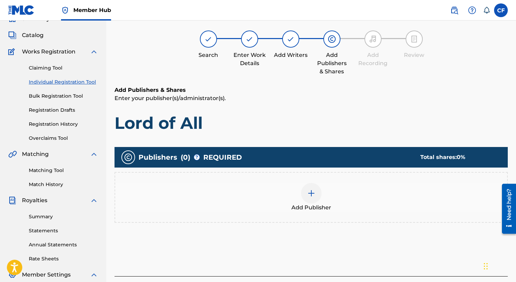
scroll to position [31, 0]
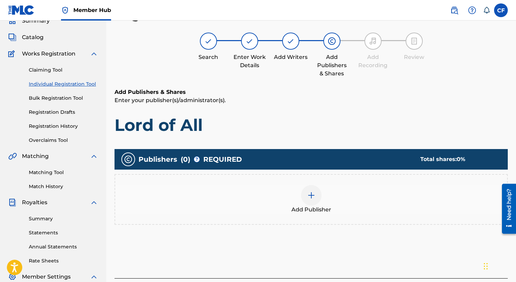
click at [316, 200] on div at bounding box center [311, 195] width 21 height 21
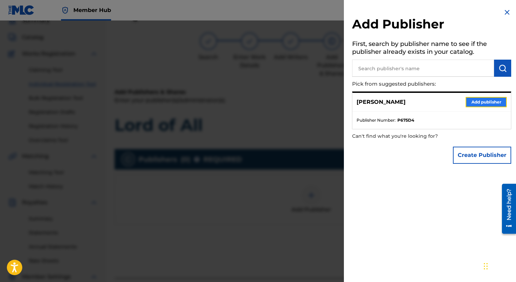
click at [472, 103] on button "Add publisher" at bounding box center [486, 102] width 41 height 10
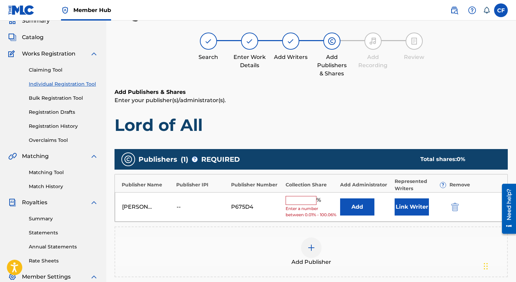
click at [299, 204] on input "text" at bounding box center [301, 200] width 31 height 9
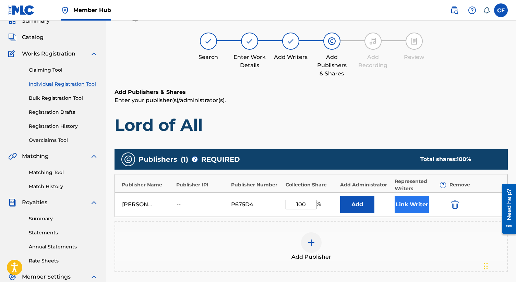
type input "100"
click at [403, 202] on button "Link Writer" at bounding box center [412, 204] width 34 height 17
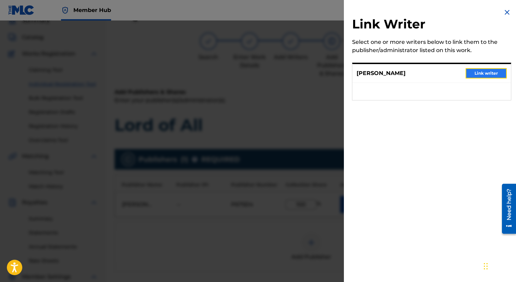
click at [483, 74] on button "Link writer" at bounding box center [486, 73] width 41 height 10
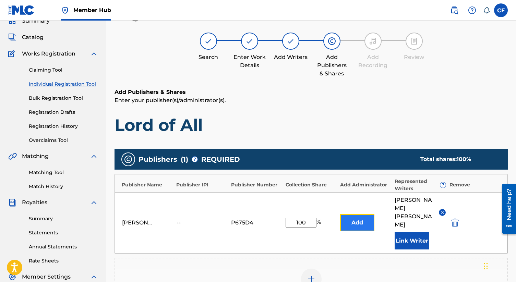
click at [348, 217] on button "Add" at bounding box center [357, 222] width 34 height 17
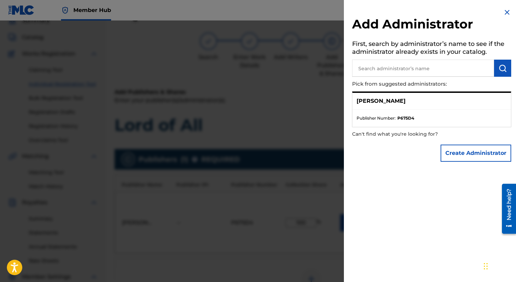
click at [391, 101] on p "[PERSON_NAME]" at bounding box center [381, 101] width 49 height 8
click at [391, 119] on span "Publisher Number :" at bounding box center [376, 118] width 39 height 6
click at [505, 11] on img at bounding box center [507, 12] width 8 height 8
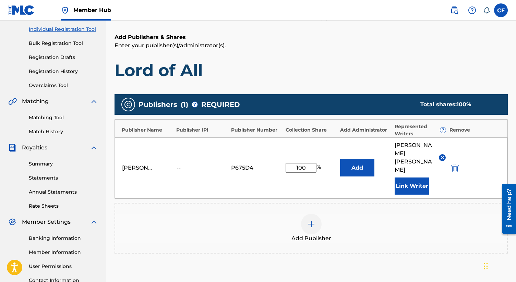
scroll to position [152, 0]
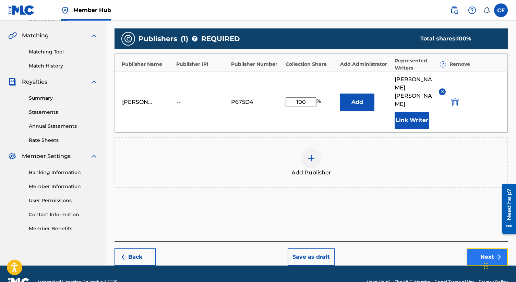
click at [485, 249] on button "Next" at bounding box center [487, 257] width 41 height 17
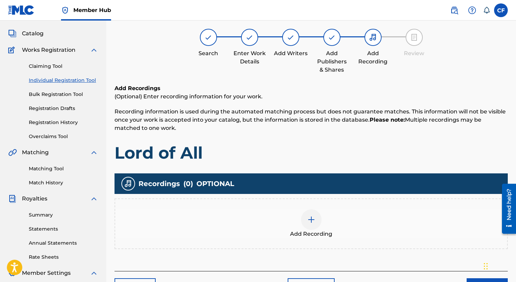
scroll to position [31, 0]
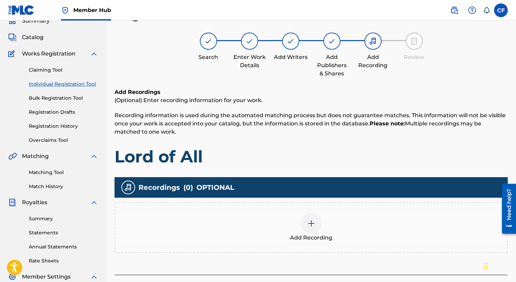
click at [312, 229] on div at bounding box center [311, 223] width 21 height 21
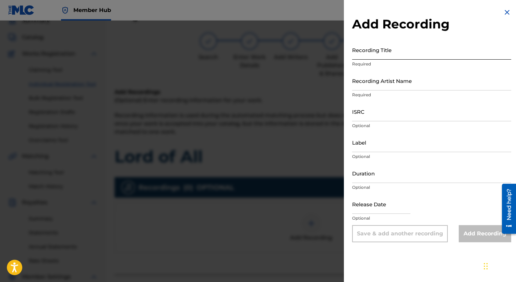
click at [369, 57] on input "Recording Title" at bounding box center [431, 50] width 159 height 20
type input "Lord of All"
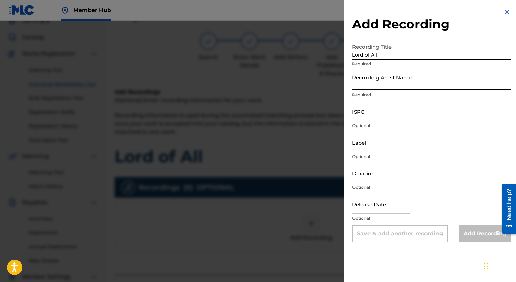
click at [377, 85] on input "Recording Artist Name" at bounding box center [431, 81] width 159 height 20
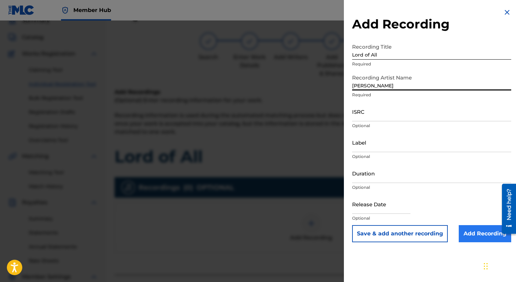
type input "[PERSON_NAME]"
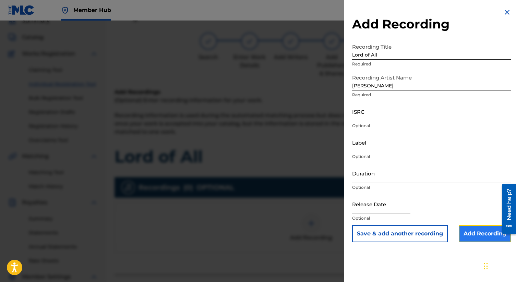
click at [484, 236] on input "Add Recording" at bounding box center [485, 233] width 52 height 17
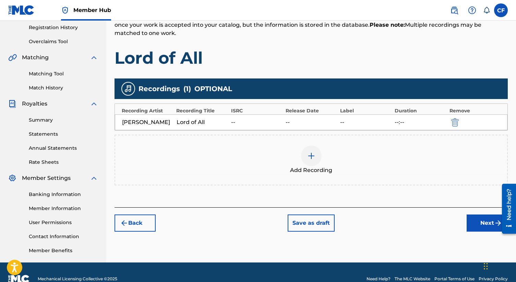
scroll to position [143, 0]
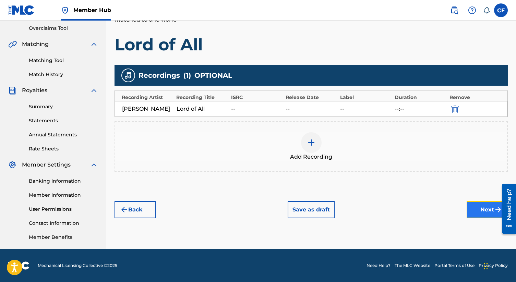
click at [480, 212] on button "Next" at bounding box center [487, 209] width 41 height 17
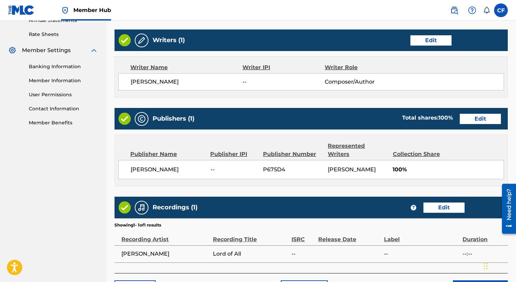
scroll to position [305, 0]
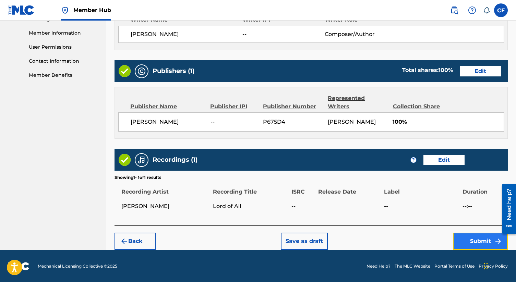
click at [470, 238] on button "Submit" at bounding box center [480, 241] width 55 height 17
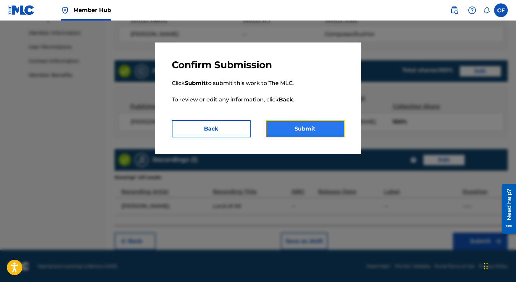
click at [299, 130] on button "Submit" at bounding box center [305, 128] width 79 height 17
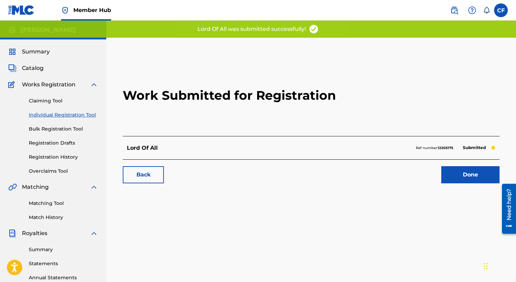
click at [455, 75] on h2 "Work Submitted for Registration" at bounding box center [311, 95] width 377 height 81
click at [461, 172] on link "Done" at bounding box center [470, 174] width 58 height 17
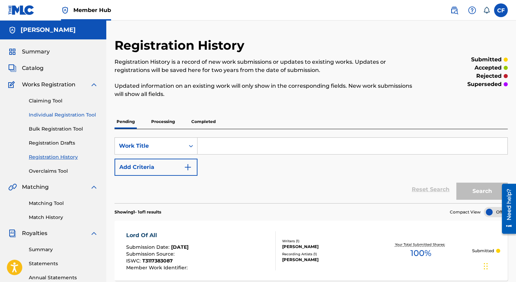
click at [63, 117] on link "Individual Registration Tool" at bounding box center [63, 114] width 69 height 7
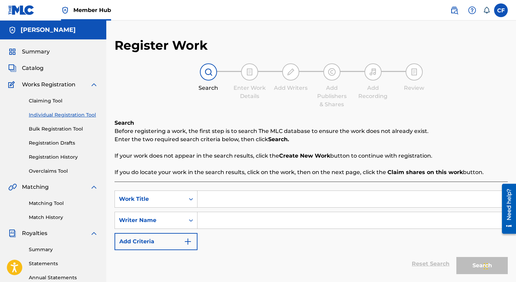
click at [222, 196] on input "Search Form" at bounding box center [353, 199] width 310 height 16
type input "because of [DEMOGRAPHIC_DATA]"
click at [216, 223] on input "Search Form" at bounding box center [353, 220] width 310 height 16
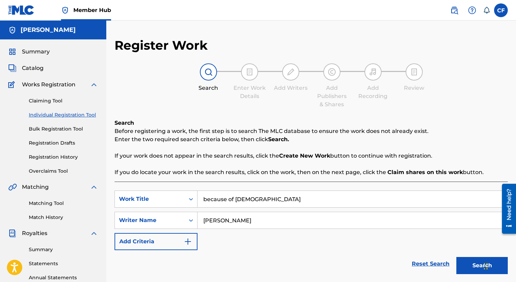
type input "[PERSON_NAME]"
click at [457, 257] on button "Search" at bounding box center [482, 265] width 51 height 17
click at [467, 263] on button "Search" at bounding box center [482, 265] width 51 height 17
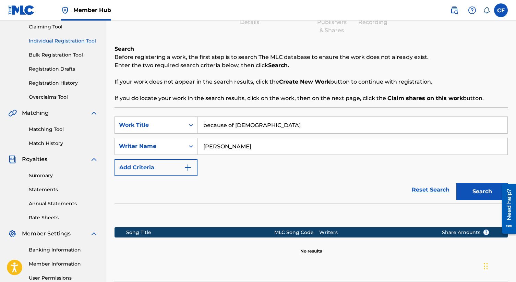
scroll to position [143, 0]
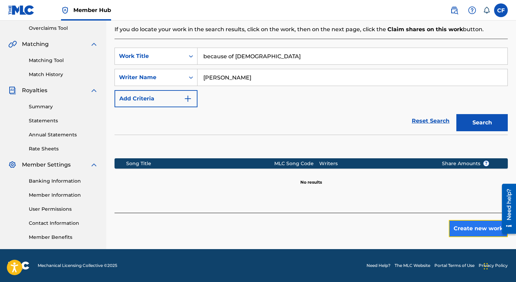
click at [475, 232] on button "Create new work" at bounding box center [478, 228] width 59 height 17
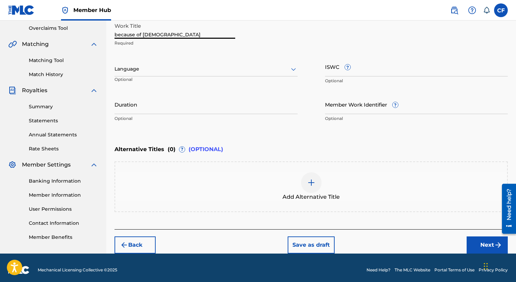
drag, startPoint x: 155, startPoint y: 36, endPoint x: 105, endPoint y: 31, distance: 51.0
click at [105, 31] on main "[PERSON_NAME] Summary Catalog Works Registration Claiming Tool Individual Regis…" at bounding box center [258, 66] width 516 height 376
type input "Because of [DEMOGRAPHIC_DATA]"
click at [339, 70] on input "ISWC ?" at bounding box center [416, 67] width 183 height 20
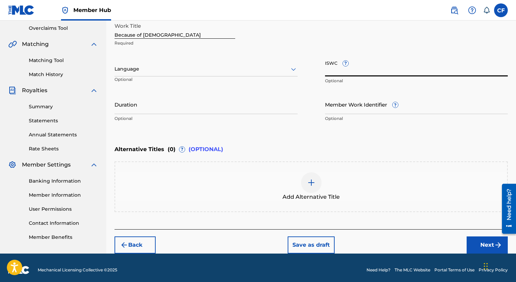
paste input "T-301.883.062-7"
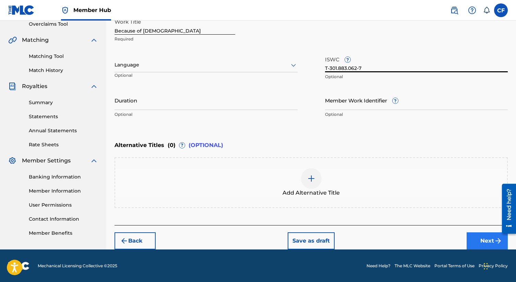
type input "T-301.883.062-7"
click at [478, 240] on button "Next" at bounding box center [487, 241] width 41 height 17
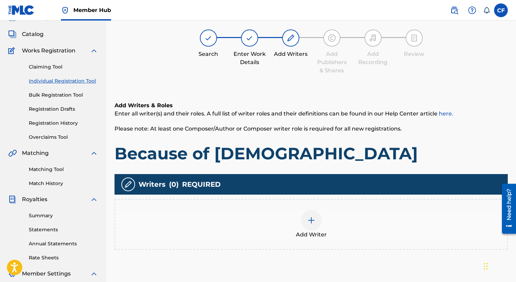
scroll to position [31, 0]
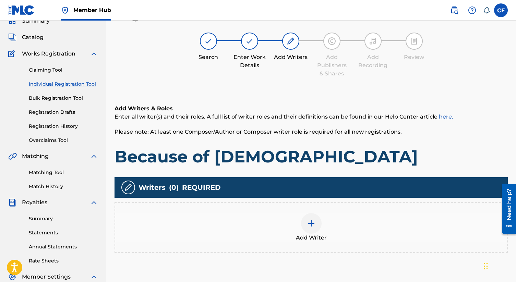
click at [311, 229] on div at bounding box center [311, 223] width 21 height 21
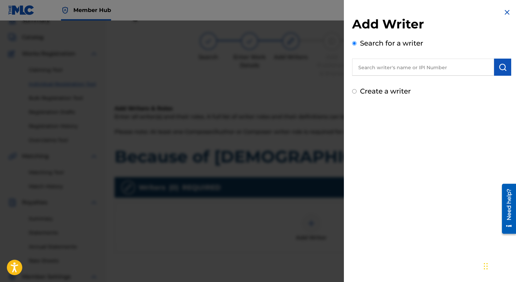
click at [388, 71] on input "text" at bounding box center [423, 67] width 142 height 17
type input "[PERSON_NAME]"
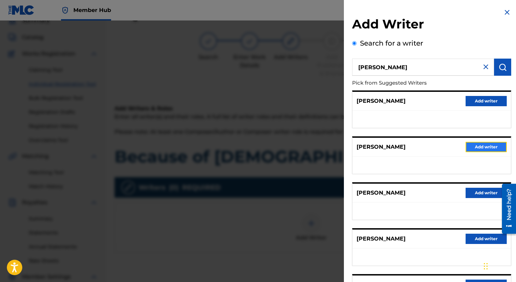
click at [490, 144] on button "Add writer" at bounding box center [486, 147] width 41 height 10
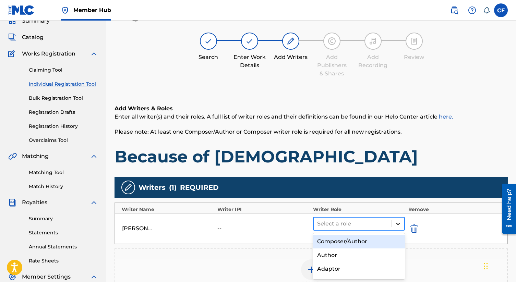
click at [398, 224] on icon at bounding box center [398, 224] width 4 height 2
click at [362, 242] on div "Composer/Author" at bounding box center [359, 242] width 92 height 14
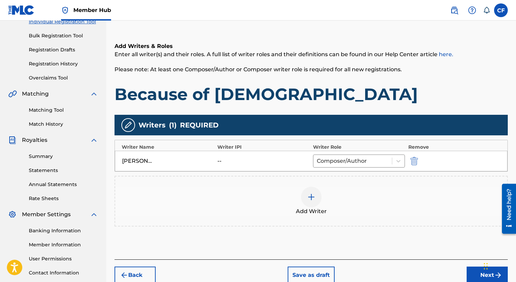
scroll to position [101, 0]
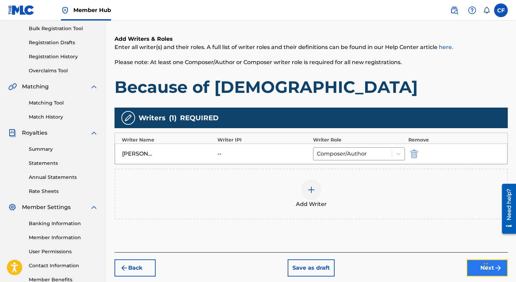
click at [479, 272] on button "Next" at bounding box center [487, 268] width 41 height 17
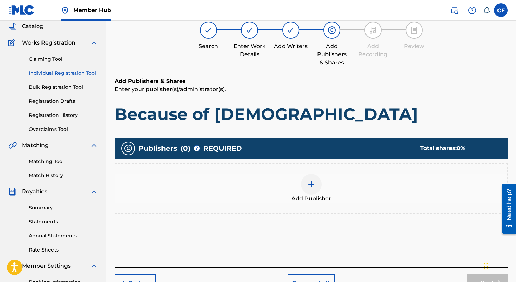
scroll to position [31, 0]
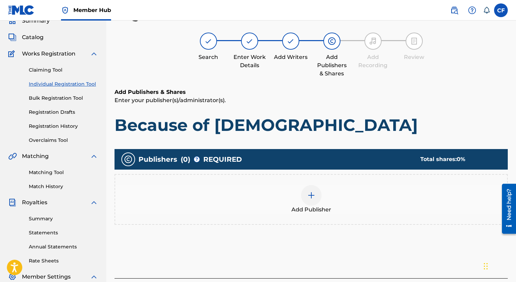
click at [317, 202] on div at bounding box center [311, 195] width 21 height 21
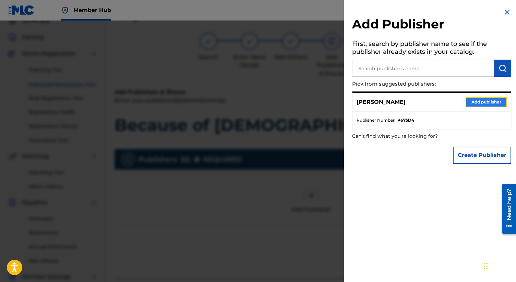
click at [469, 100] on button "Add publisher" at bounding box center [486, 102] width 41 height 10
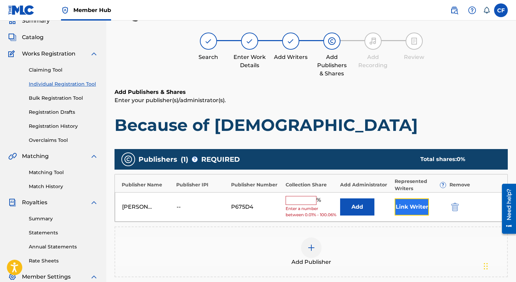
click at [417, 210] on button "Link Writer" at bounding box center [412, 207] width 34 height 17
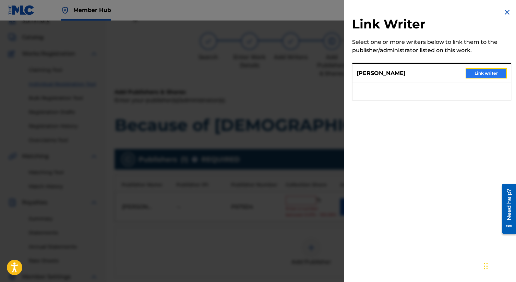
click at [478, 73] on button "Link writer" at bounding box center [486, 73] width 41 height 10
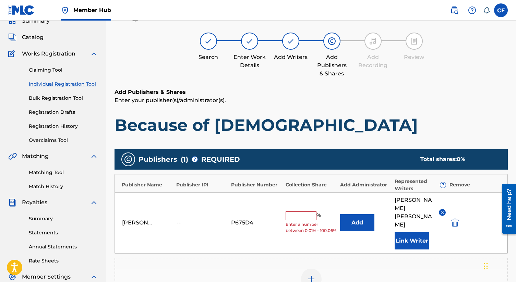
click at [293, 212] on input "text" at bounding box center [301, 216] width 31 height 9
type input "100"
click at [455, 269] on div "Add Publisher" at bounding box center [311, 283] width 392 height 29
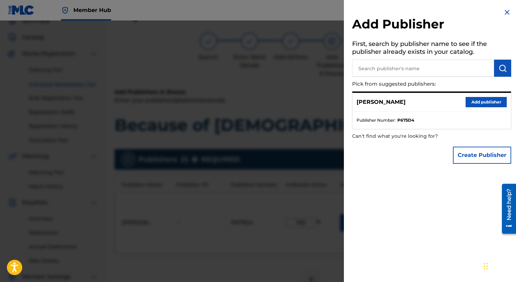
click at [504, 10] on img at bounding box center [507, 12] width 8 height 8
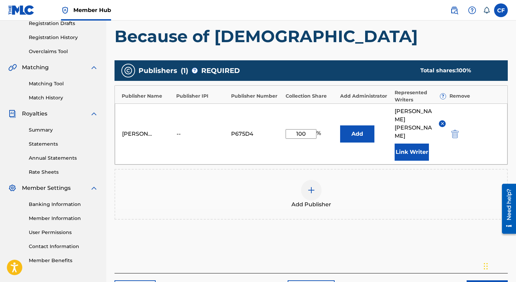
scroll to position [152, 0]
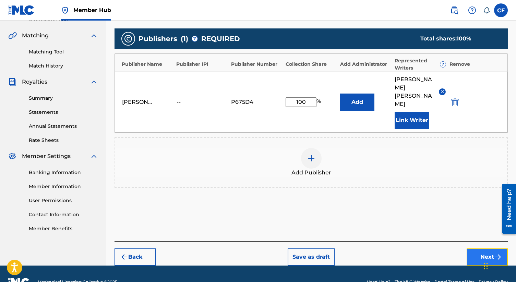
click at [478, 249] on button "Next" at bounding box center [487, 257] width 41 height 17
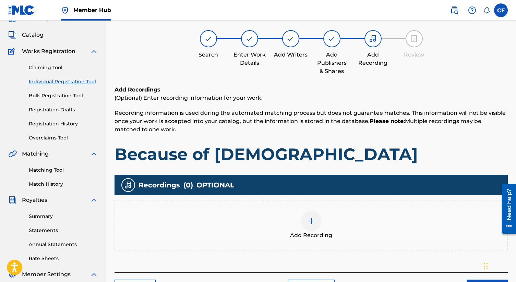
scroll to position [31, 0]
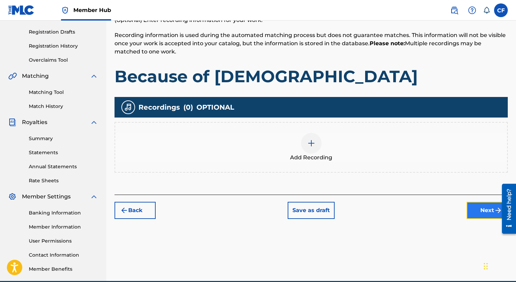
click at [481, 212] on button "Next" at bounding box center [487, 210] width 41 height 17
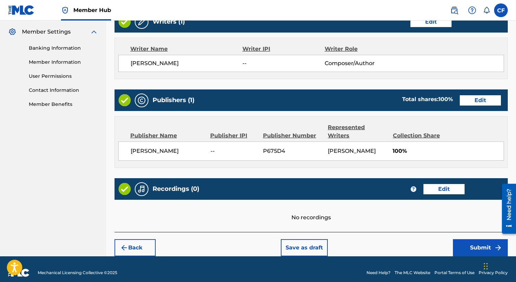
scroll to position [276, 0]
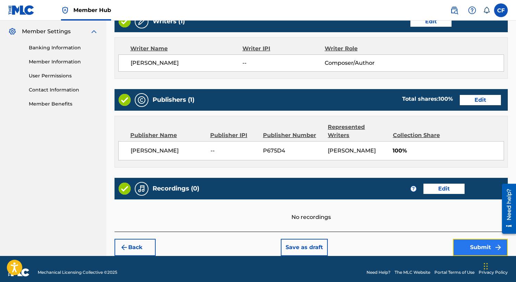
click at [468, 245] on button "Submit" at bounding box center [480, 247] width 55 height 17
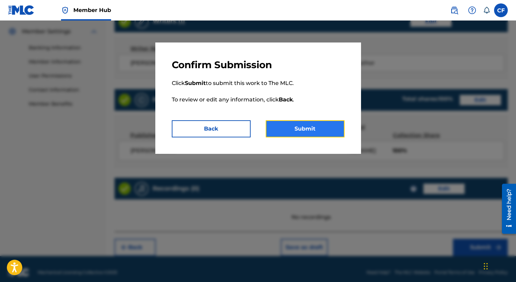
click at [310, 132] on button "Submit" at bounding box center [305, 128] width 79 height 17
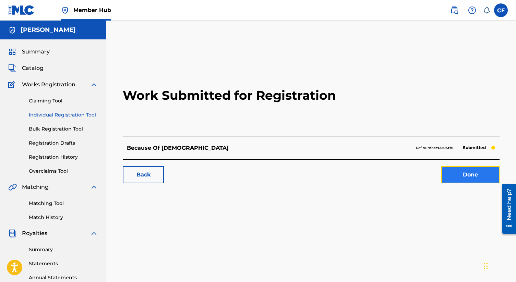
click at [457, 181] on link "Done" at bounding box center [470, 174] width 58 height 17
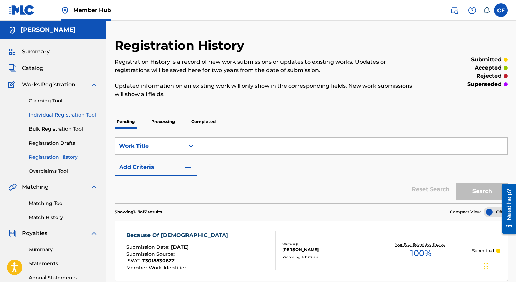
click at [60, 111] on link "Individual Registration Tool" at bounding box center [63, 114] width 69 height 7
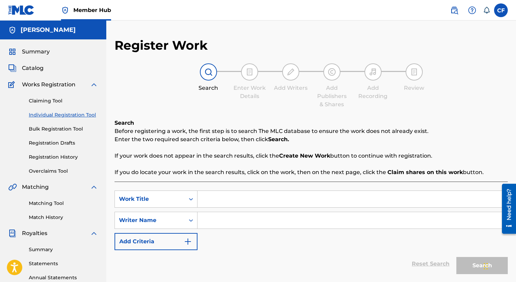
click at [219, 200] on input "Search Form" at bounding box center [353, 199] width 310 height 16
type input "it must be christmas time"
click at [208, 222] on input "Search Form" at bounding box center [353, 220] width 310 height 16
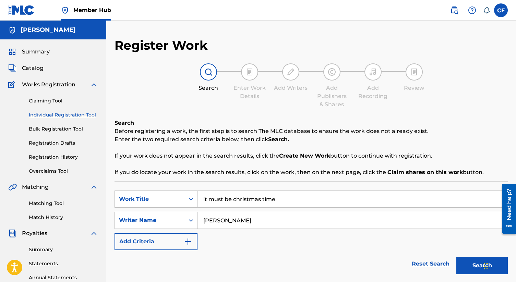
type input "[PERSON_NAME]"
click at [457, 257] on button "Search" at bounding box center [482, 265] width 51 height 17
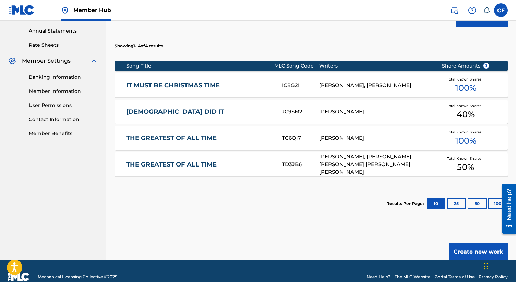
scroll to position [258, 0]
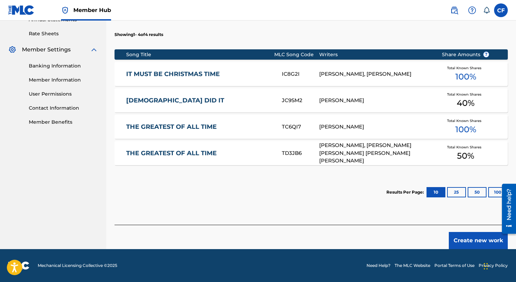
click at [336, 72] on div "[PERSON_NAME], [PERSON_NAME]" at bounding box center [375, 74] width 112 height 8
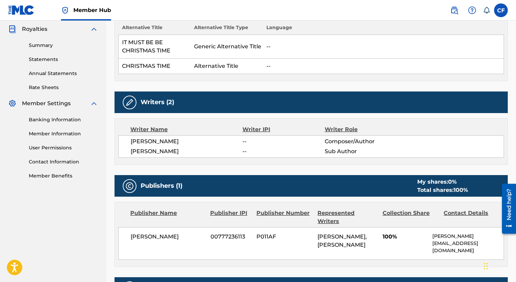
scroll to position [205, 0]
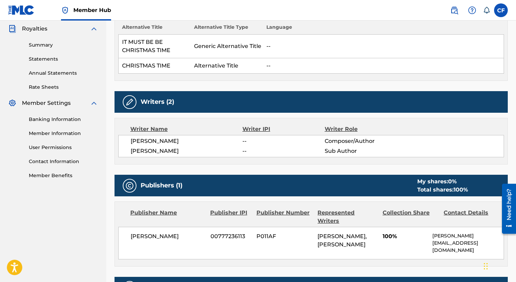
click at [128, 100] on img at bounding box center [130, 102] width 8 height 8
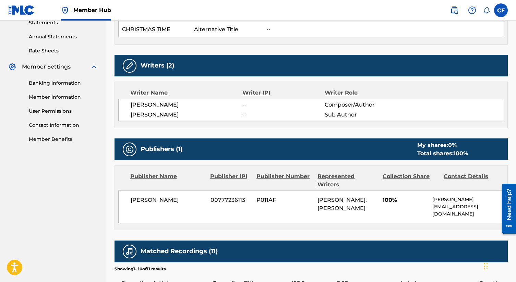
scroll to position [232, 0]
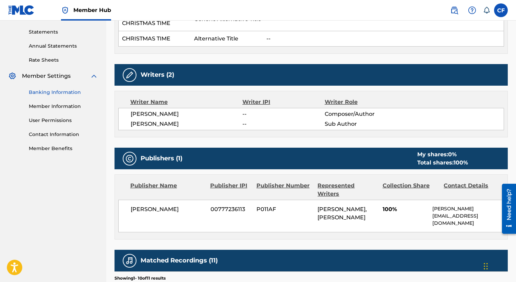
click at [57, 95] on link "Banking Information" at bounding box center [63, 92] width 69 height 7
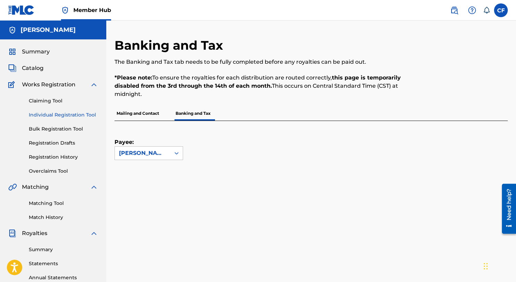
click at [58, 116] on link "Individual Registration Tool" at bounding box center [63, 114] width 69 height 7
